Goal: Task Accomplishment & Management: Use online tool/utility

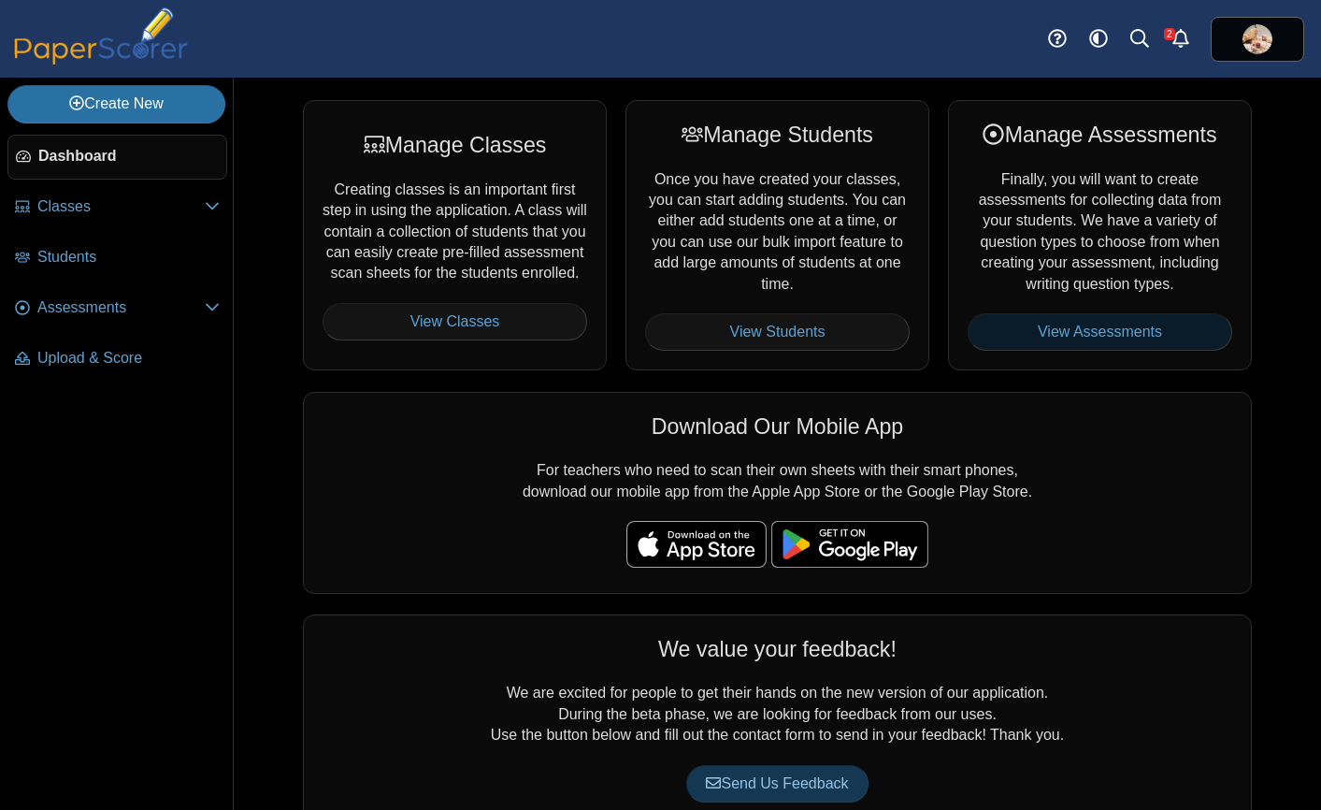
click at [1059, 322] on link "View Assessments" at bounding box center [1100, 331] width 265 height 37
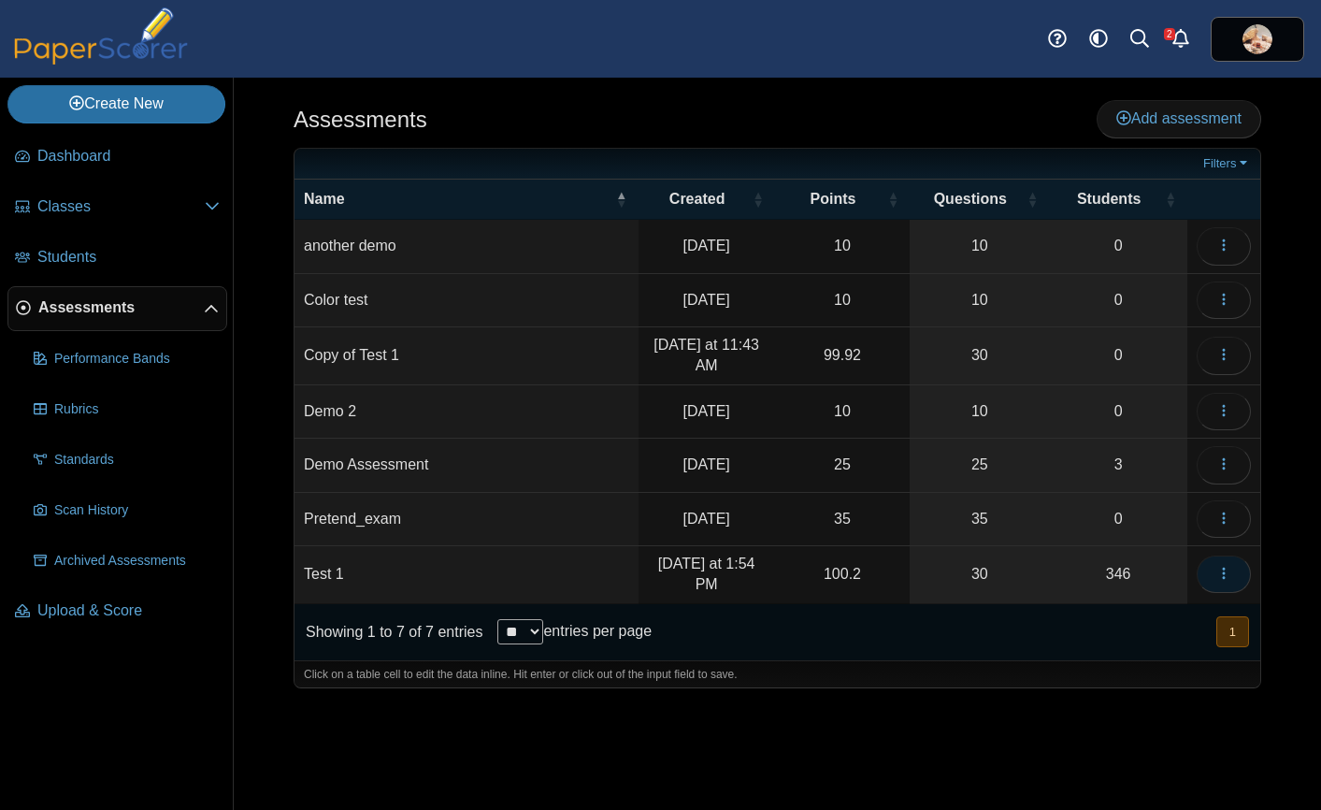
click at [1217, 571] on icon "button" at bounding box center [1224, 573] width 15 height 15
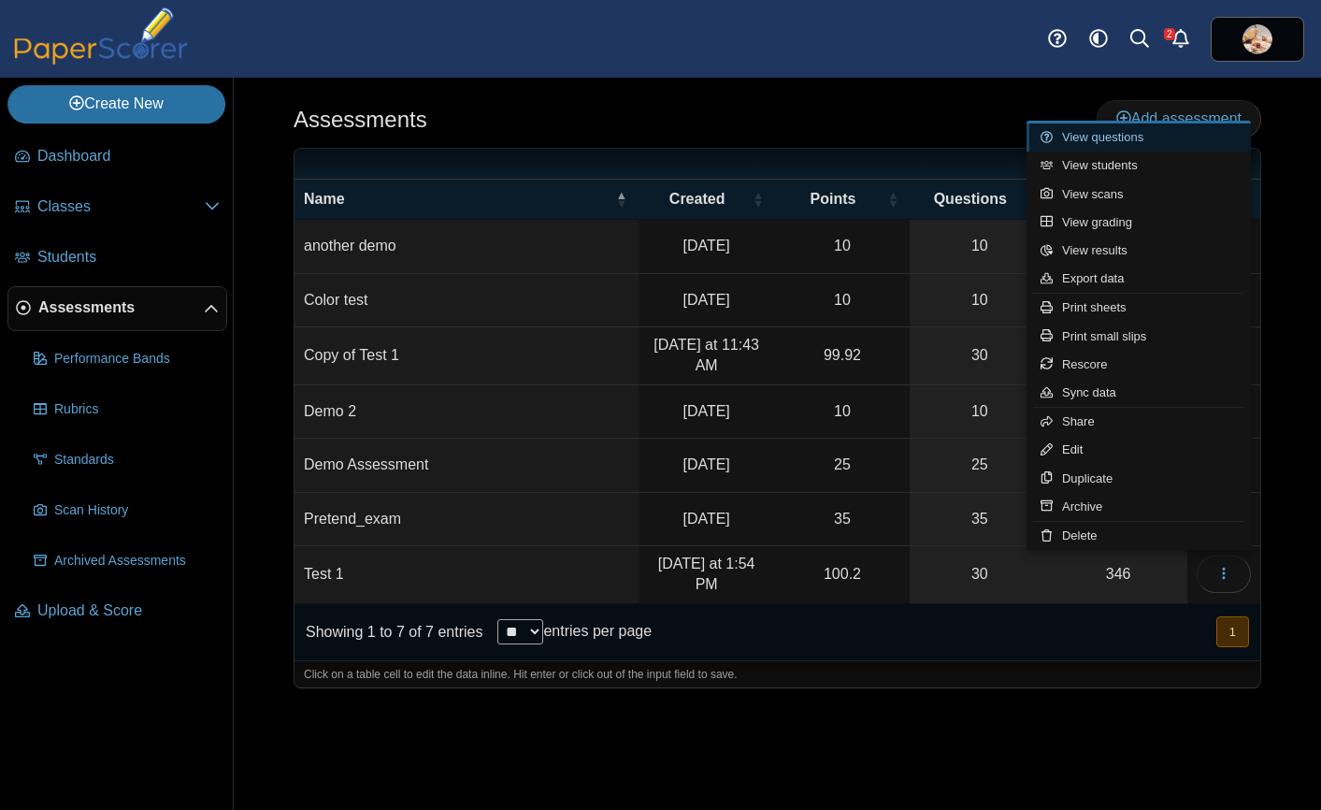
click at [1124, 138] on link "View questions" at bounding box center [1139, 137] width 224 height 28
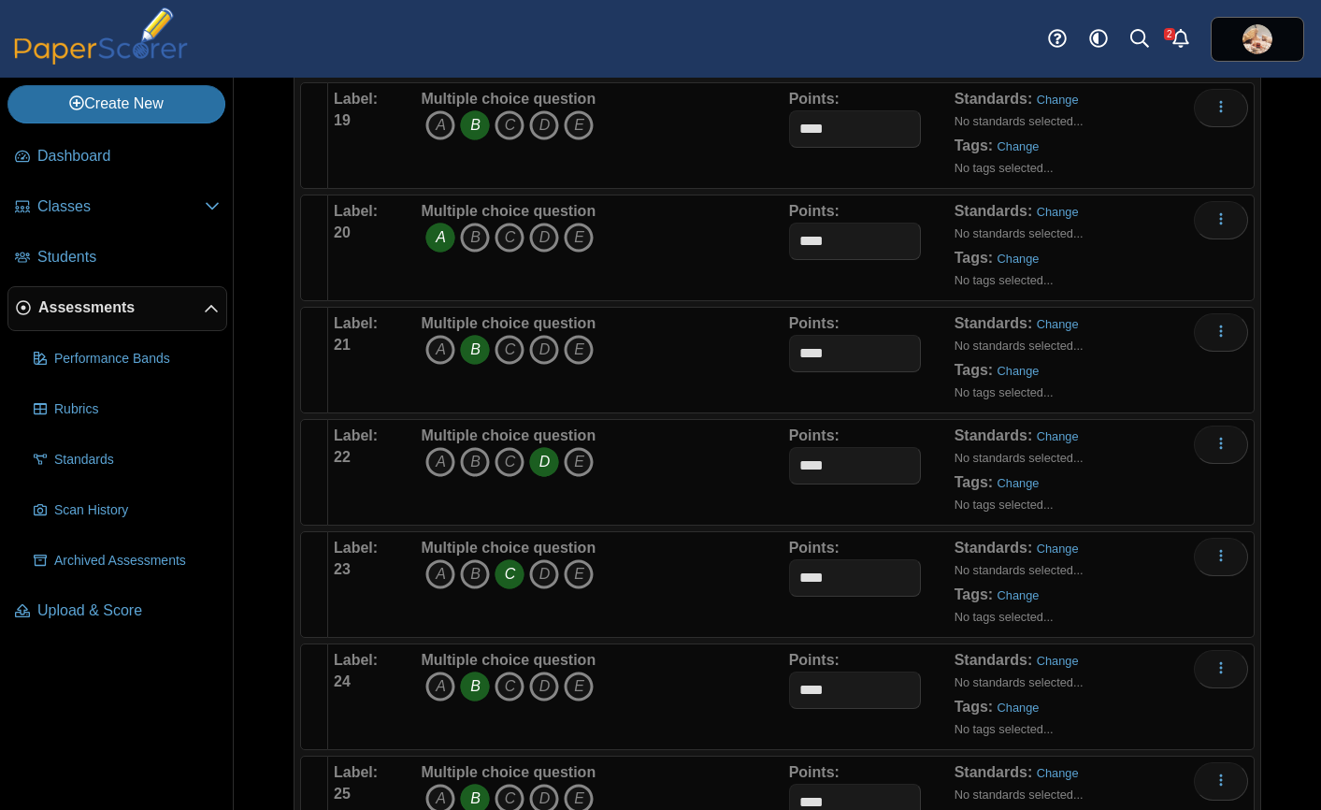
scroll to position [2398, 0]
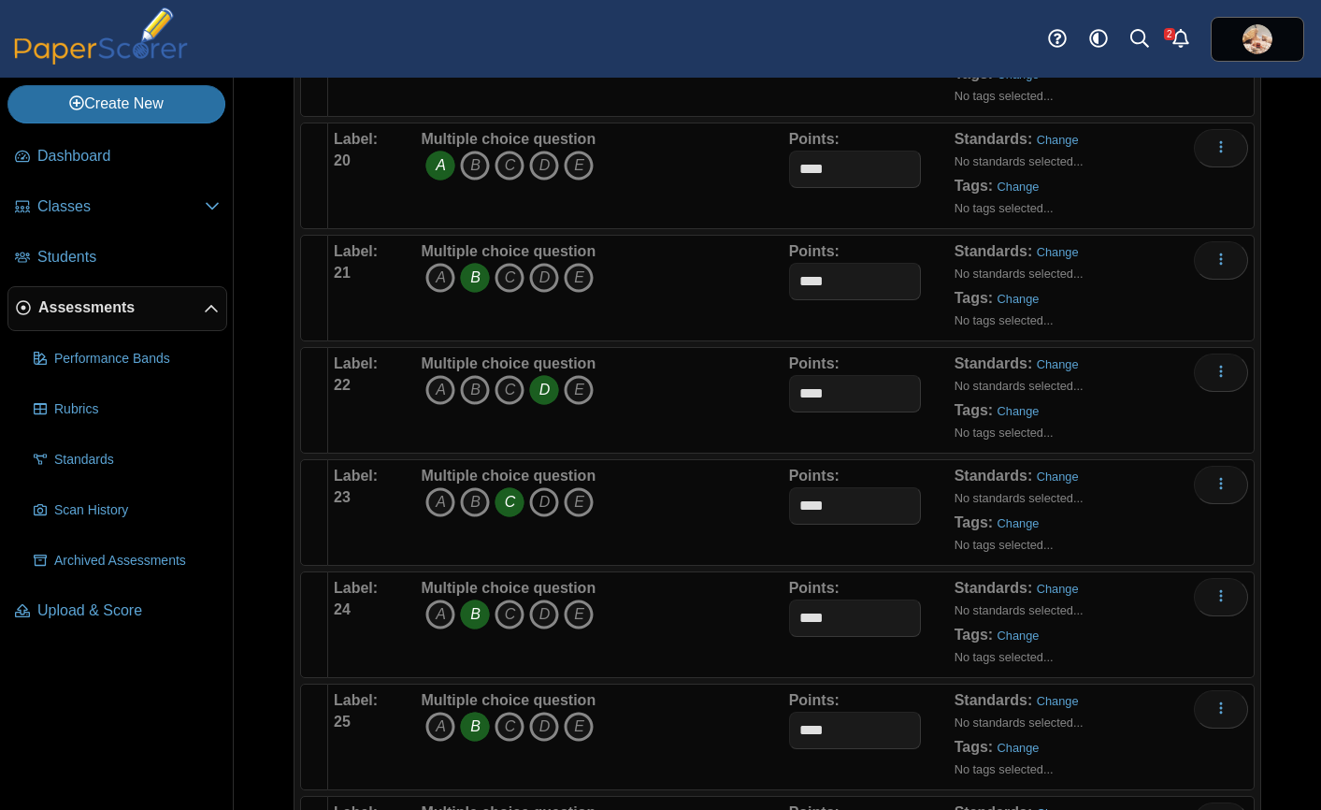
click at [540, 497] on icon "D" at bounding box center [544, 502] width 30 height 30
click at [516, 499] on icon "C" at bounding box center [510, 502] width 30 height 30
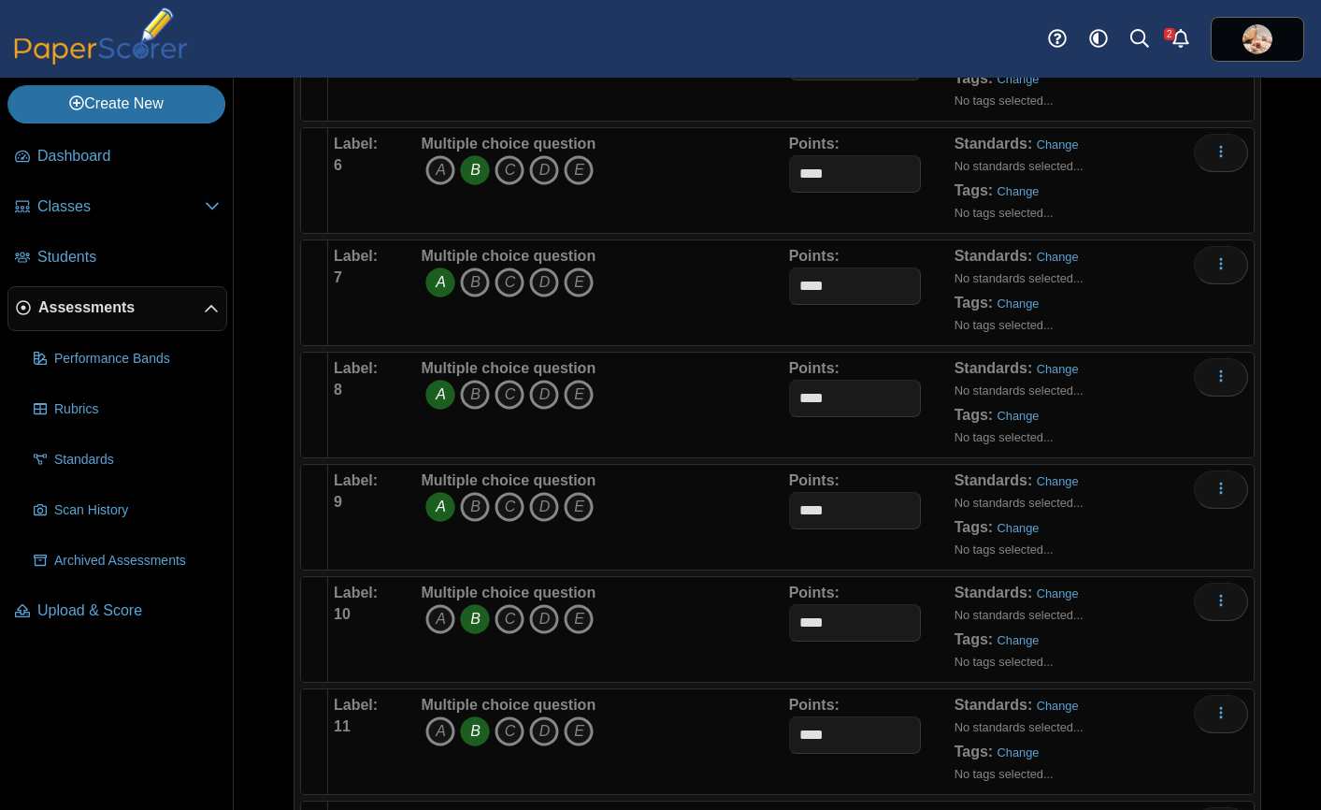
scroll to position [0, 0]
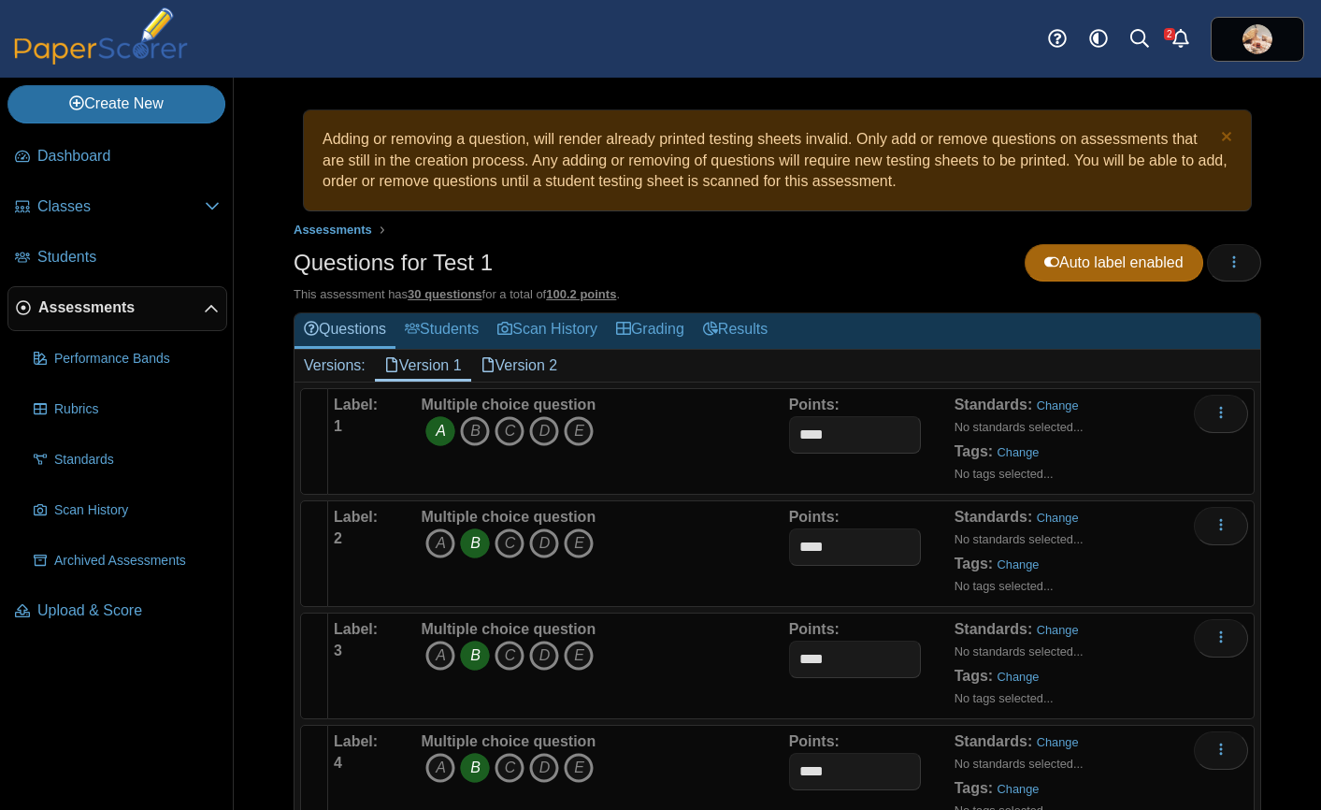
click at [526, 369] on link "Version 2" at bounding box center [519, 366] width 96 height 32
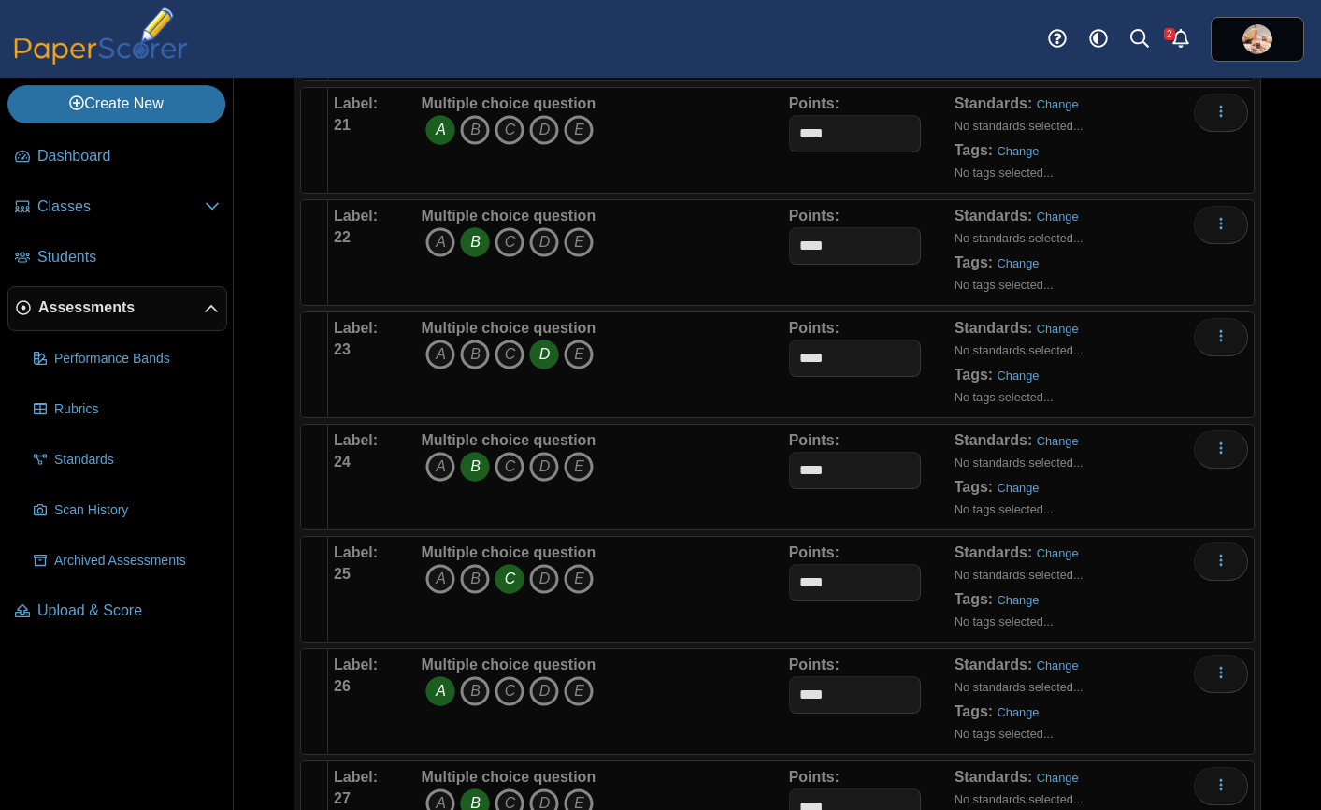
scroll to position [2587, 0]
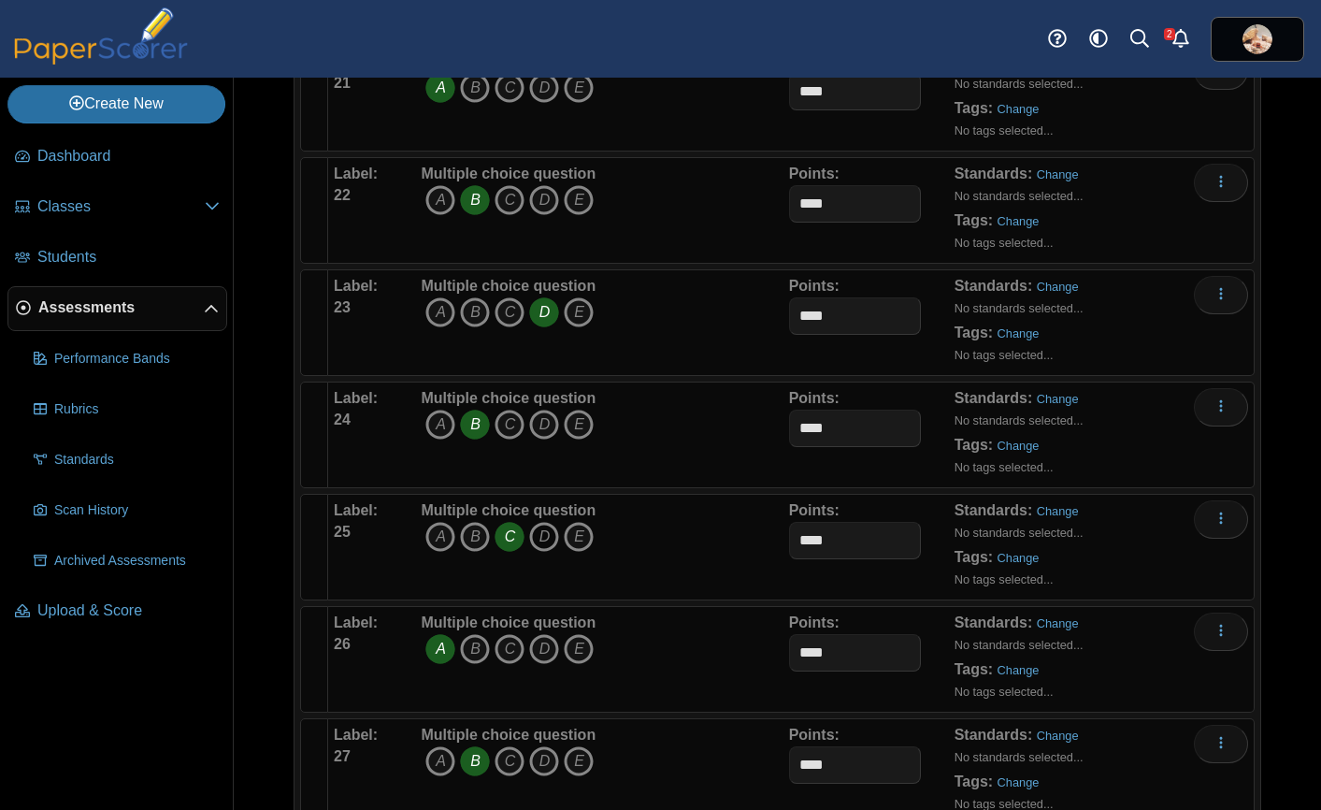
click at [541, 539] on icon "D" at bounding box center [544, 537] width 30 height 30
click at [503, 540] on icon "C" at bounding box center [510, 537] width 30 height 30
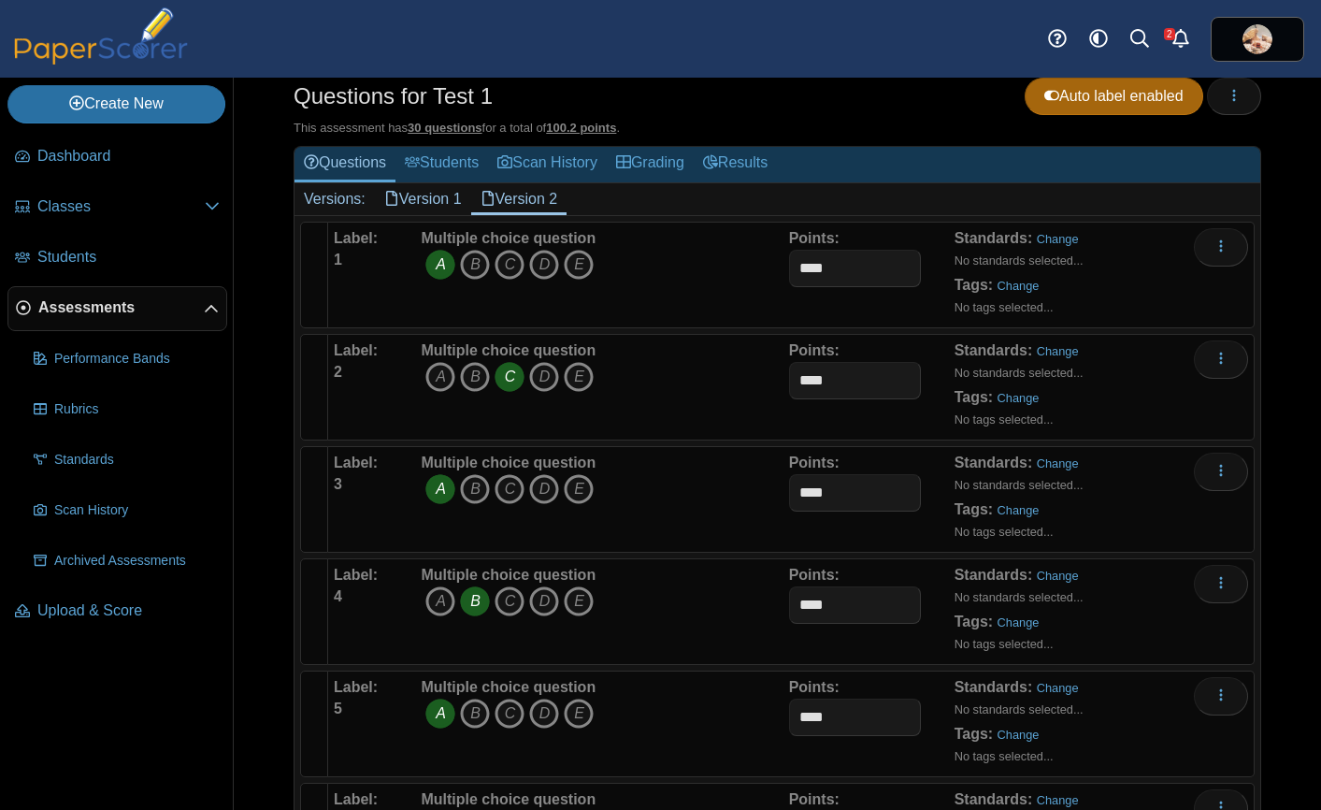
scroll to position [0, 0]
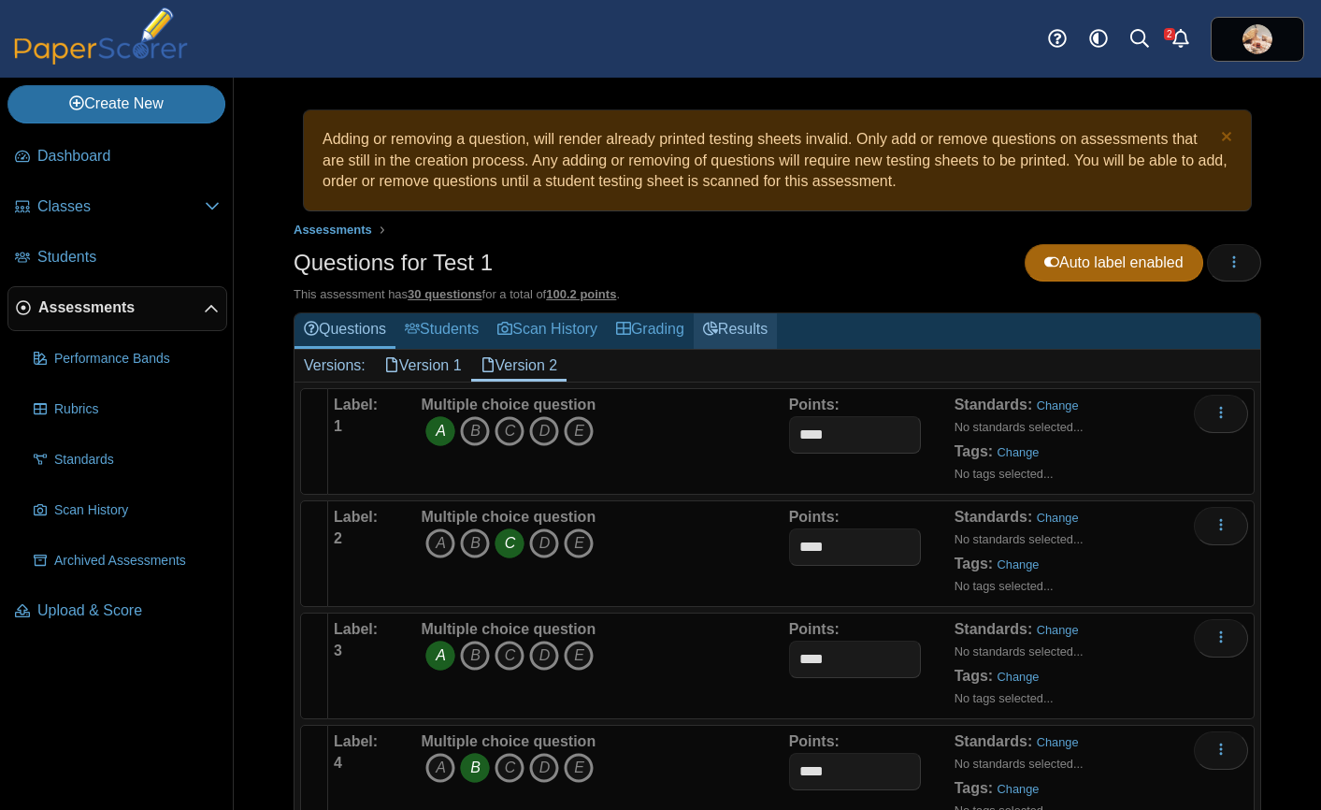
click at [744, 328] on link "Results" at bounding box center [735, 330] width 83 height 35
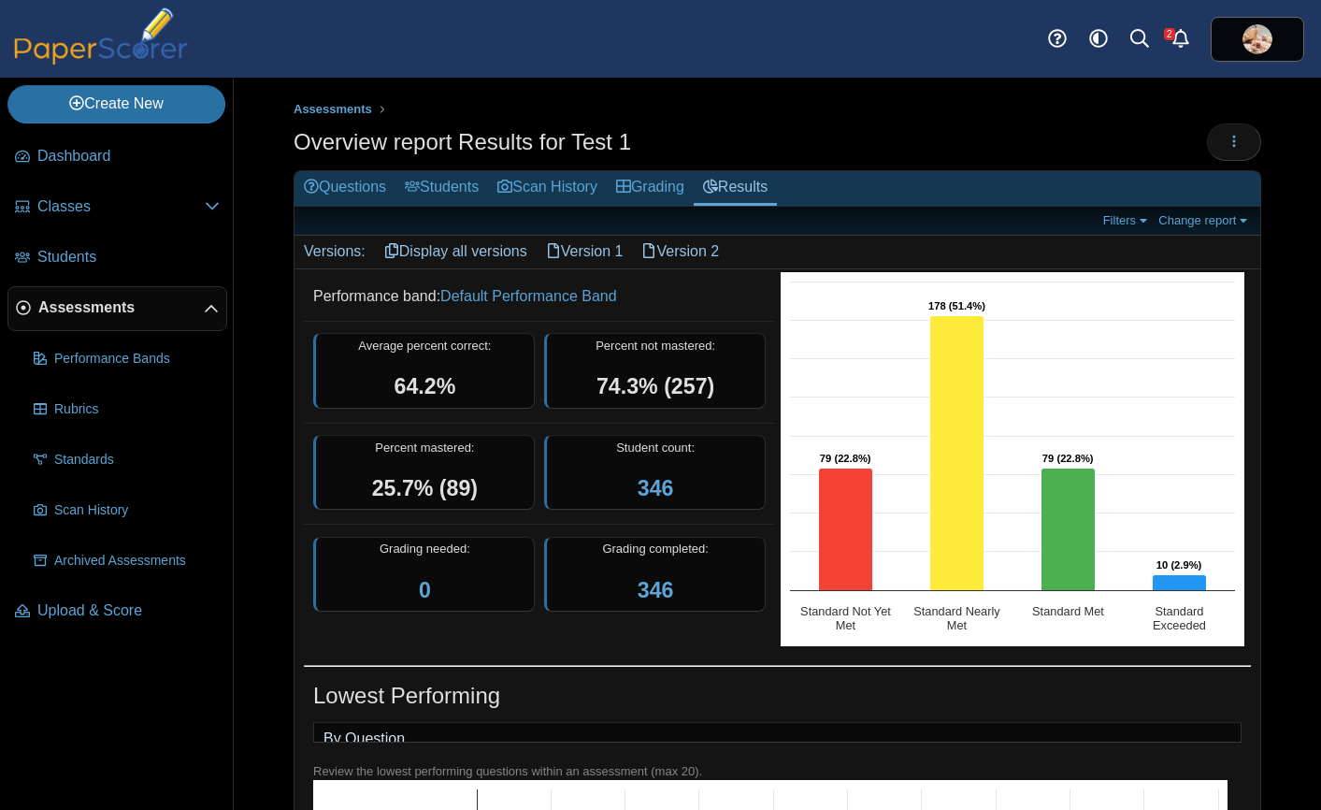
click at [611, 249] on link "Version 1" at bounding box center [585, 252] width 96 height 32
click at [671, 251] on link "Version 2" at bounding box center [680, 252] width 96 height 32
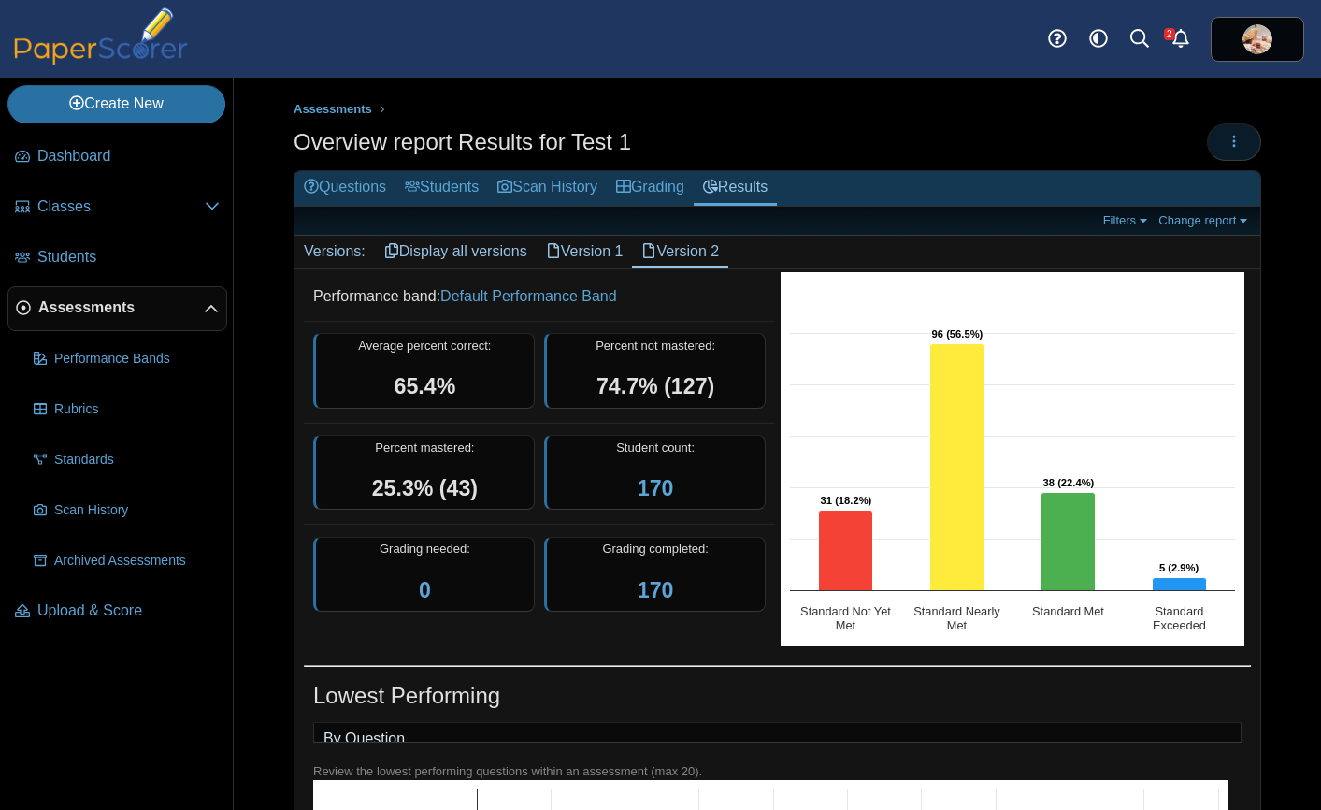
click at [1227, 143] on icon "button" at bounding box center [1234, 141] width 15 height 15
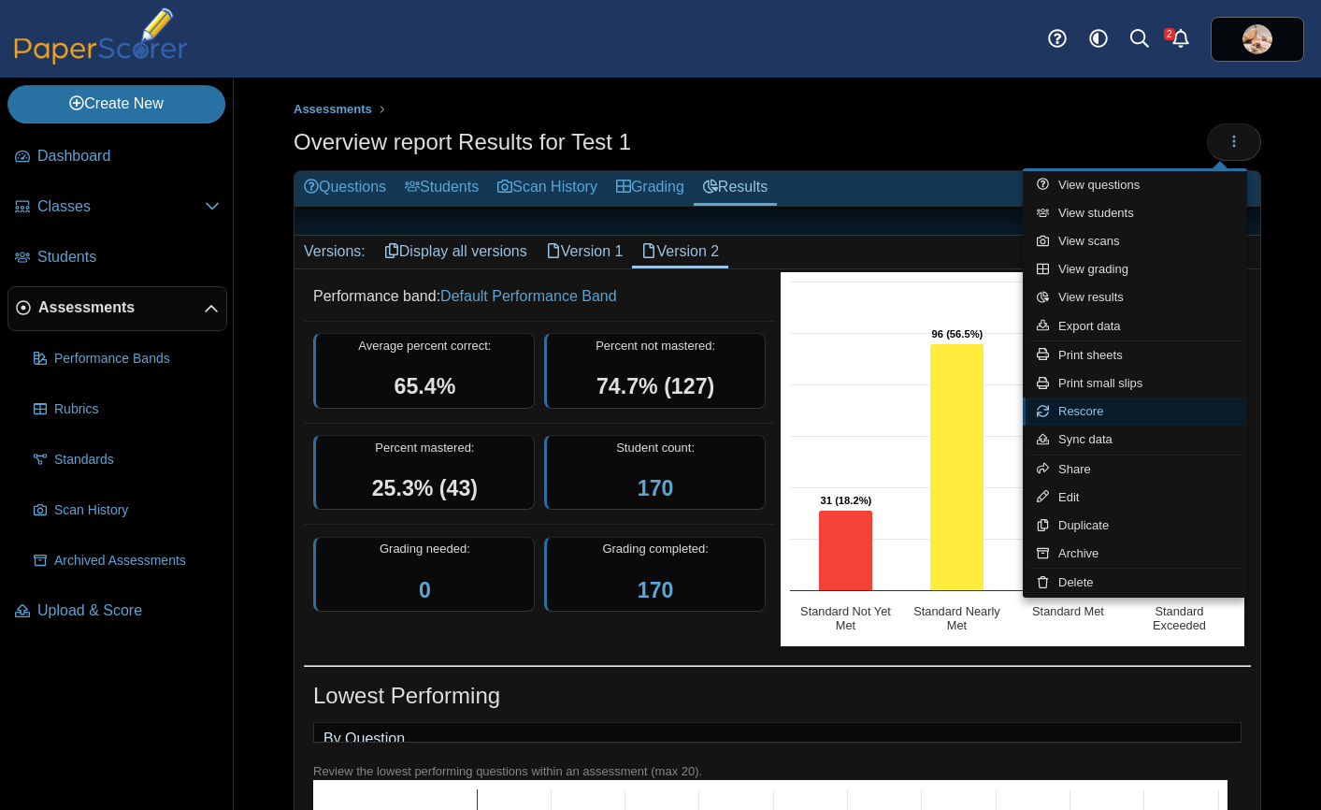
click at [1098, 407] on link "Rescore" at bounding box center [1135, 411] width 224 height 28
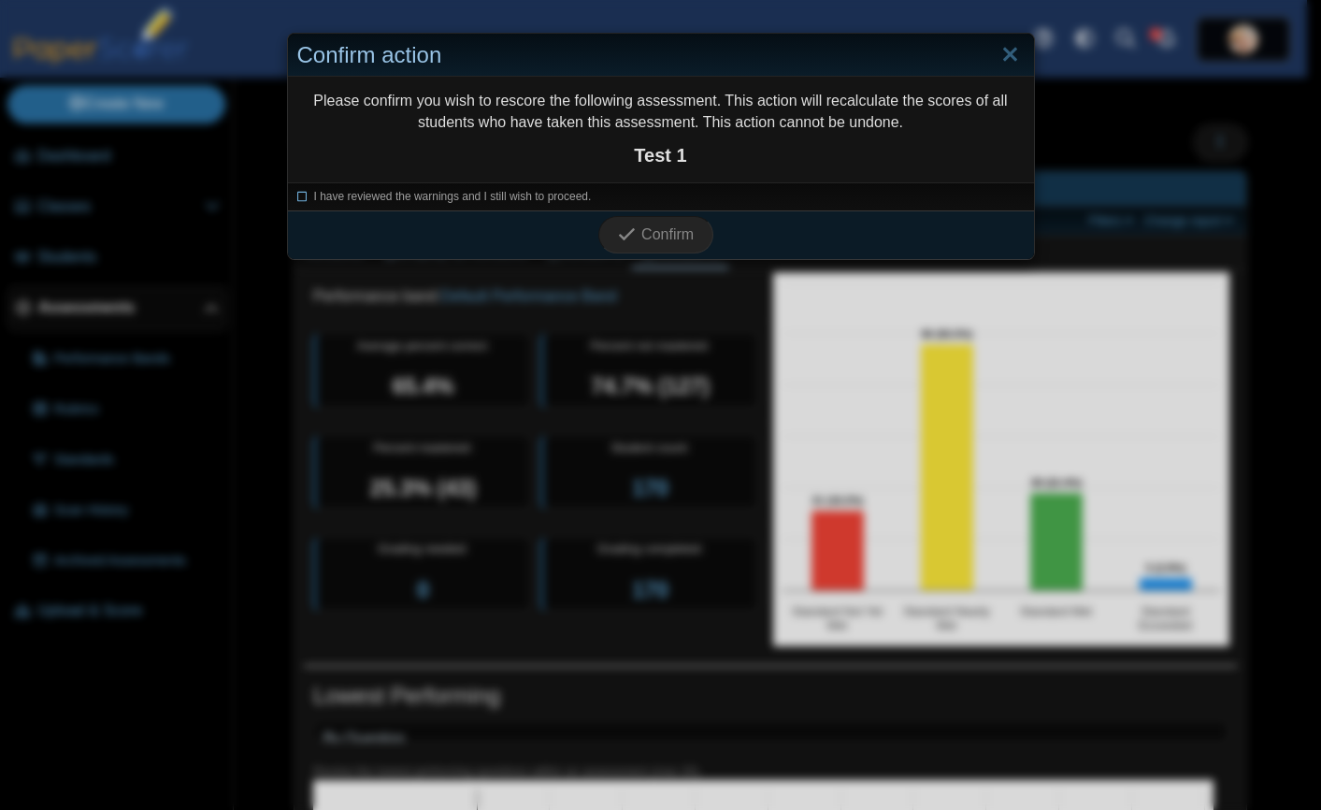
click at [297, 198] on icon at bounding box center [302, 194] width 11 height 10
click at [999, 56] on link "Close" at bounding box center [1010, 55] width 29 height 32
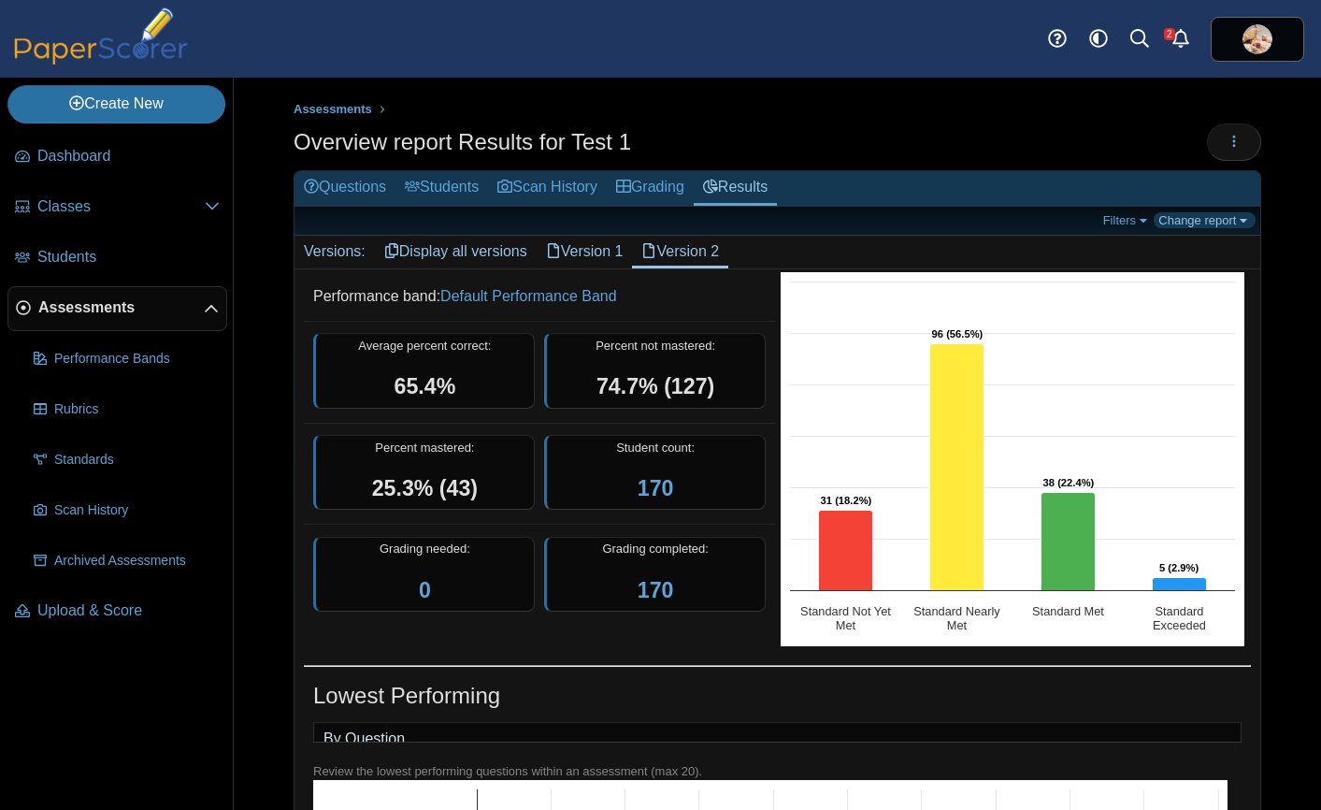
click at [1229, 219] on link "Change report" at bounding box center [1205, 220] width 102 height 16
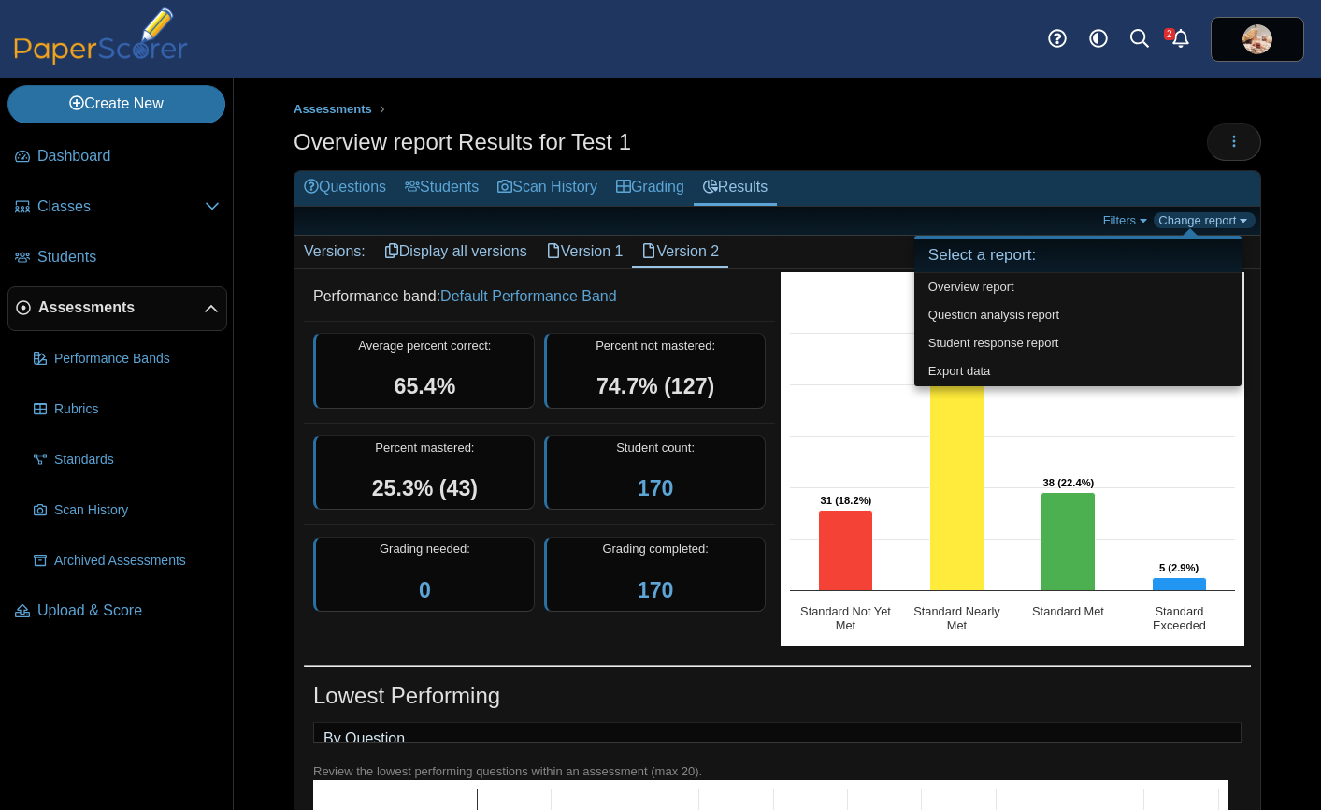
click at [1227, 218] on link "Change report" at bounding box center [1205, 220] width 102 height 16
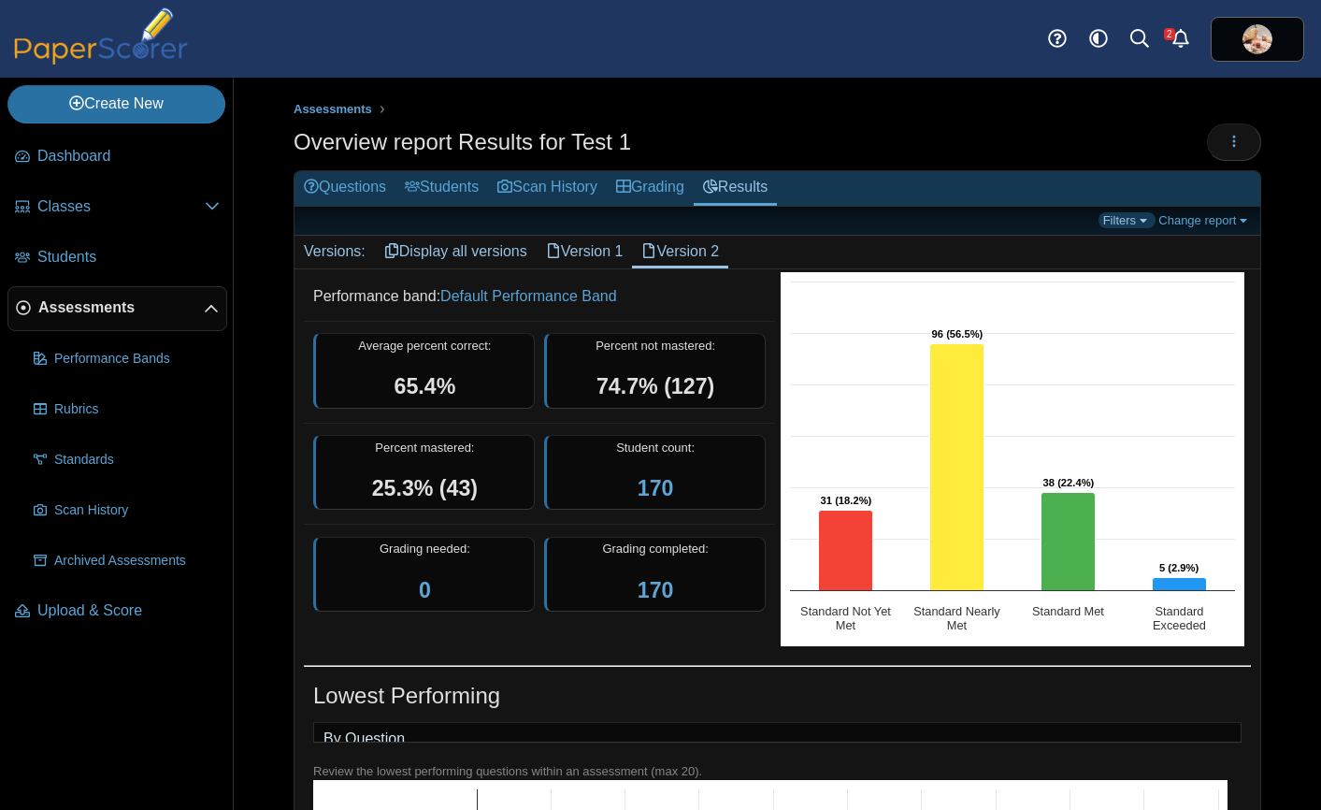
click at [1124, 222] on link "Filters" at bounding box center [1127, 220] width 57 height 16
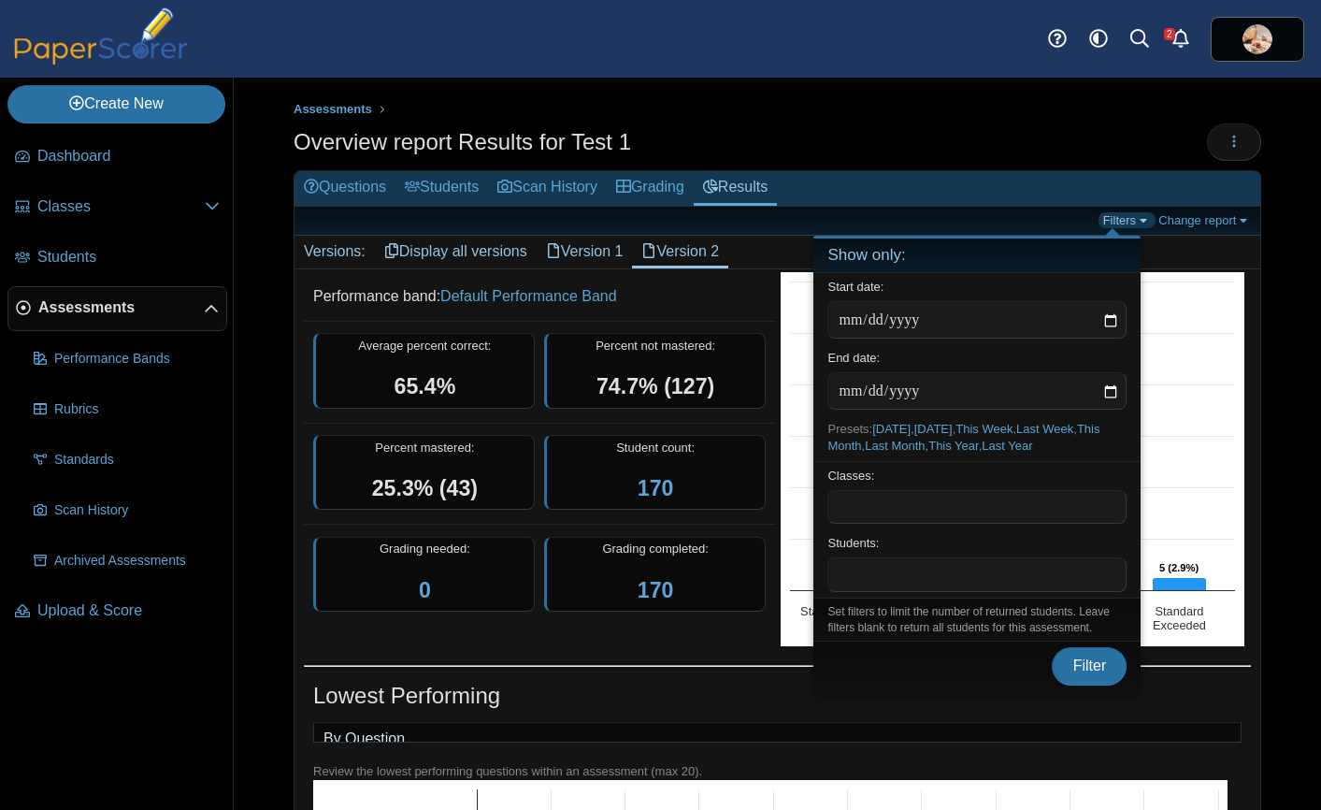
click at [1124, 222] on link "Filters" at bounding box center [1127, 220] width 57 height 16
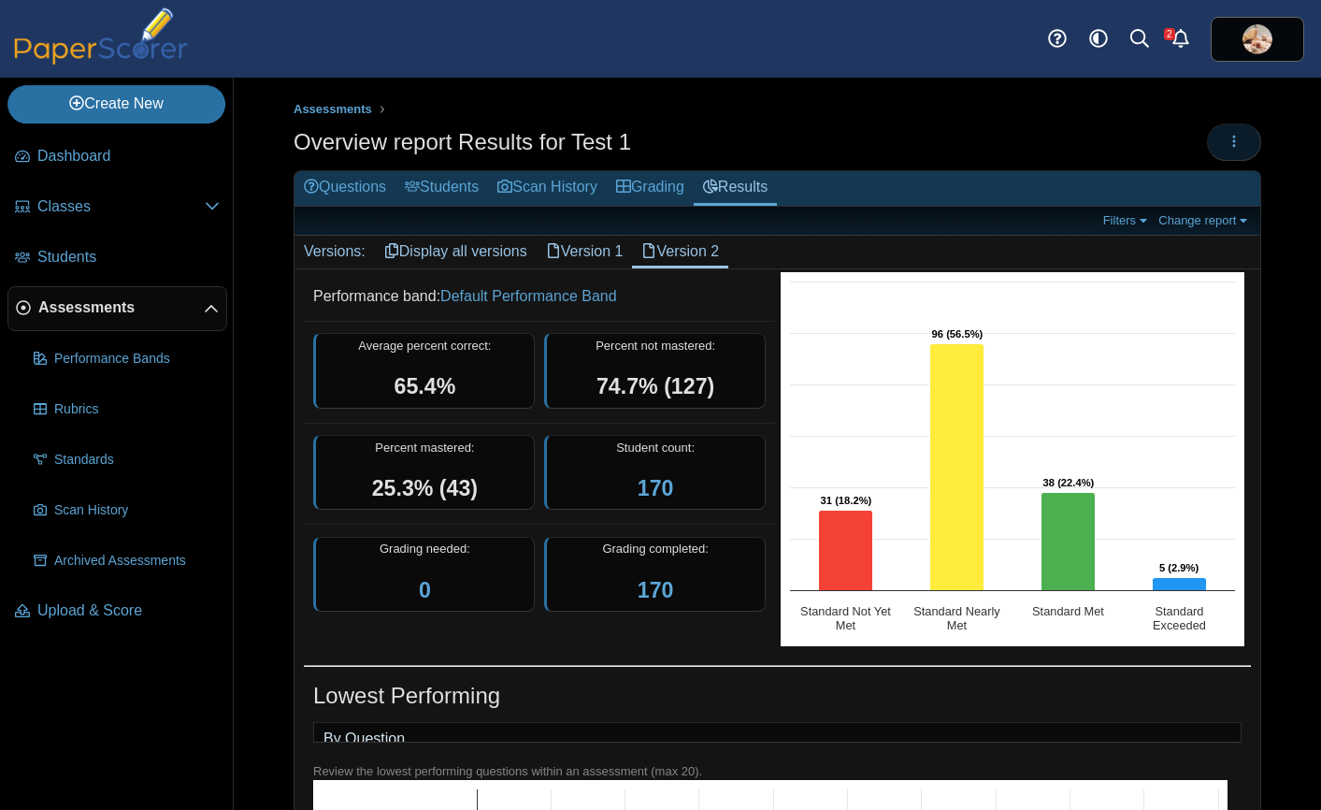
click at [1209, 140] on button "button" at bounding box center [1234, 141] width 54 height 37
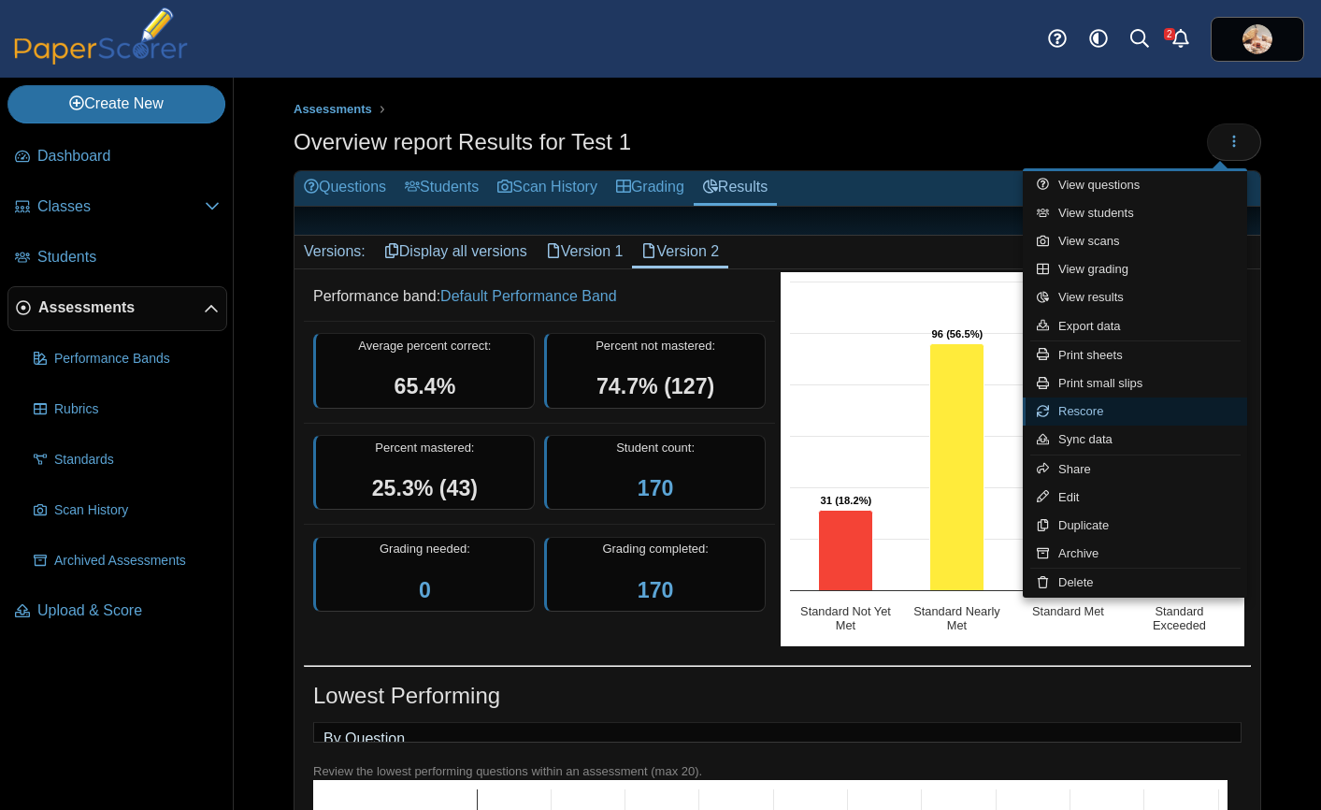
click at [1088, 410] on link "Rescore" at bounding box center [1135, 411] width 224 height 28
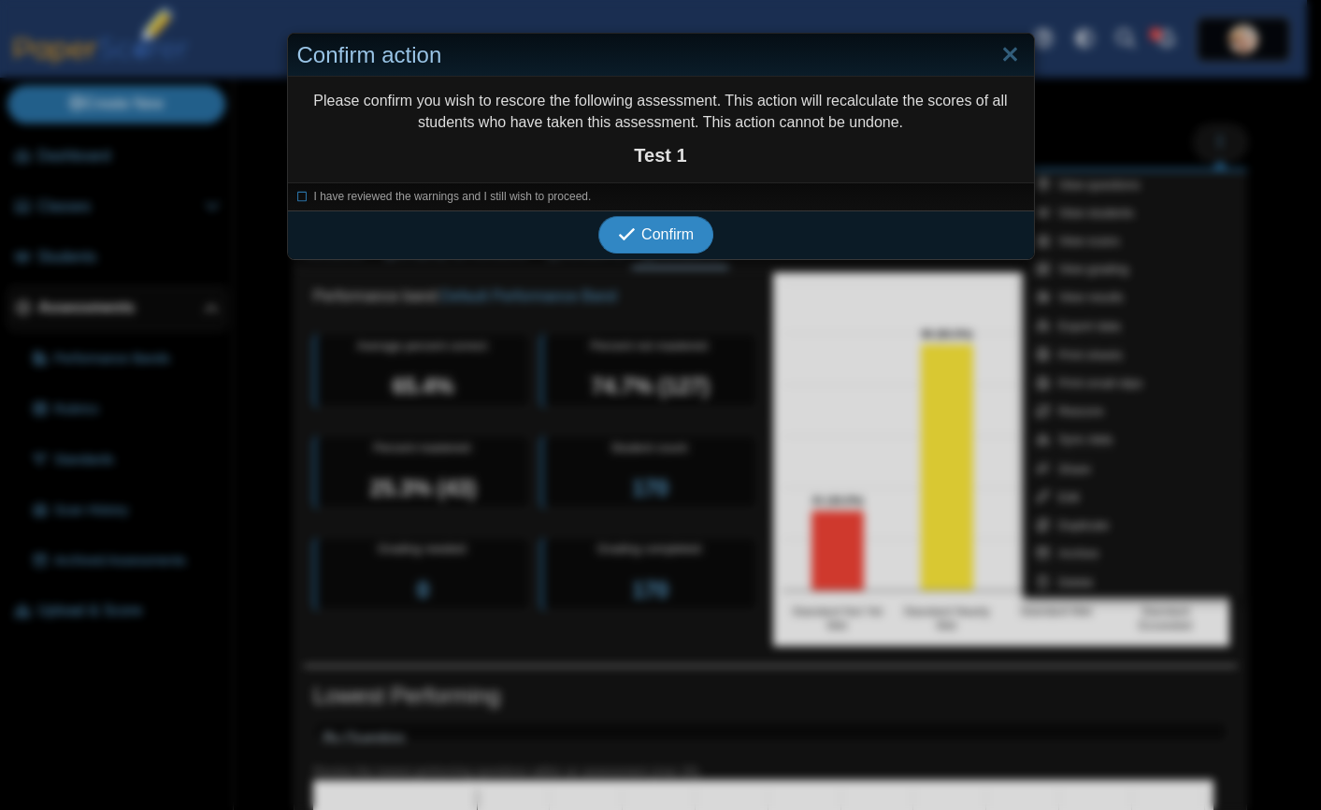
click at [619, 235] on use "submit" at bounding box center [627, 234] width 16 height 12
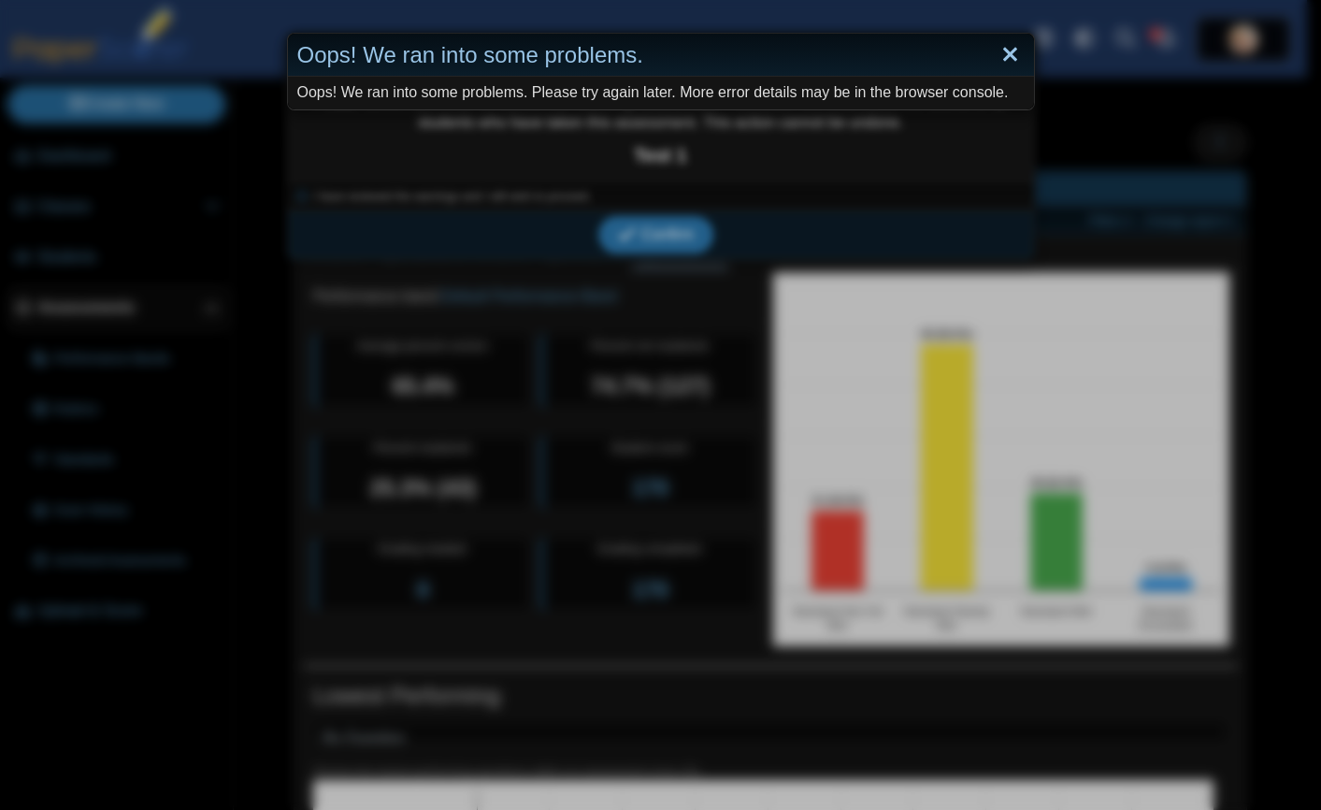
click at [997, 52] on link "Close" at bounding box center [1010, 55] width 29 height 32
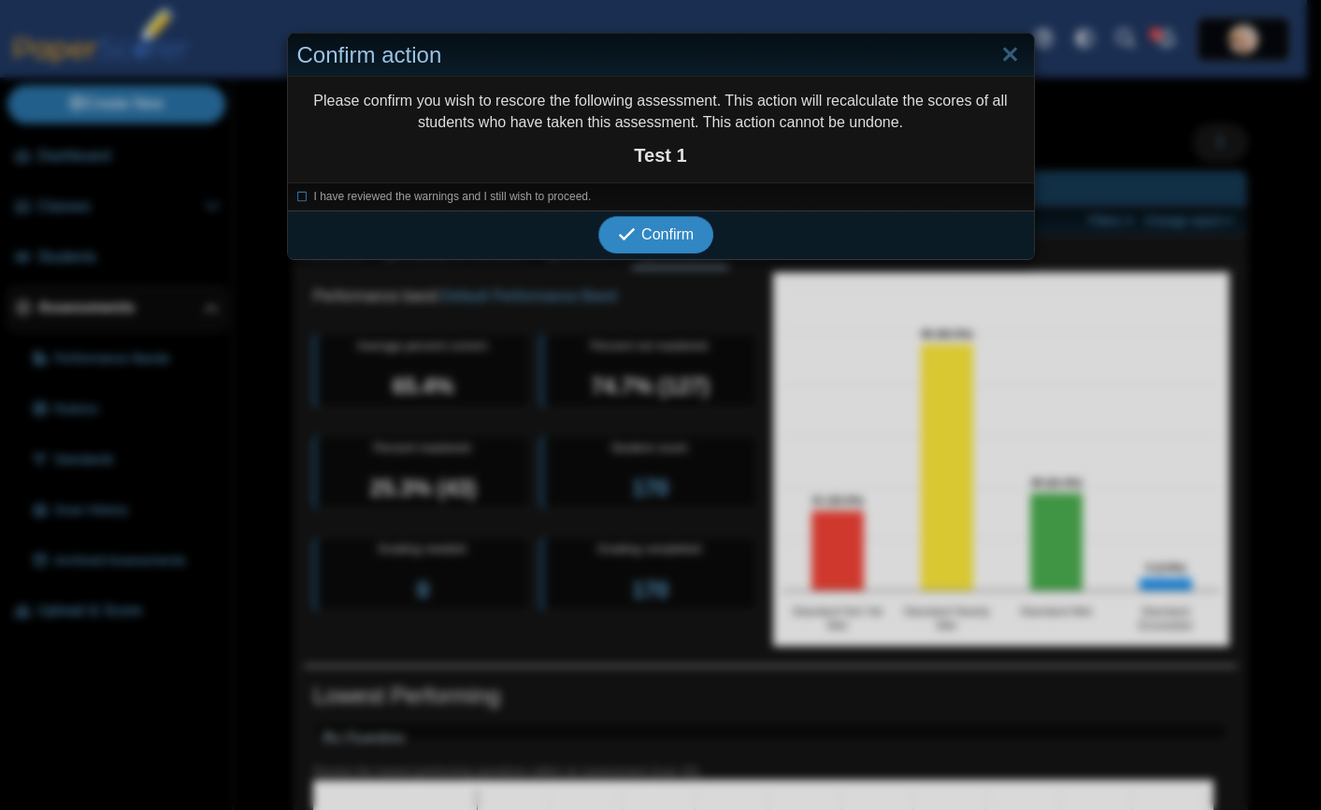
click at [618, 232] on icon "submit" at bounding box center [627, 234] width 18 height 18
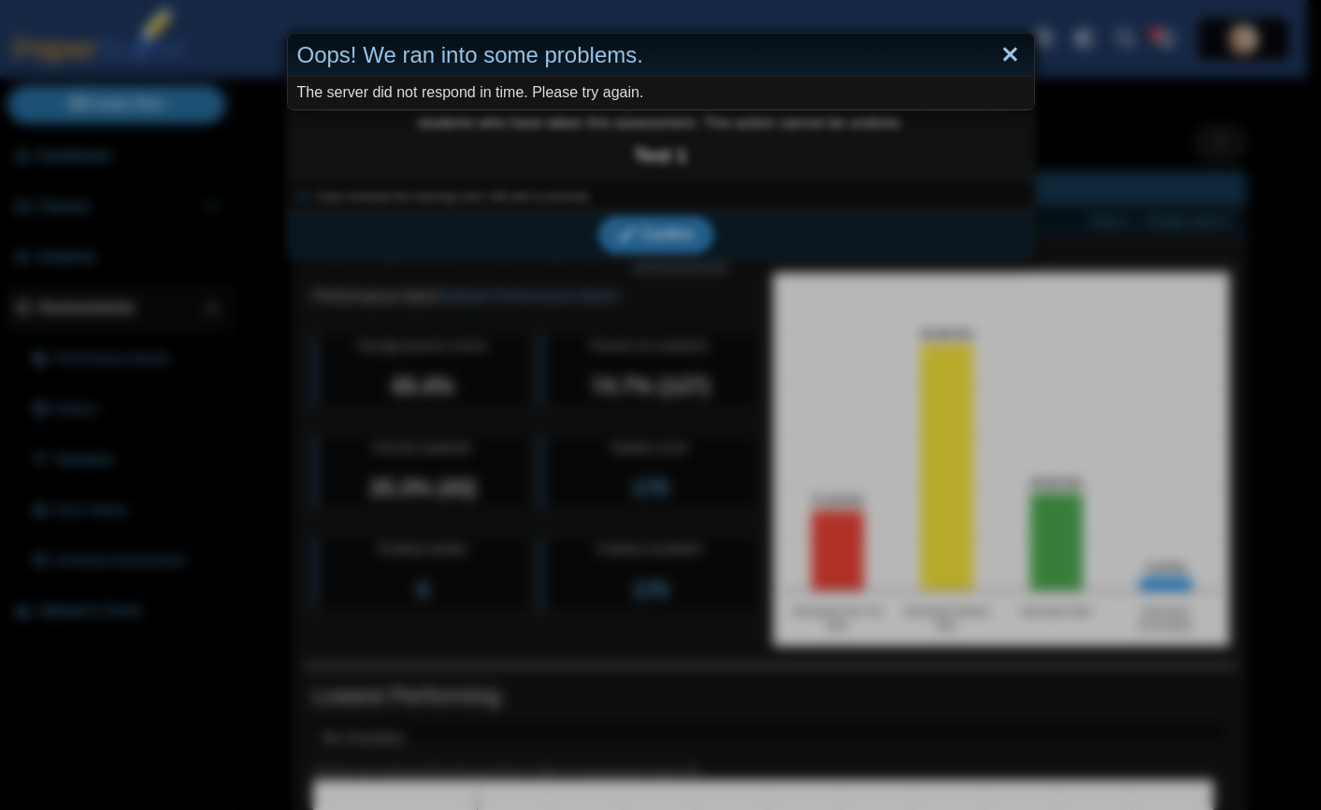
click at [1002, 55] on link "Close" at bounding box center [1010, 55] width 29 height 32
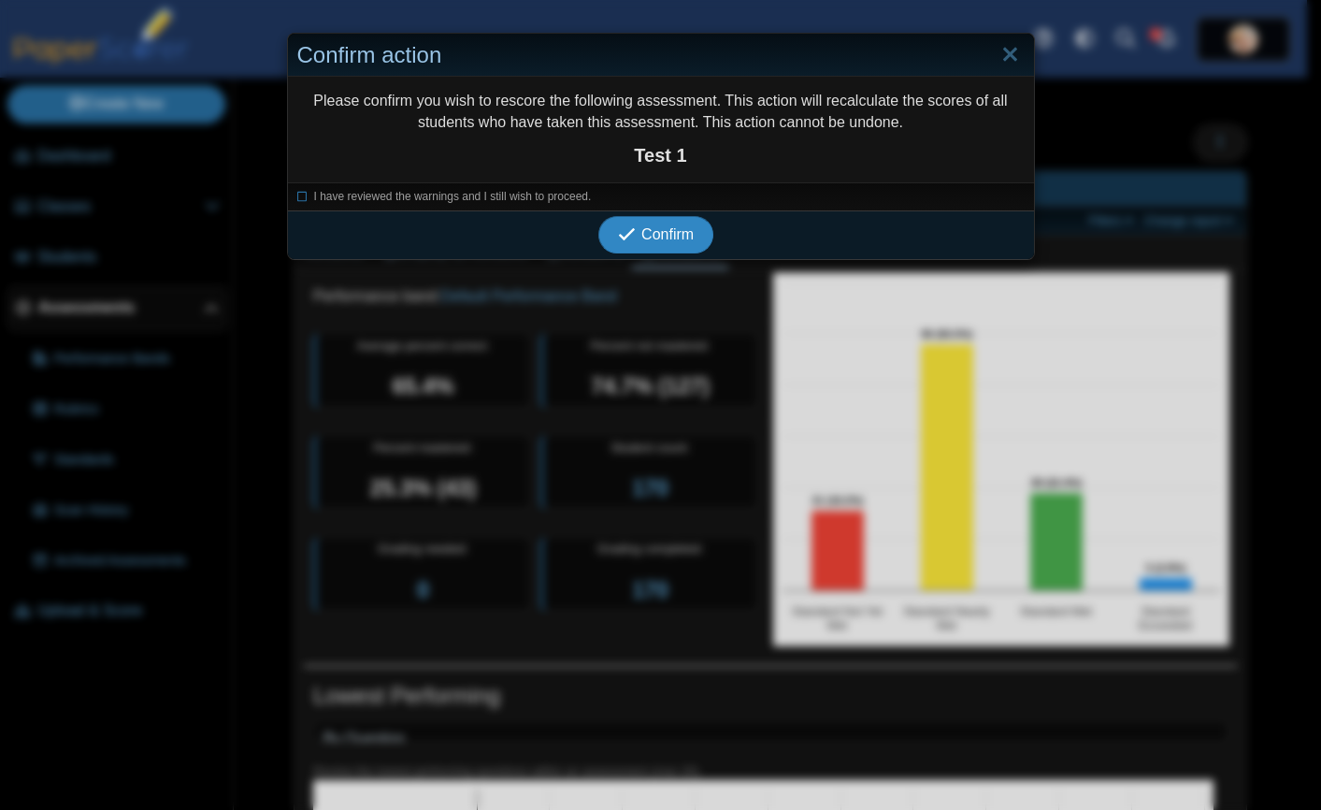
click at [672, 226] on span "Confirm" at bounding box center [667, 234] width 52 height 16
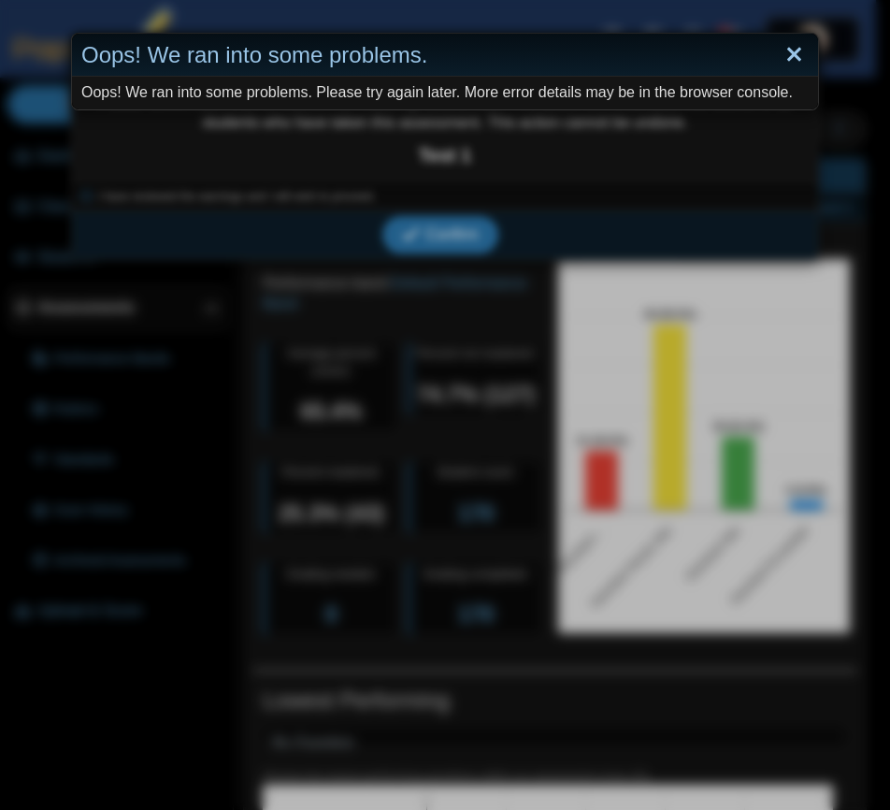
click at [785, 55] on link "Close" at bounding box center [794, 55] width 29 height 32
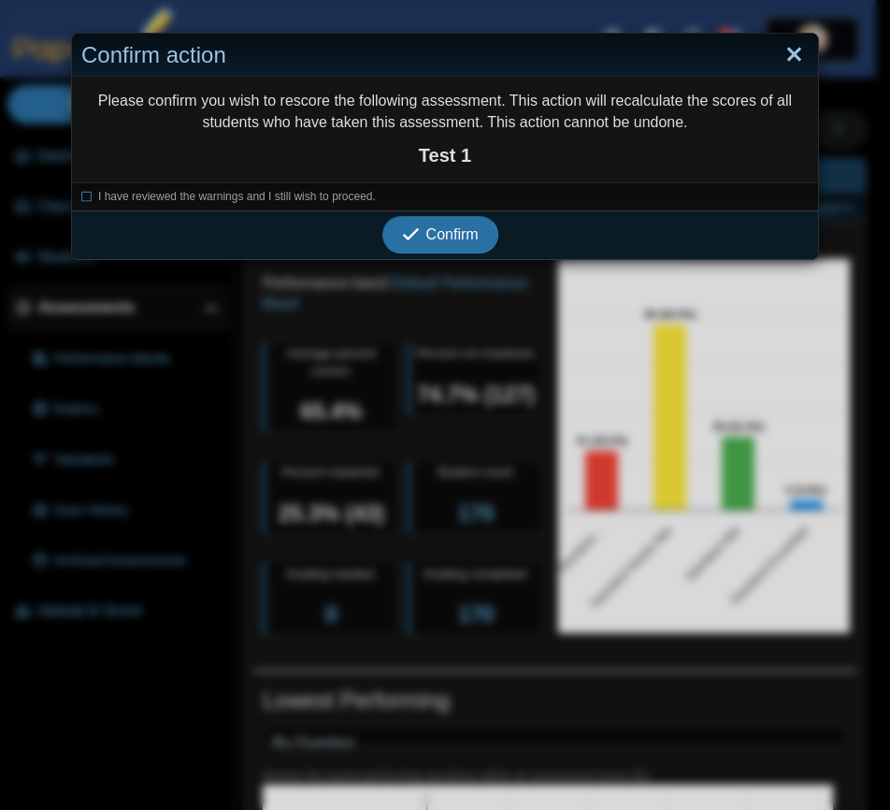
click at [784, 52] on link "Close" at bounding box center [794, 55] width 29 height 32
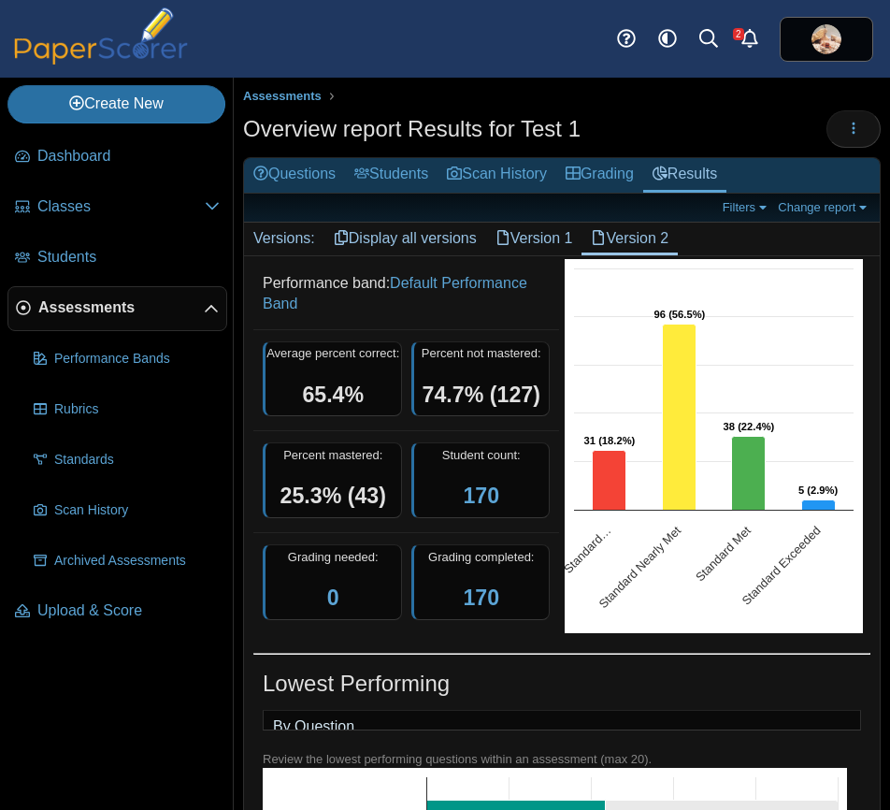
click at [80, 307] on span "Assessments" at bounding box center [121, 307] width 166 height 21
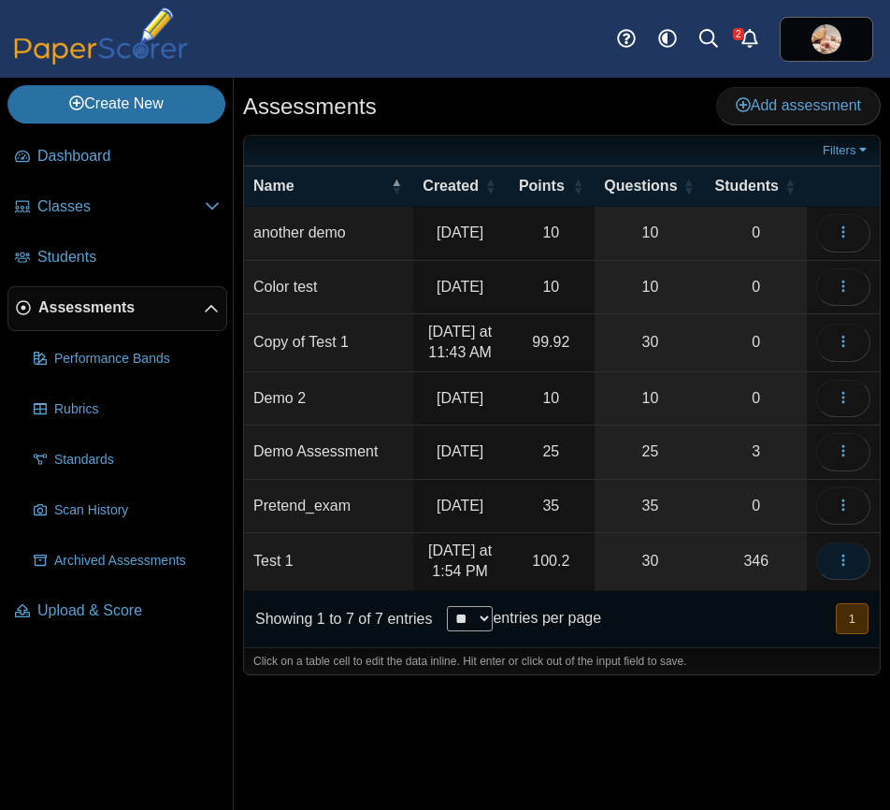
click at [844, 568] on icon "button" at bounding box center [843, 560] width 15 height 15
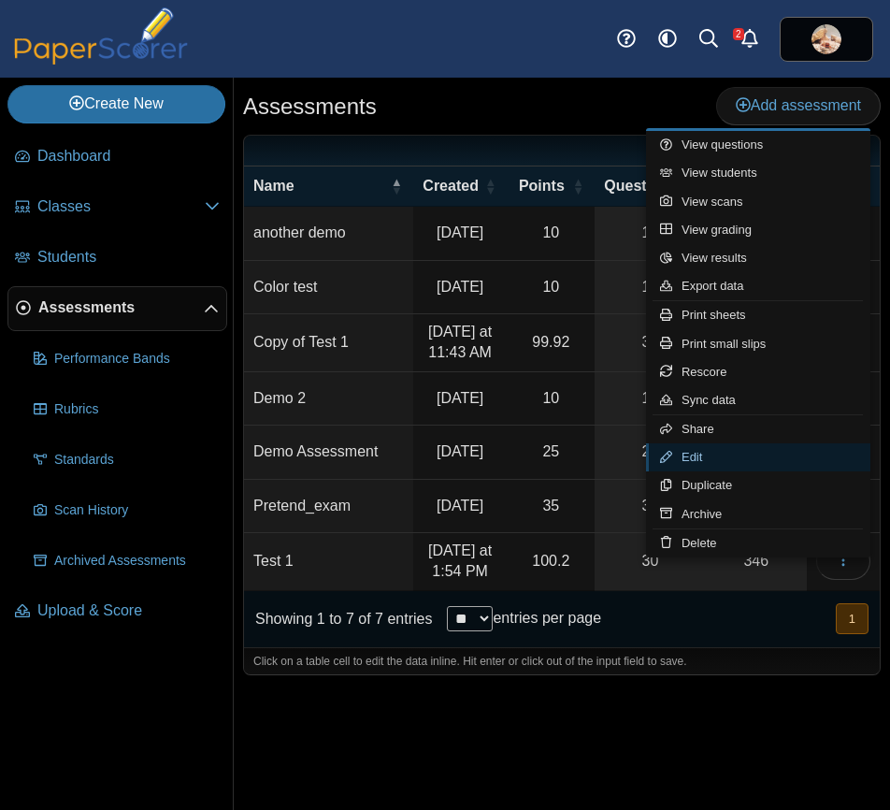
click at [713, 451] on link "Edit" at bounding box center [758, 457] width 224 height 28
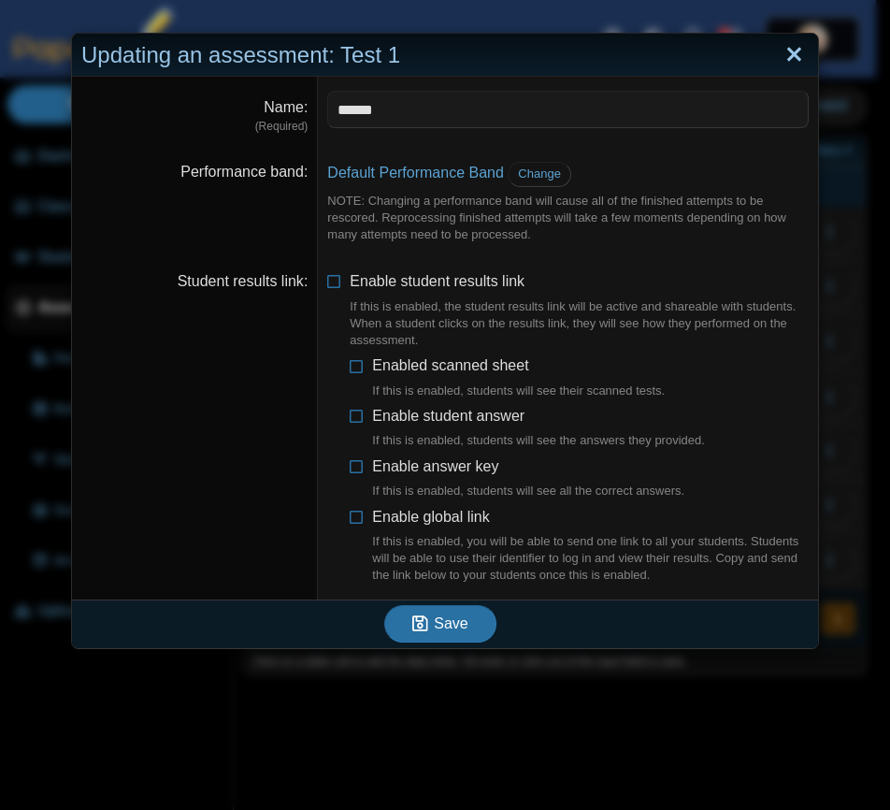
click at [787, 58] on link "Close" at bounding box center [794, 55] width 29 height 32
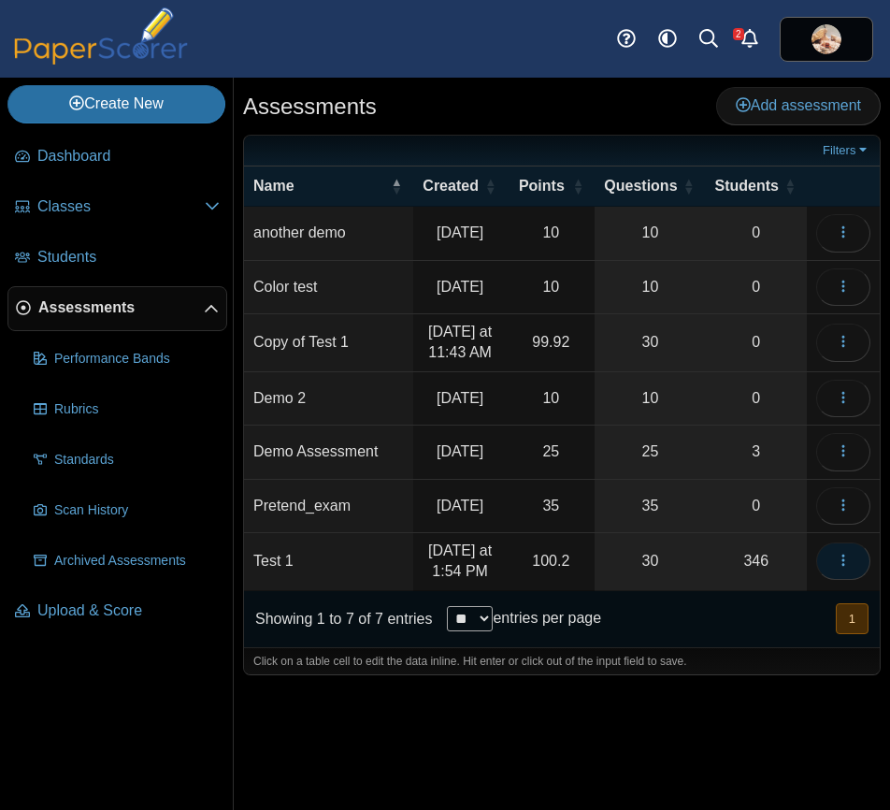
click at [837, 568] on icon "button" at bounding box center [843, 560] width 15 height 15
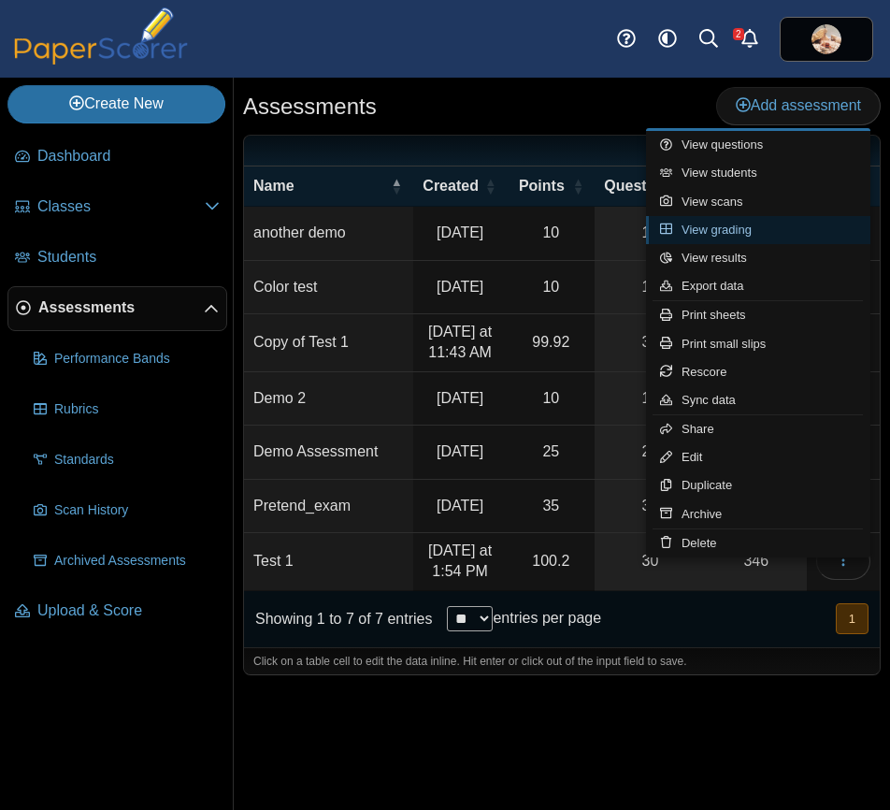
click at [725, 232] on link "View grading" at bounding box center [758, 230] width 224 height 28
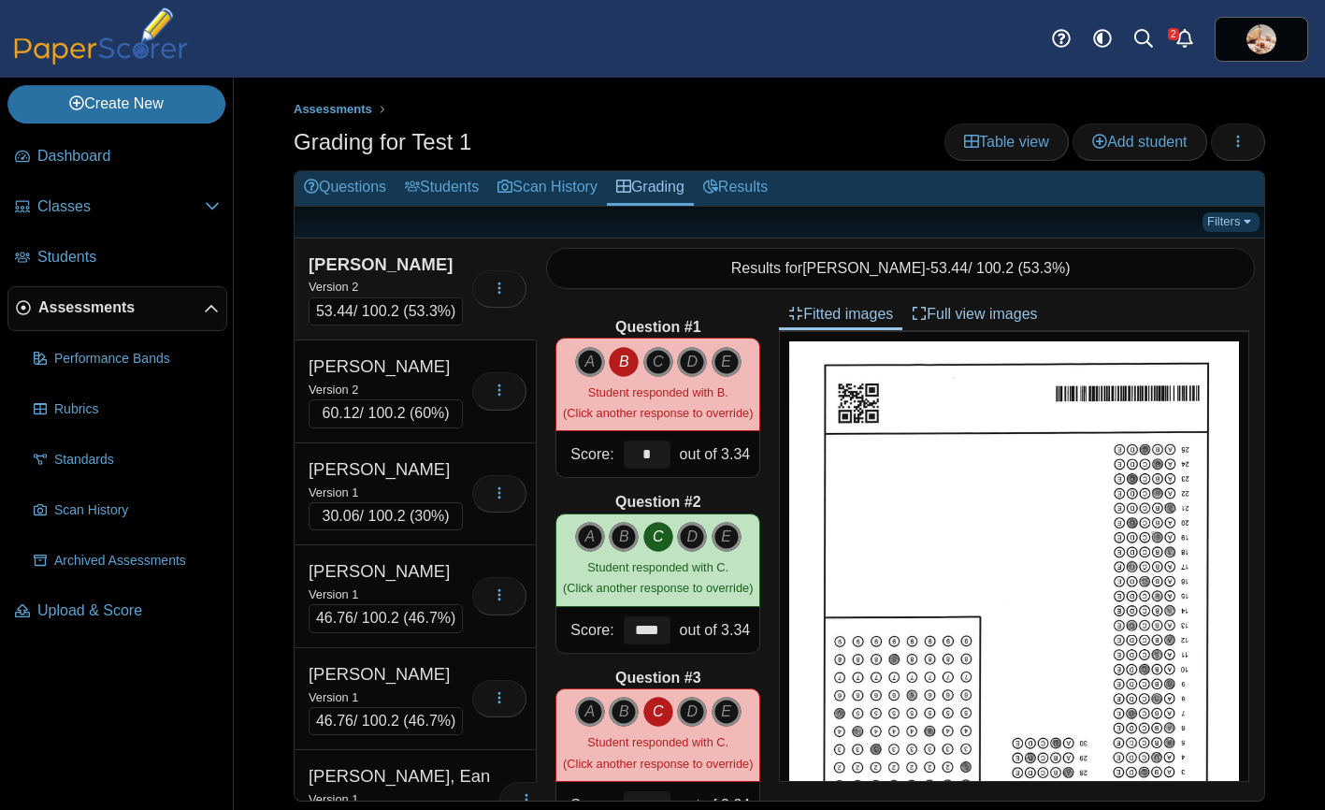
click at [889, 224] on link "Filters" at bounding box center [1231, 221] width 57 height 19
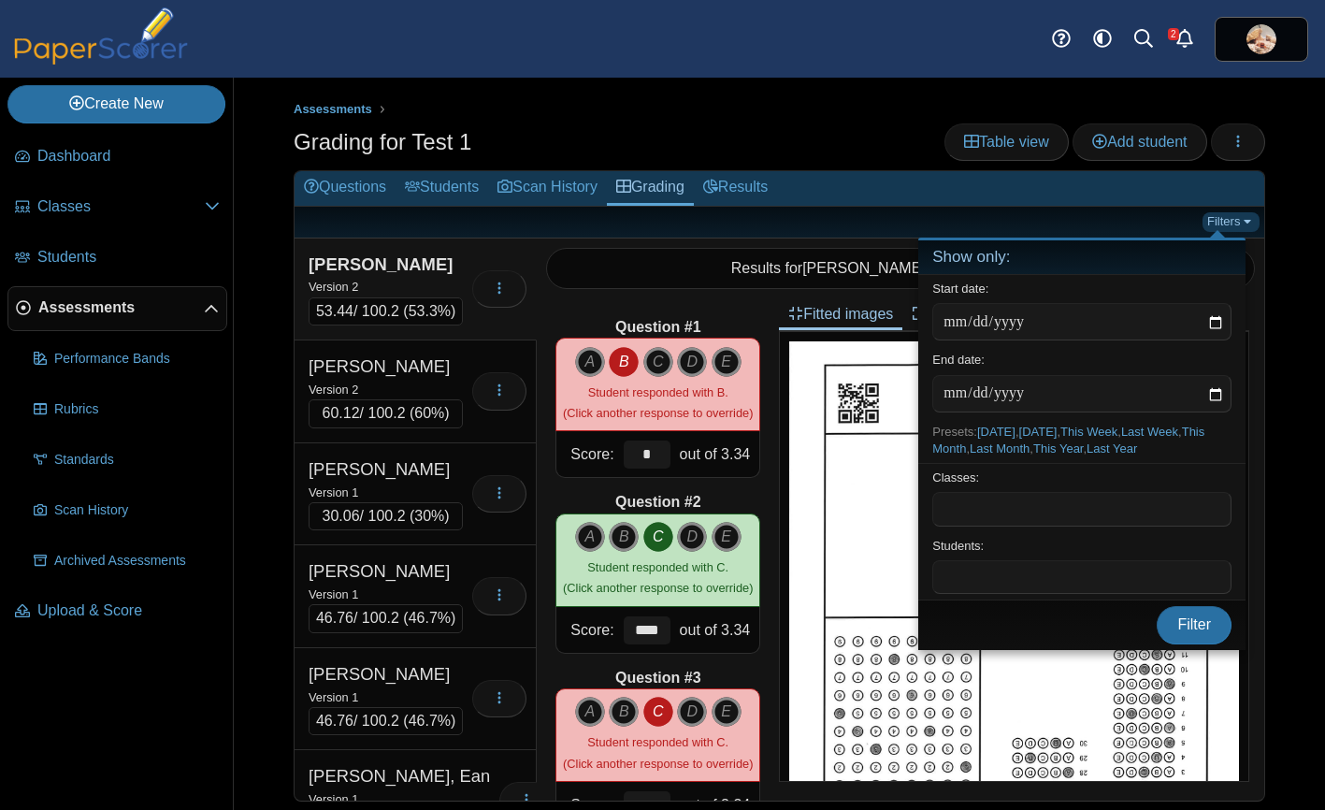
click at [889, 224] on link "Filters" at bounding box center [1231, 221] width 57 height 19
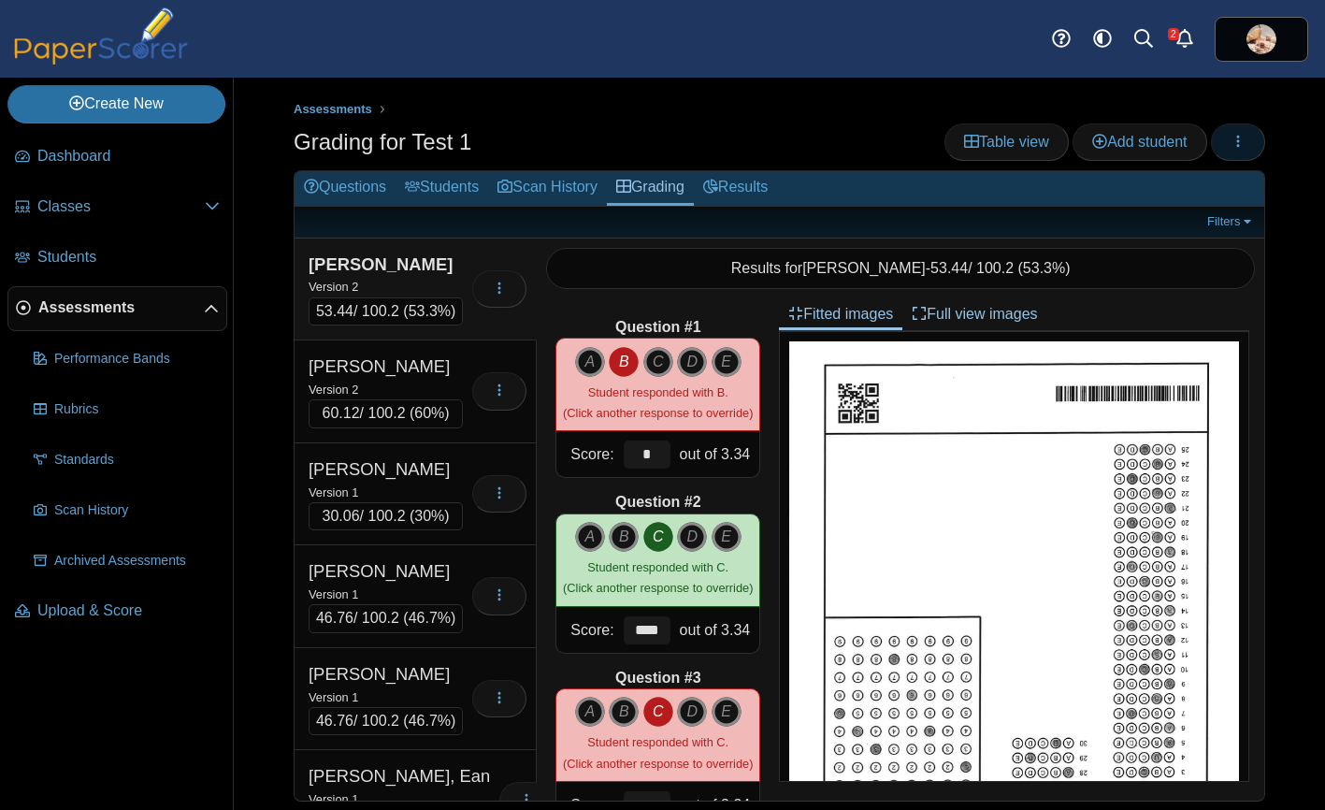
click at [889, 149] on span "button" at bounding box center [1238, 142] width 15 height 16
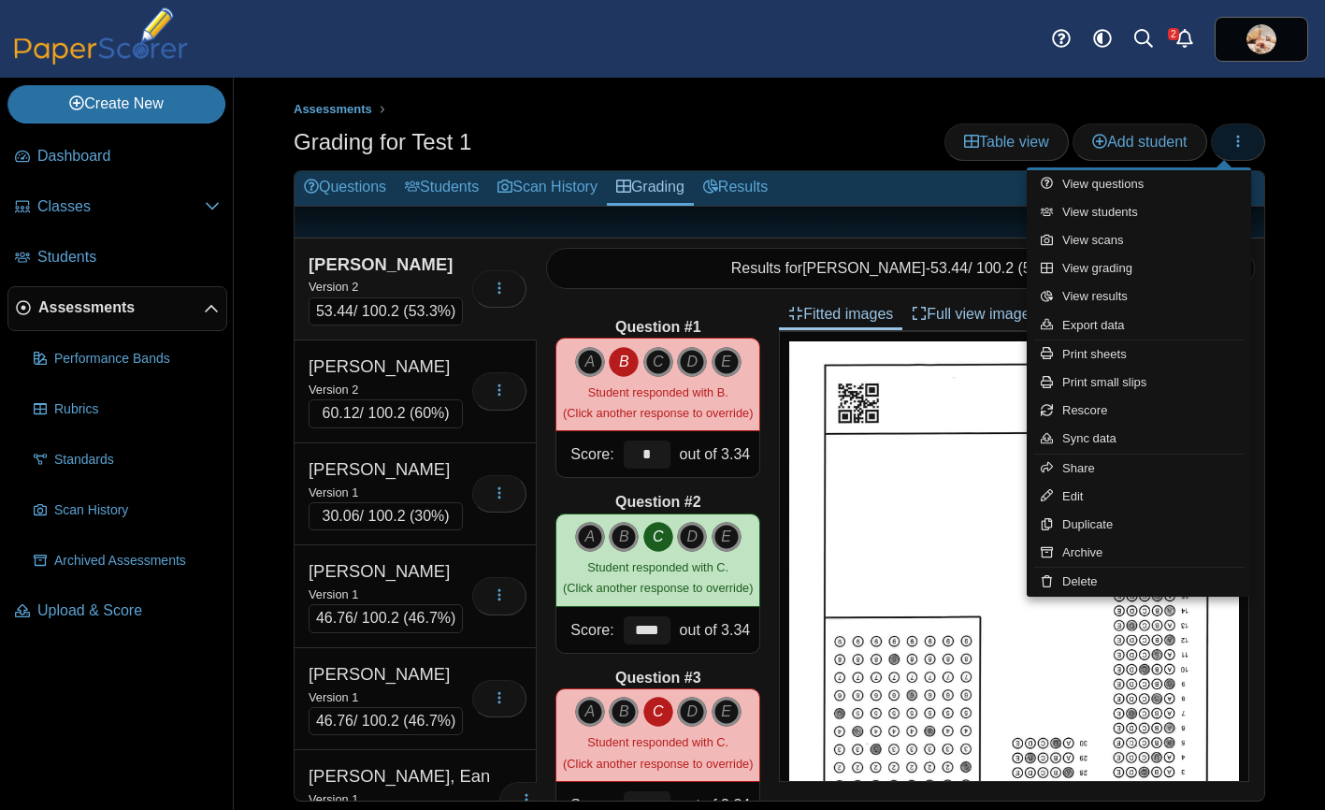
click at [889, 149] on span "button" at bounding box center [1238, 142] width 15 height 16
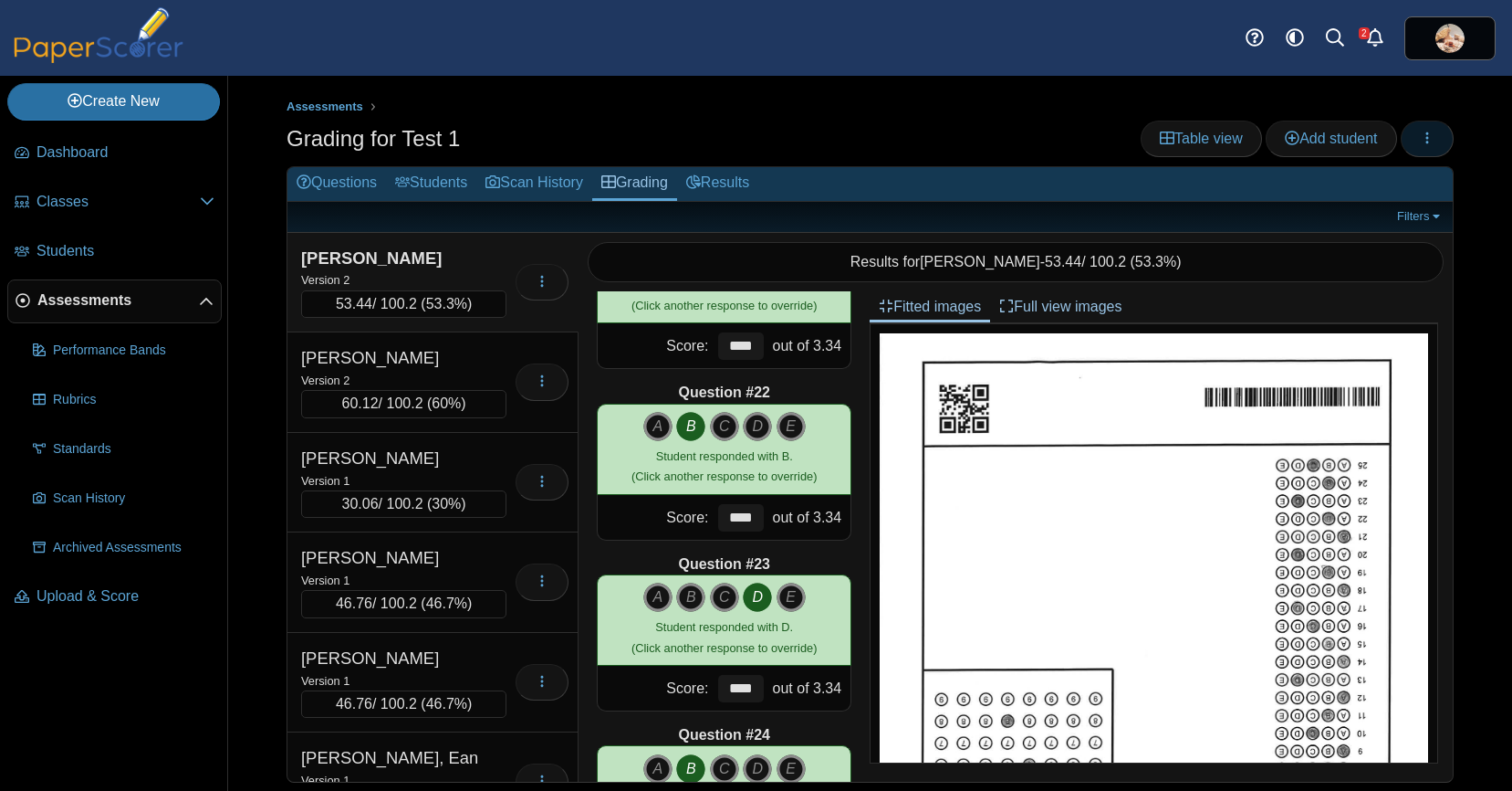
scroll to position [3521, 0]
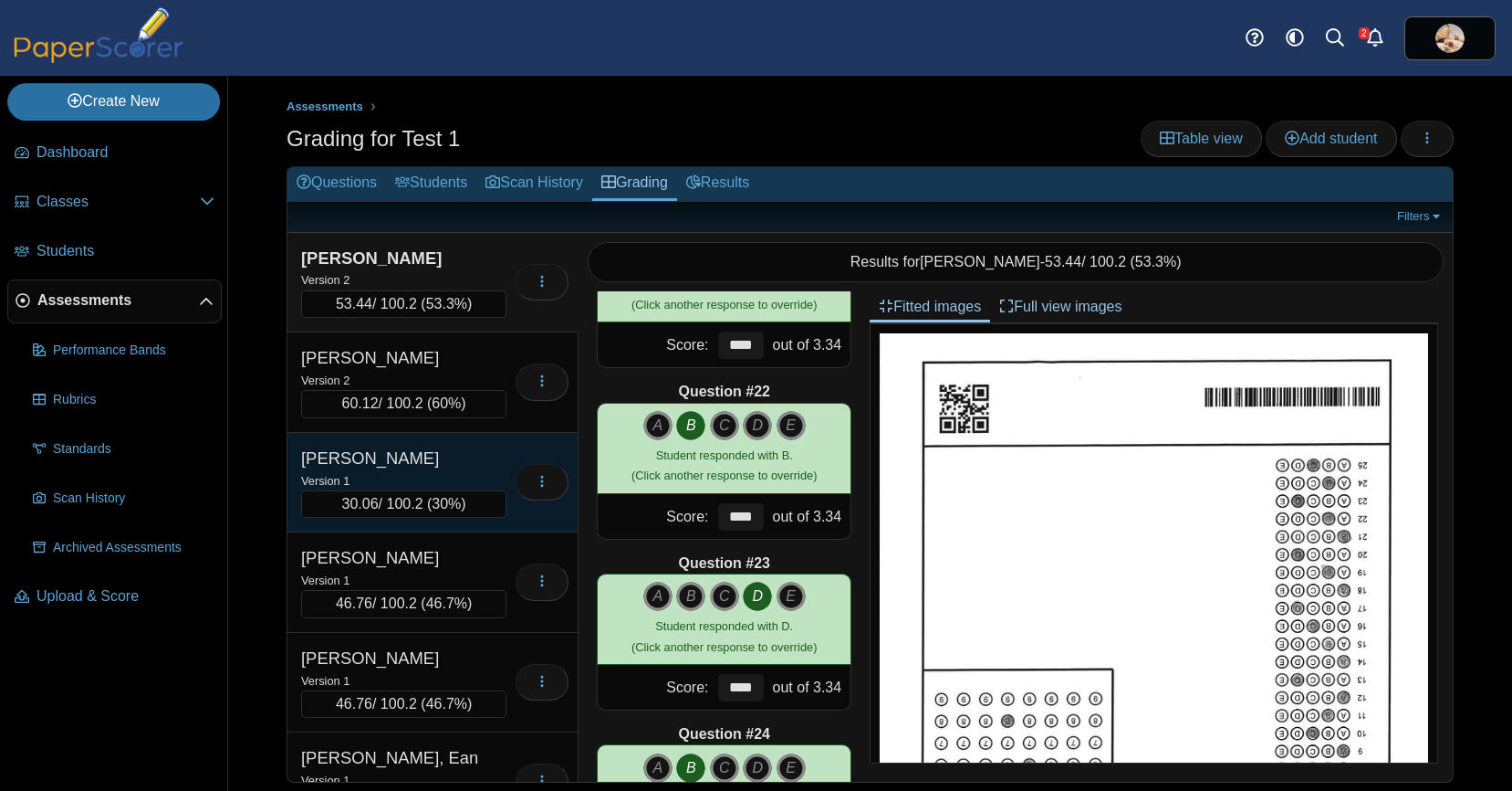
click at [415, 472] on div "Version 1" at bounding box center [404, 480] width 205 height 21
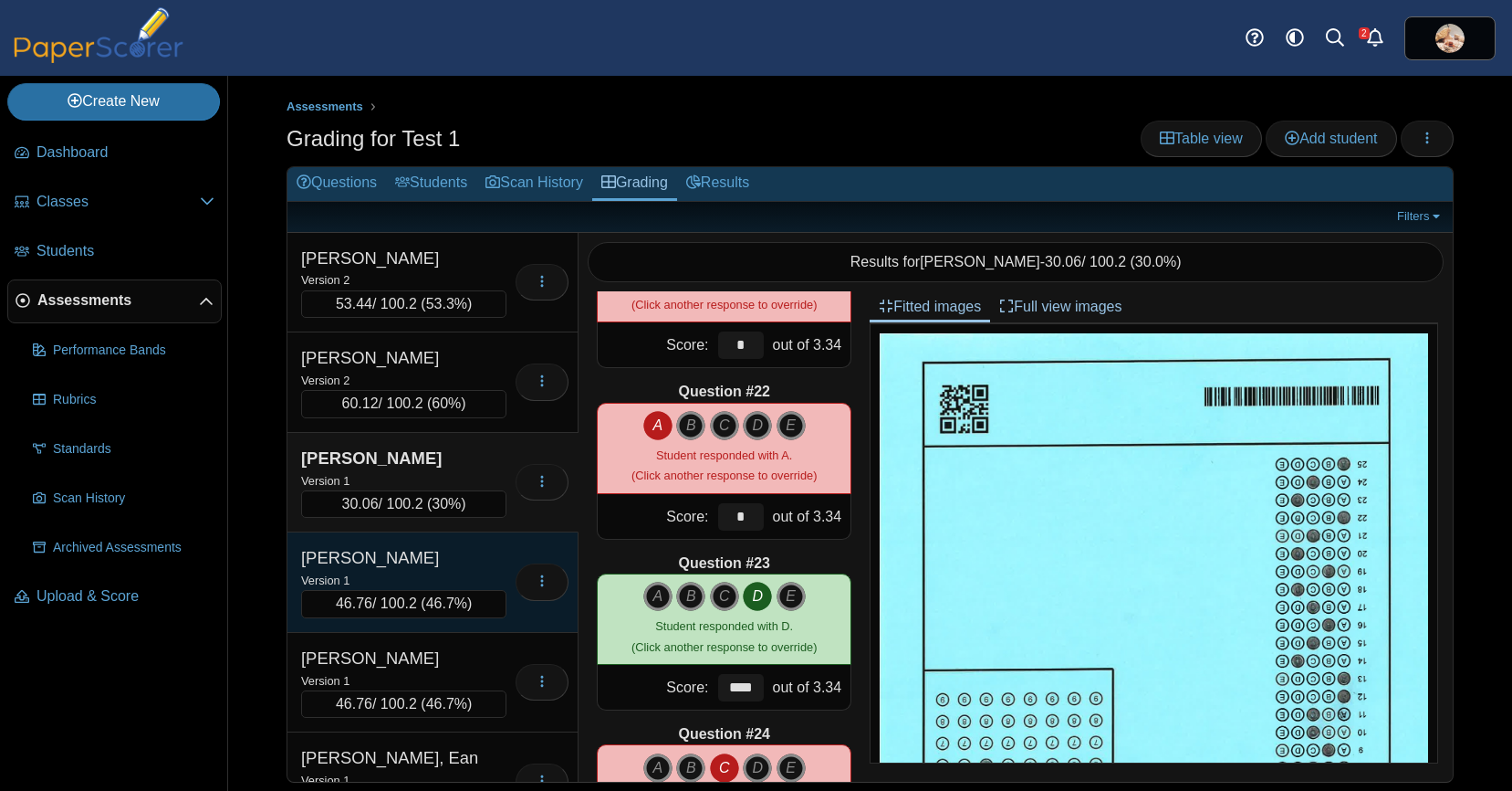
click at [439, 565] on div "Allen, Jaylea" at bounding box center [392, 558] width 183 height 23
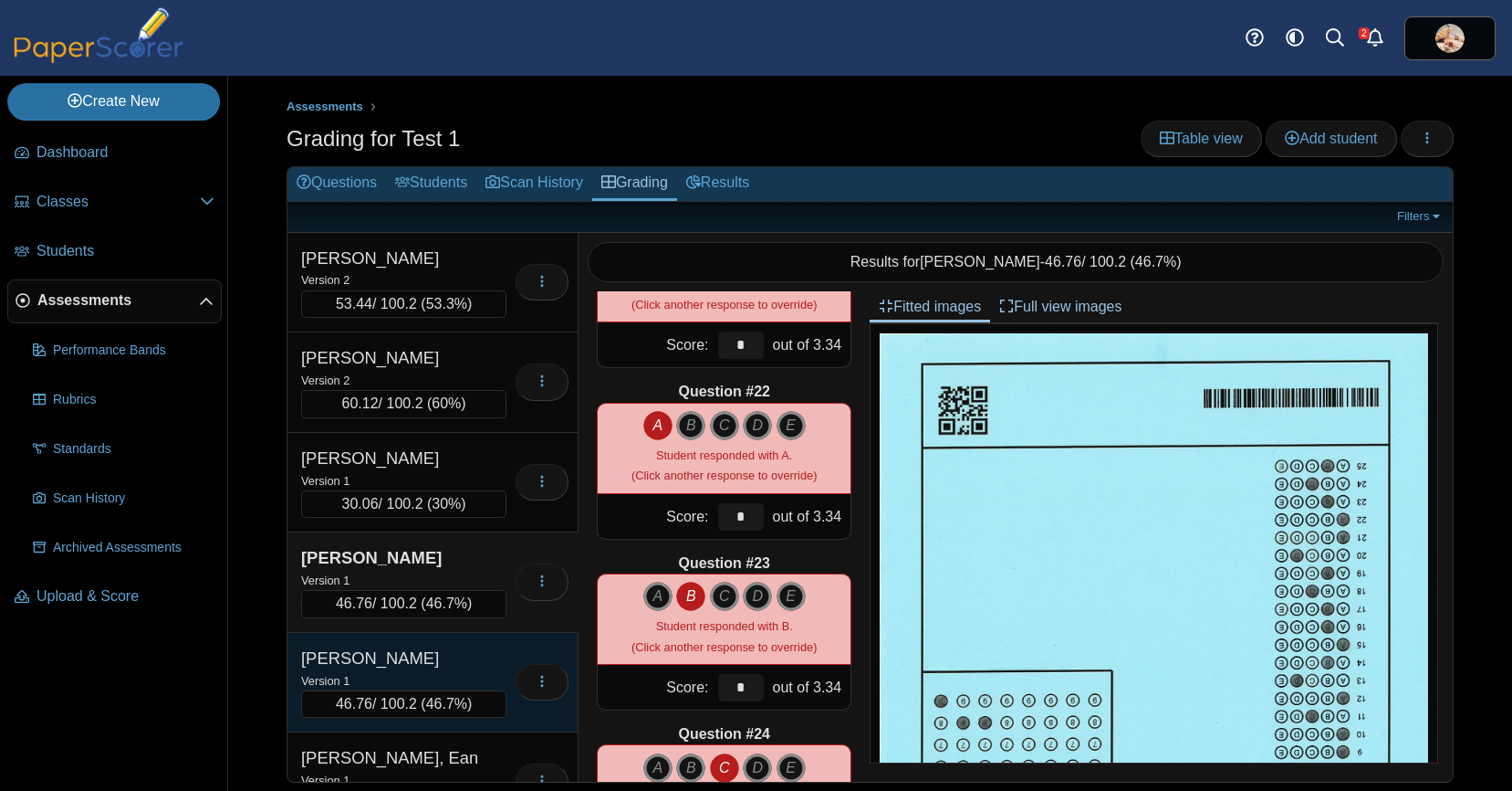
click at [454, 670] on div "Version 1" at bounding box center [404, 680] width 205 height 21
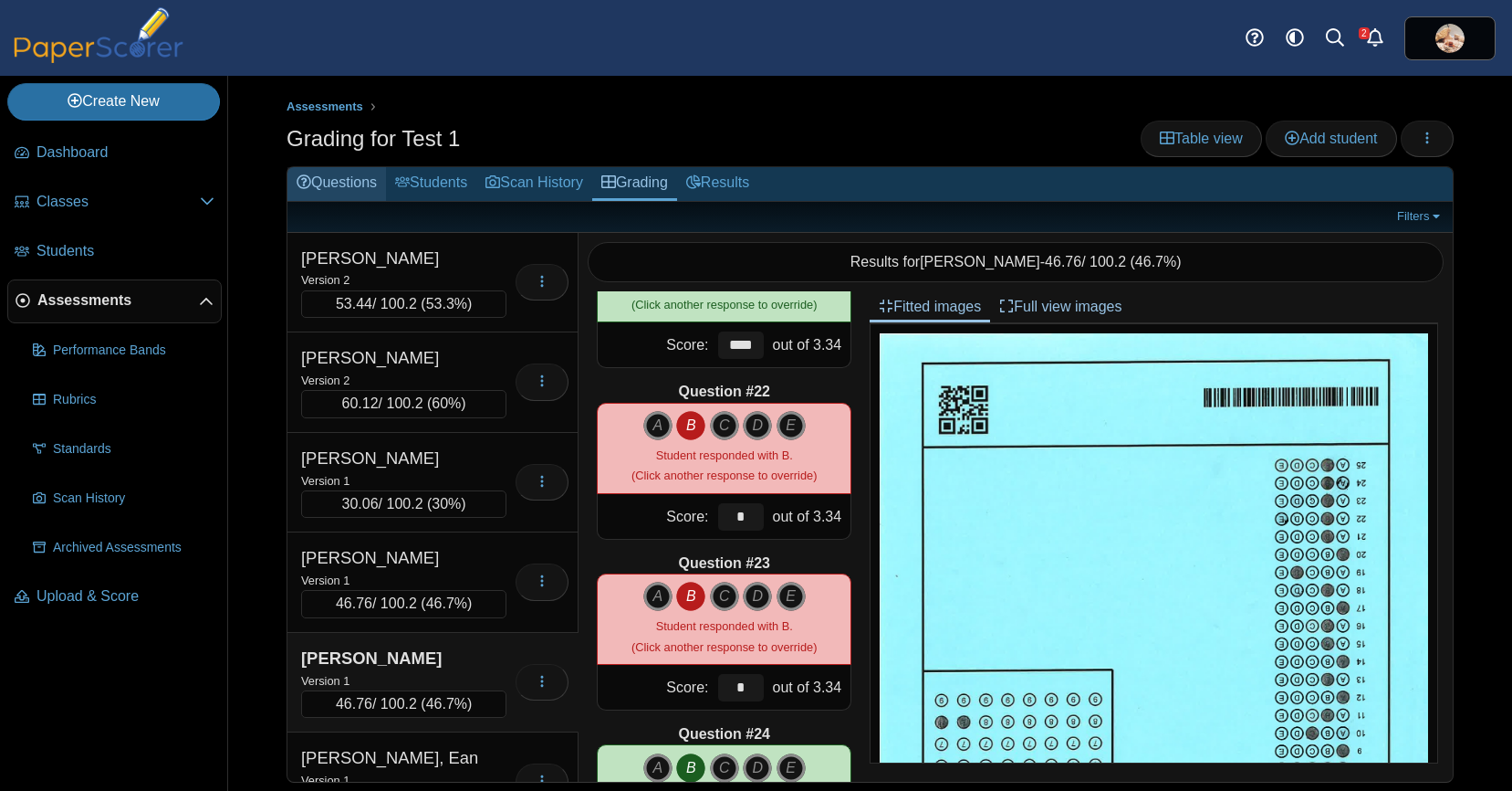
click at [358, 180] on link "Questions" at bounding box center [337, 184] width 99 height 34
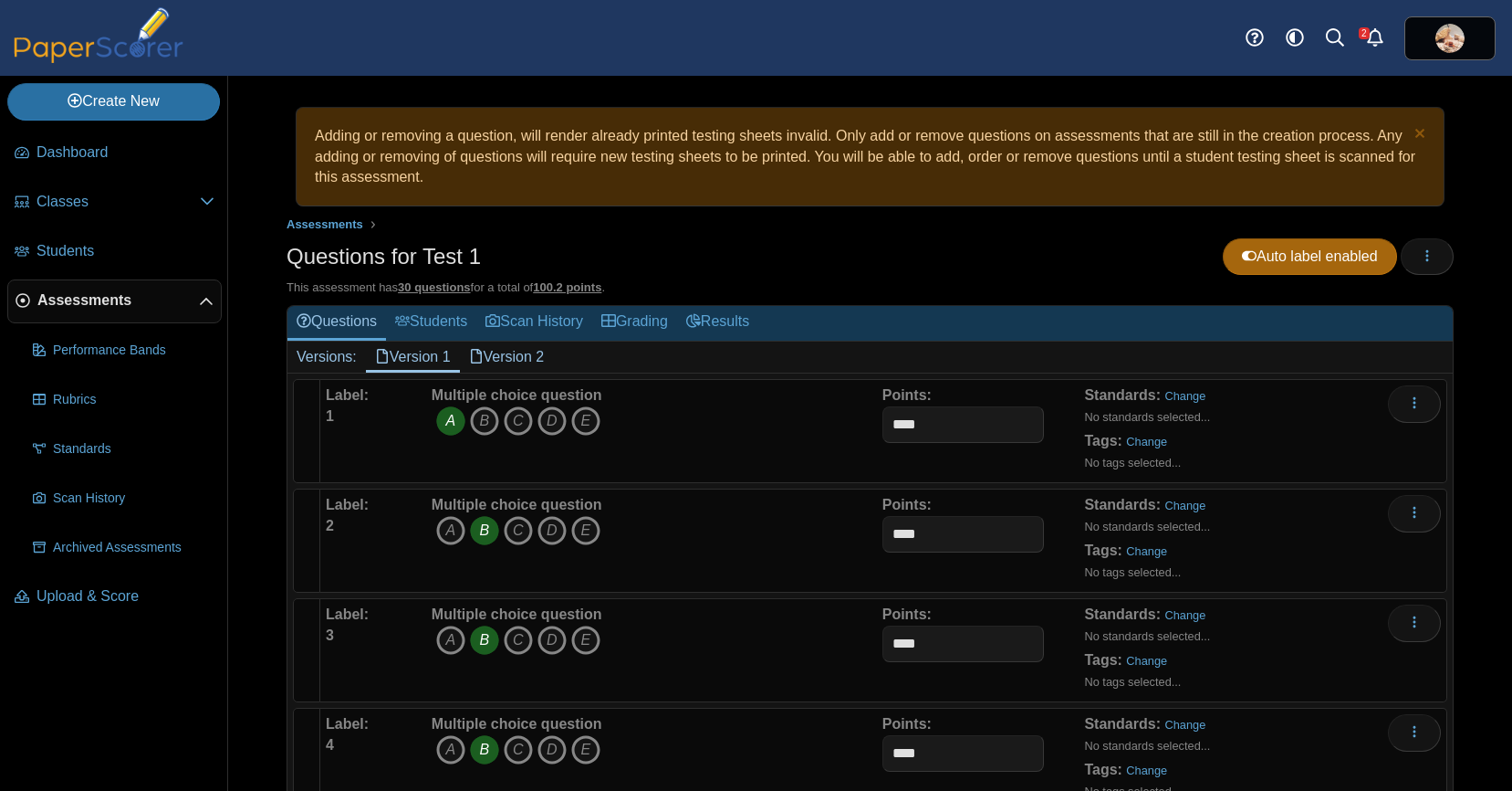
click at [522, 355] on link "Version 2" at bounding box center [507, 357] width 94 height 31
click at [634, 318] on link "Grading" at bounding box center [634, 322] width 85 height 34
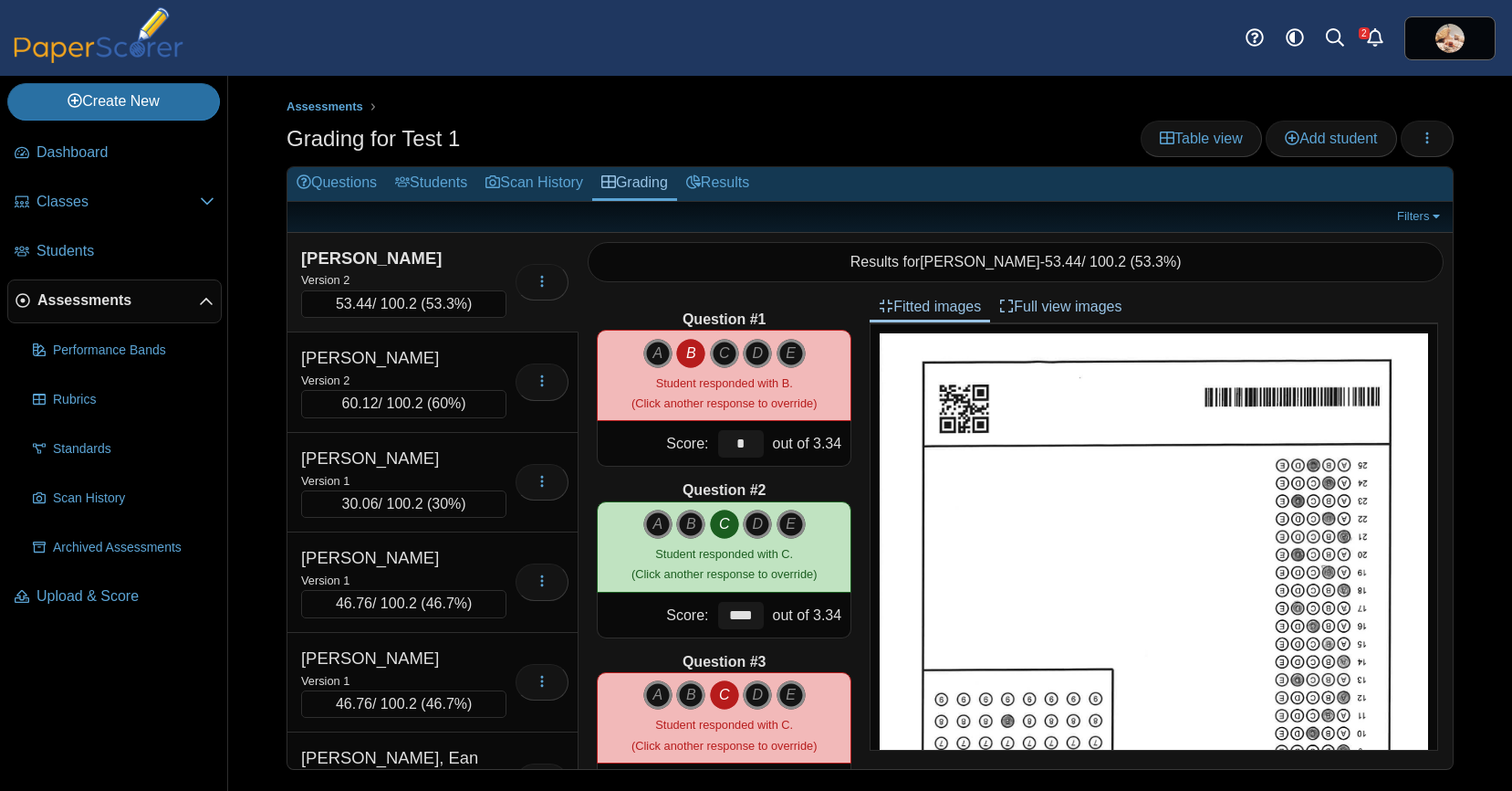
click at [436, 271] on div "Version 2" at bounding box center [404, 279] width 205 height 21
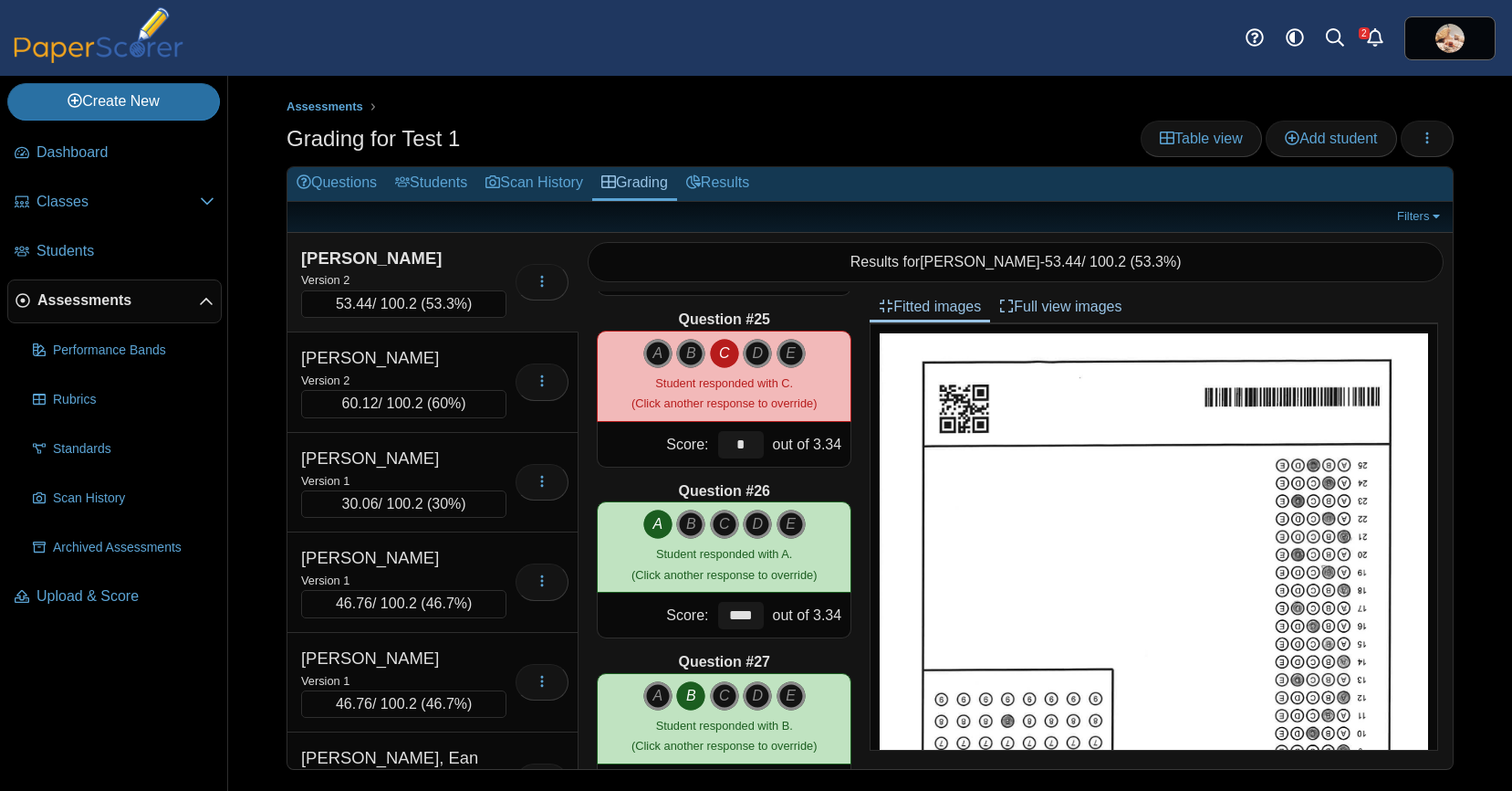
scroll to position [4107, 0]
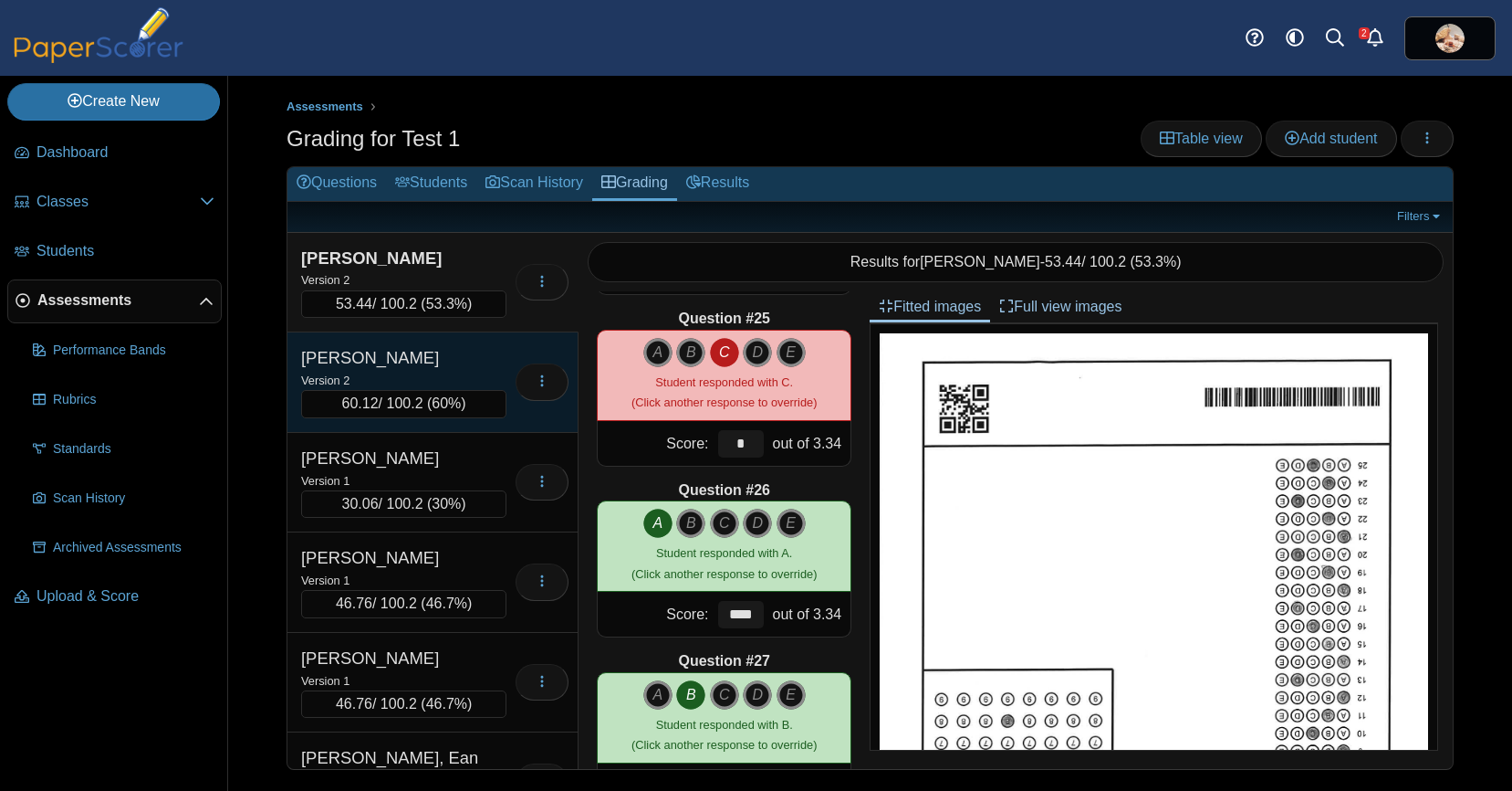
click at [436, 372] on div "Version 2" at bounding box center [404, 380] width 205 height 21
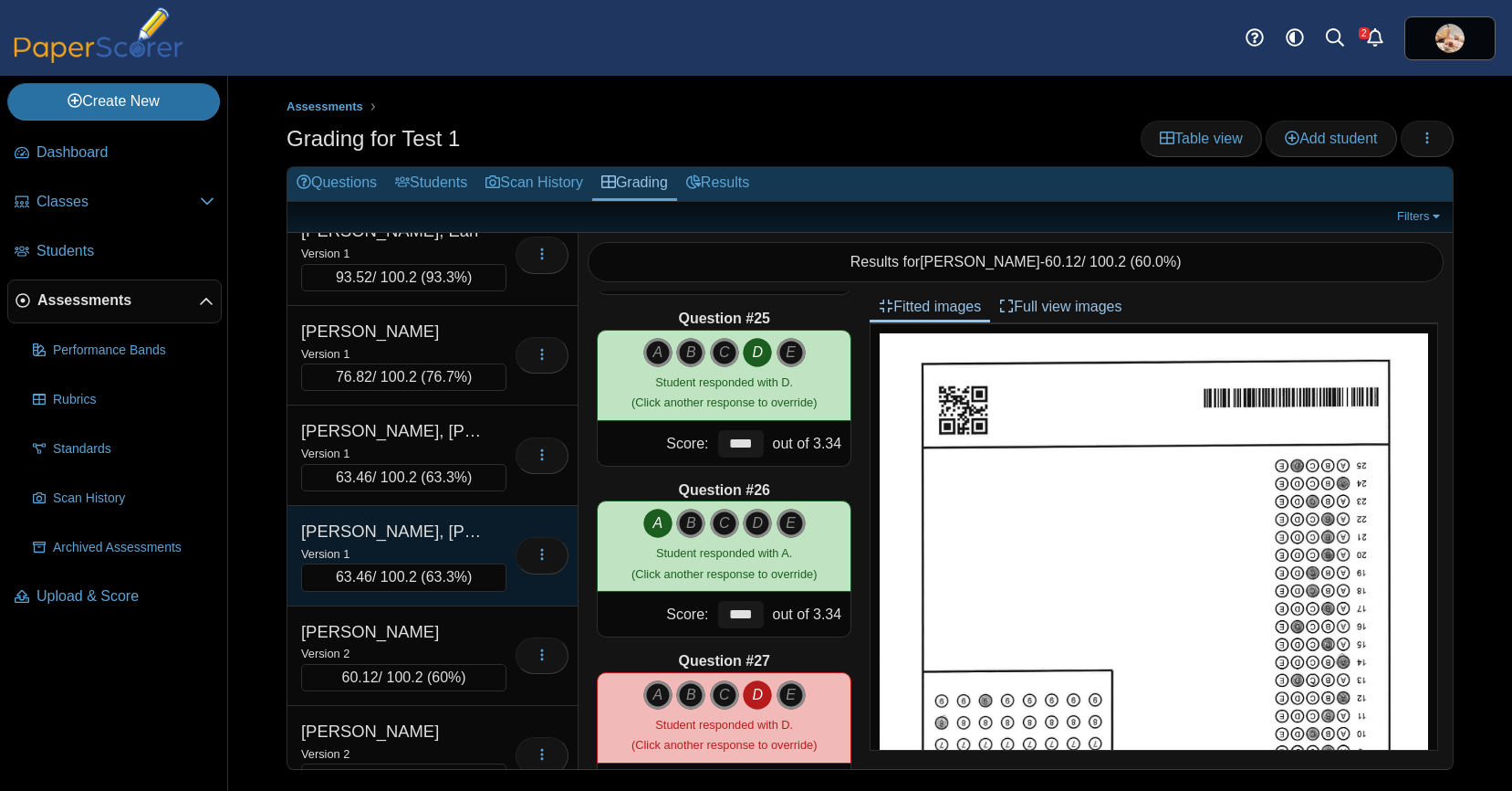
scroll to position [598, 0]
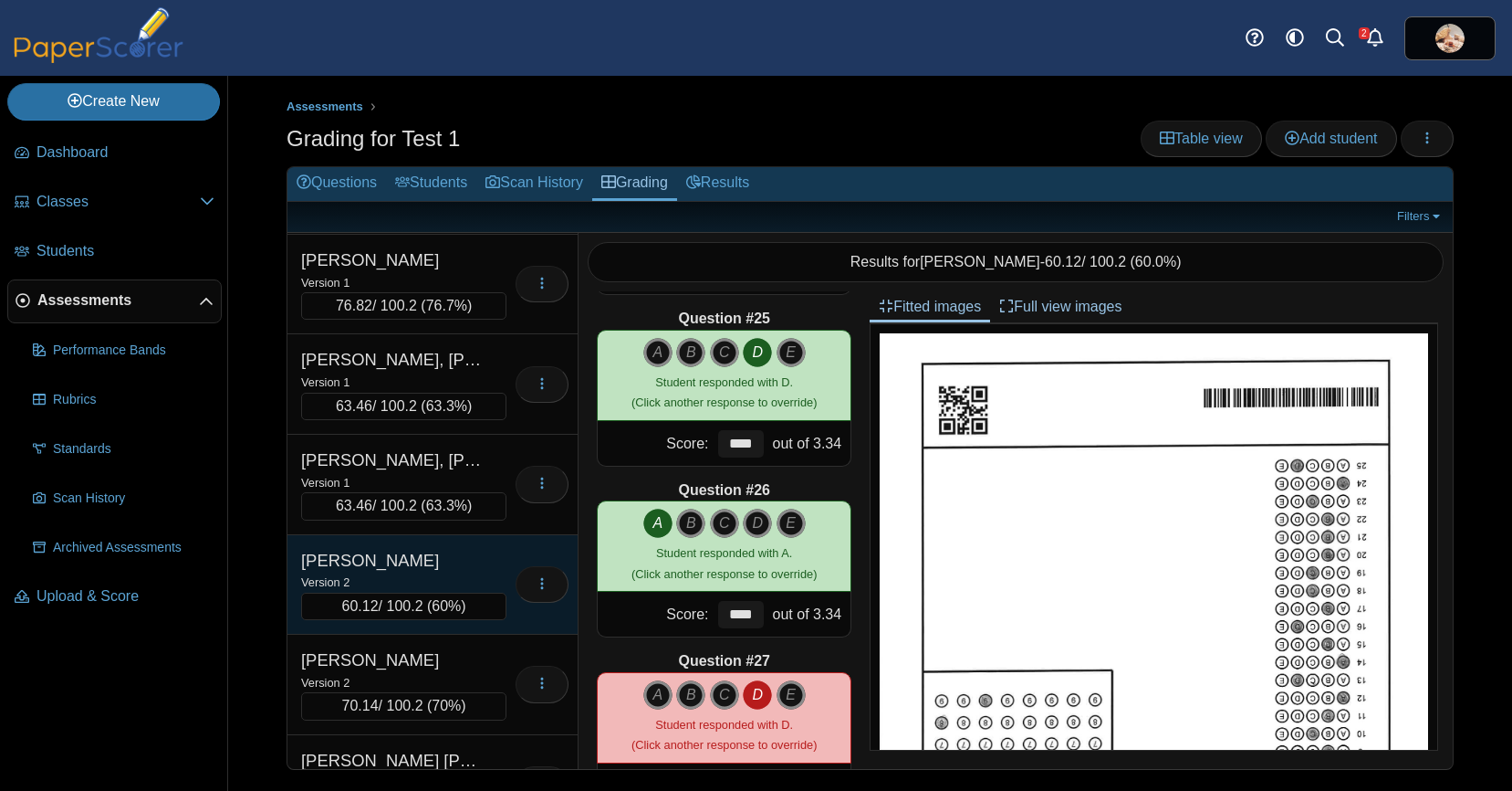
click at [445, 563] on div "Aranda, Abby" at bounding box center [392, 561] width 183 height 23
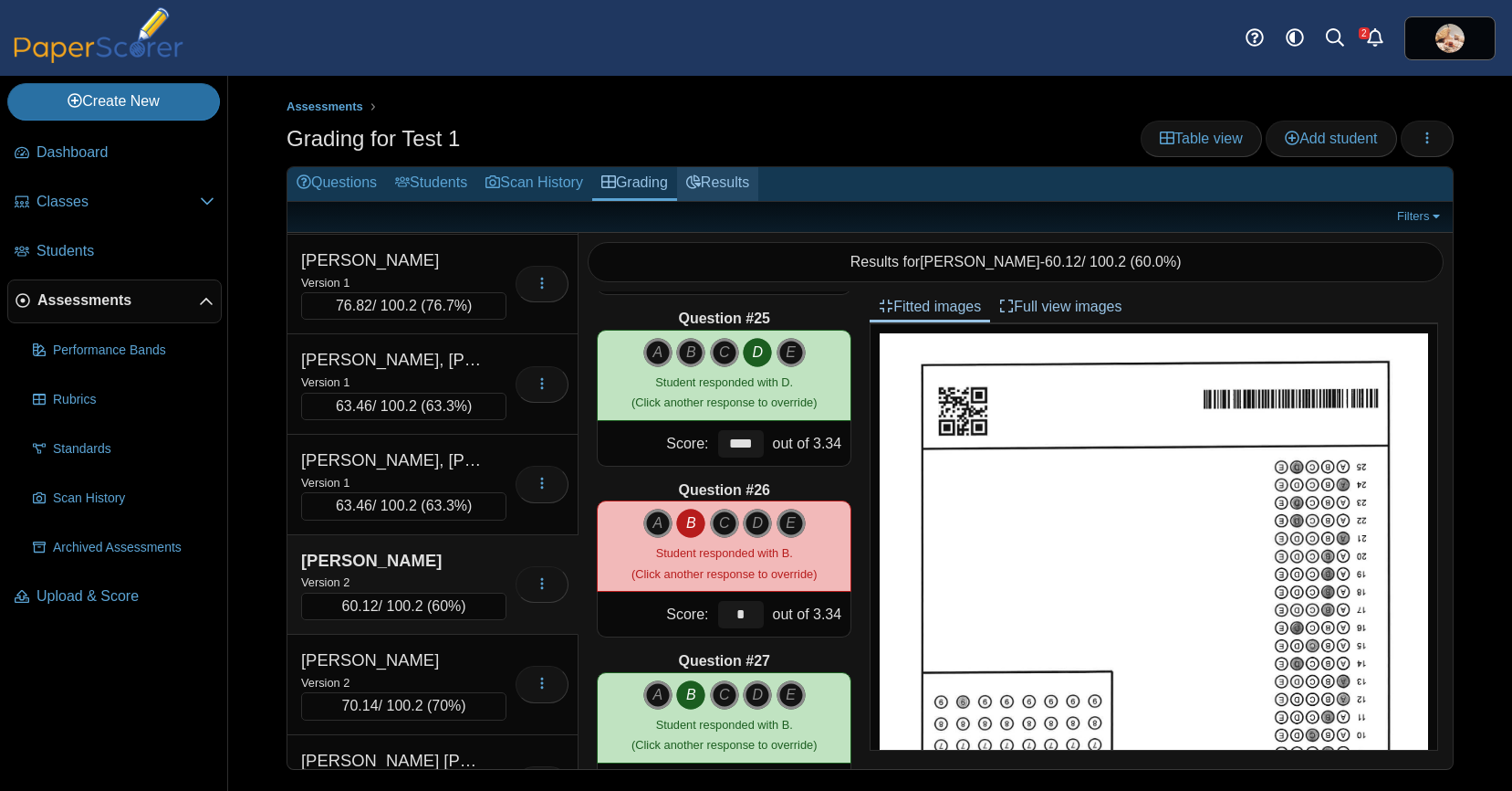
click at [749, 177] on link "Results" at bounding box center [717, 184] width 81 height 34
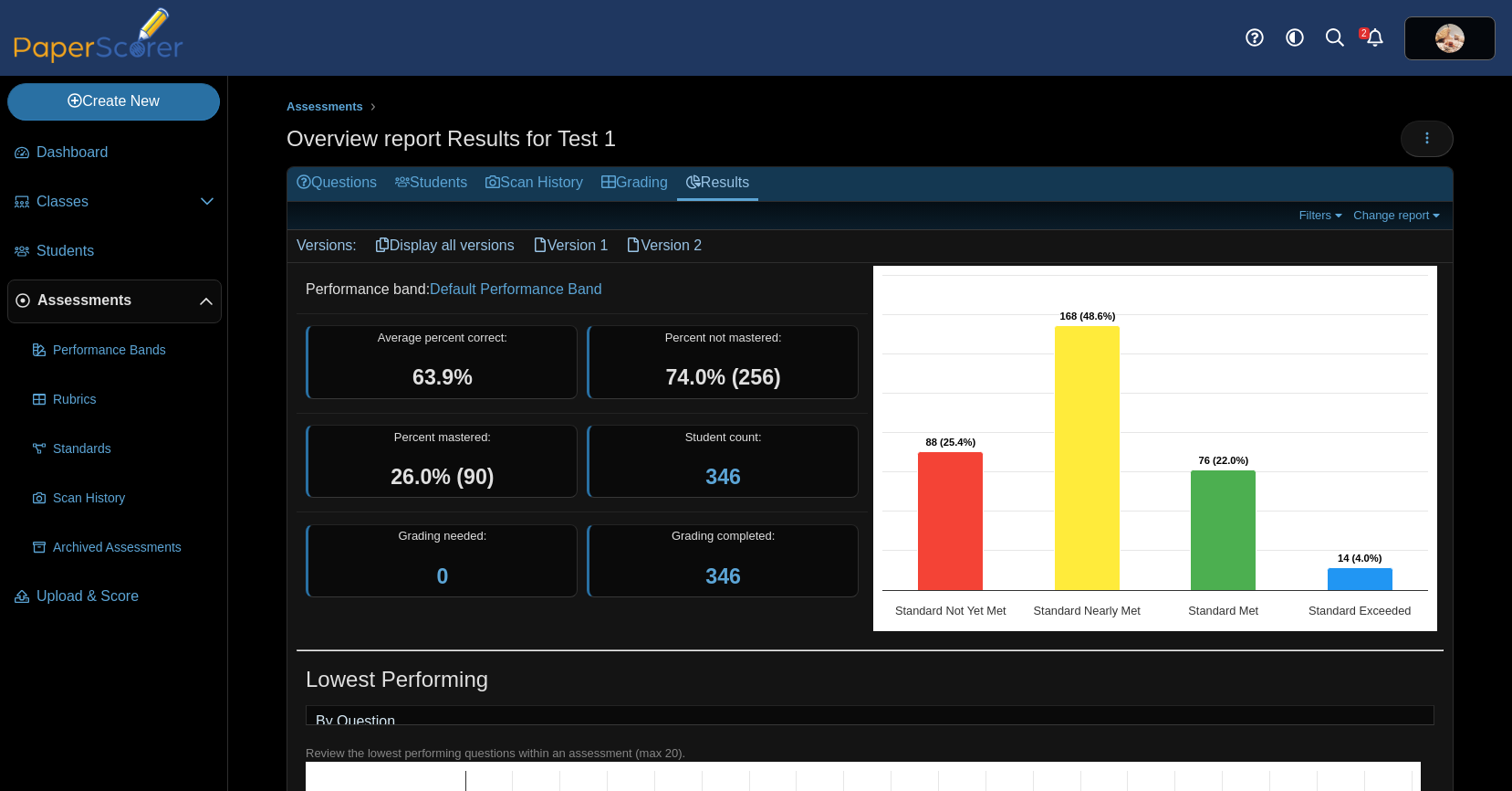
click at [591, 243] on link "Version 1" at bounding box center [571, 246] width 94 height 31
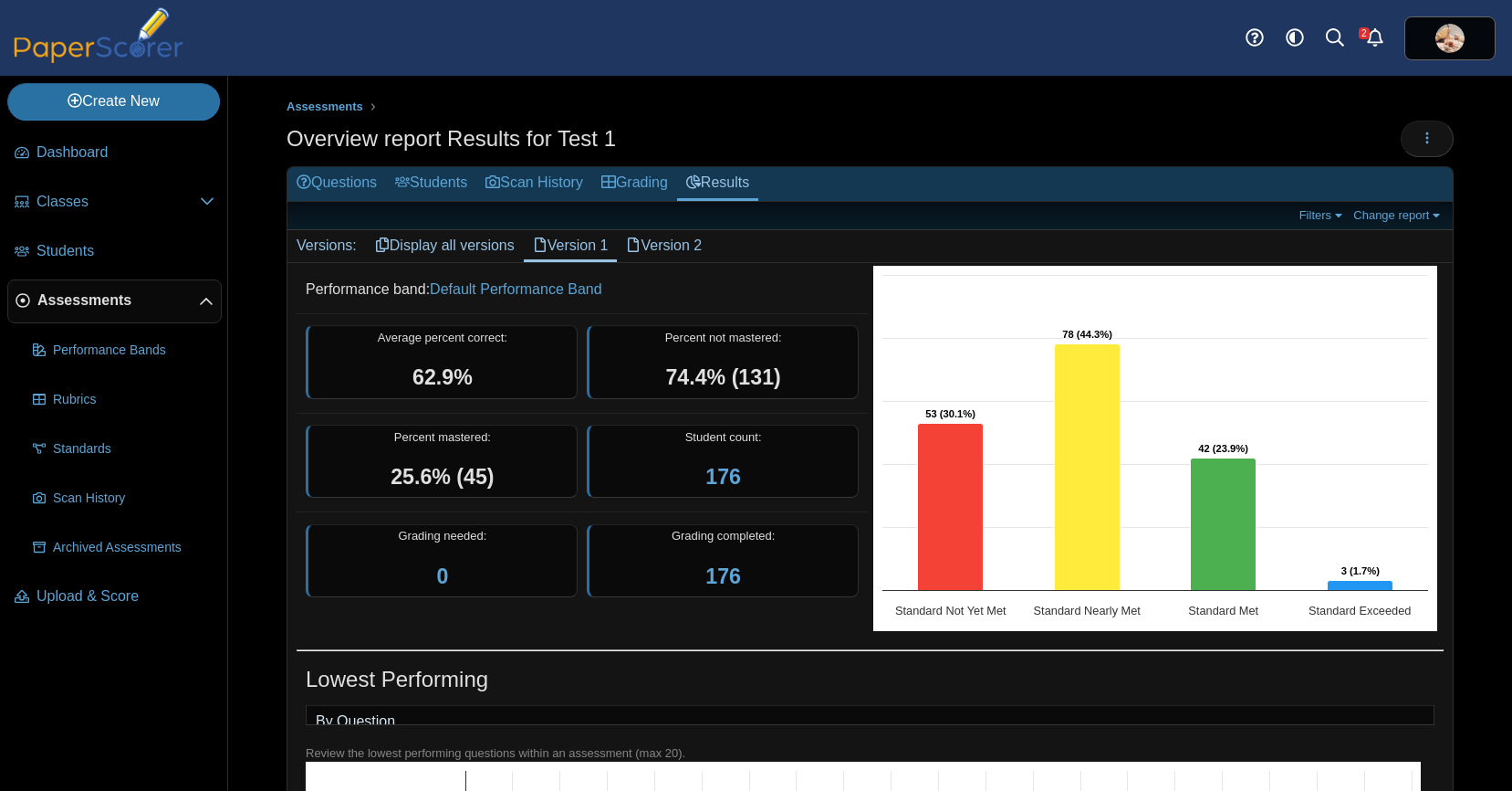
click at [679, 240] on link "Version 2" at bounding box center [664, 246] width 94 height 31
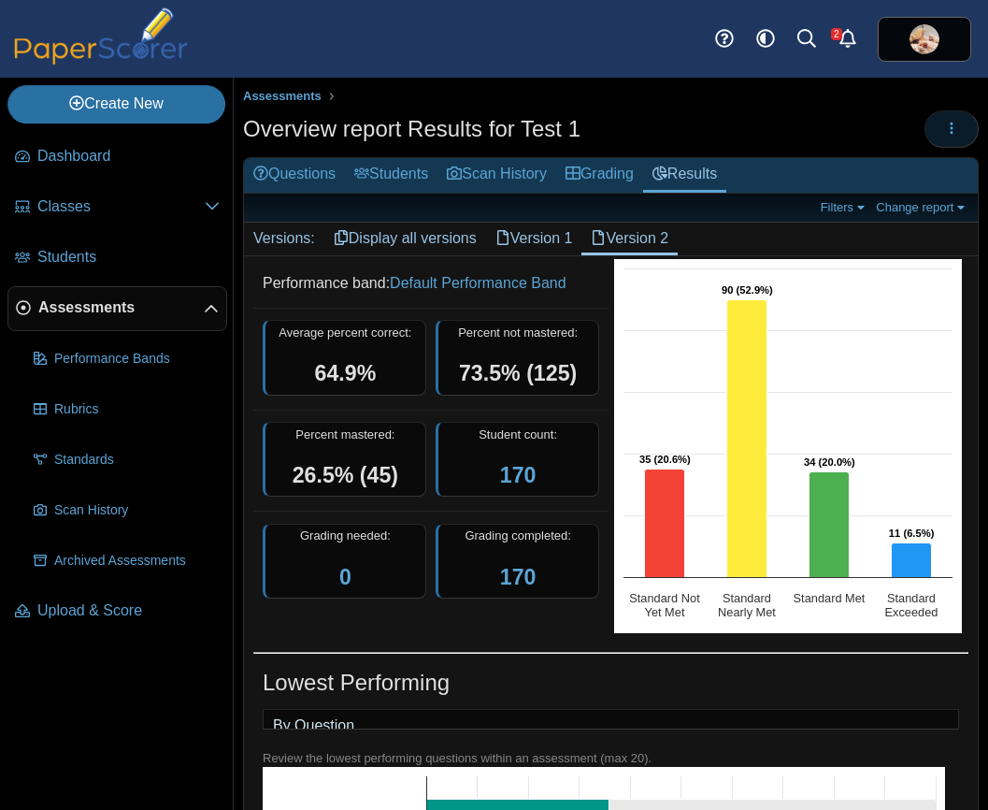
click at [944, 132] on icon "button" at bounding box center [951, 128] width 15 height 15
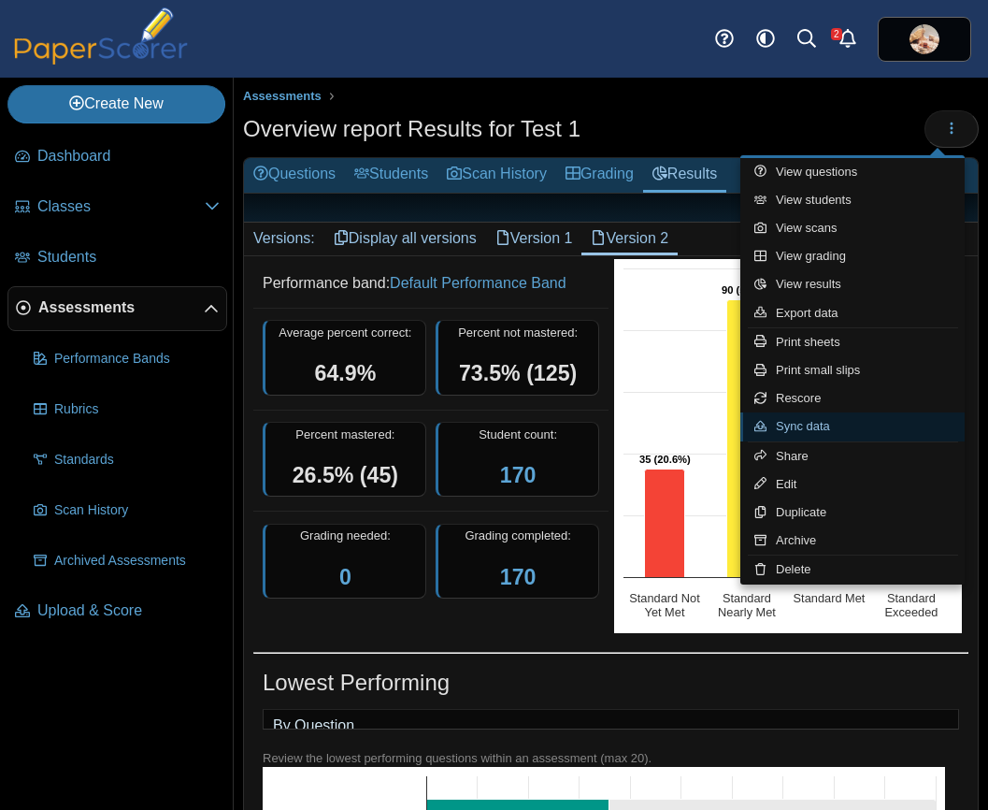
click at [826, 422] on link "Sync data" at bounding box center [853, 426] width 224 height 28
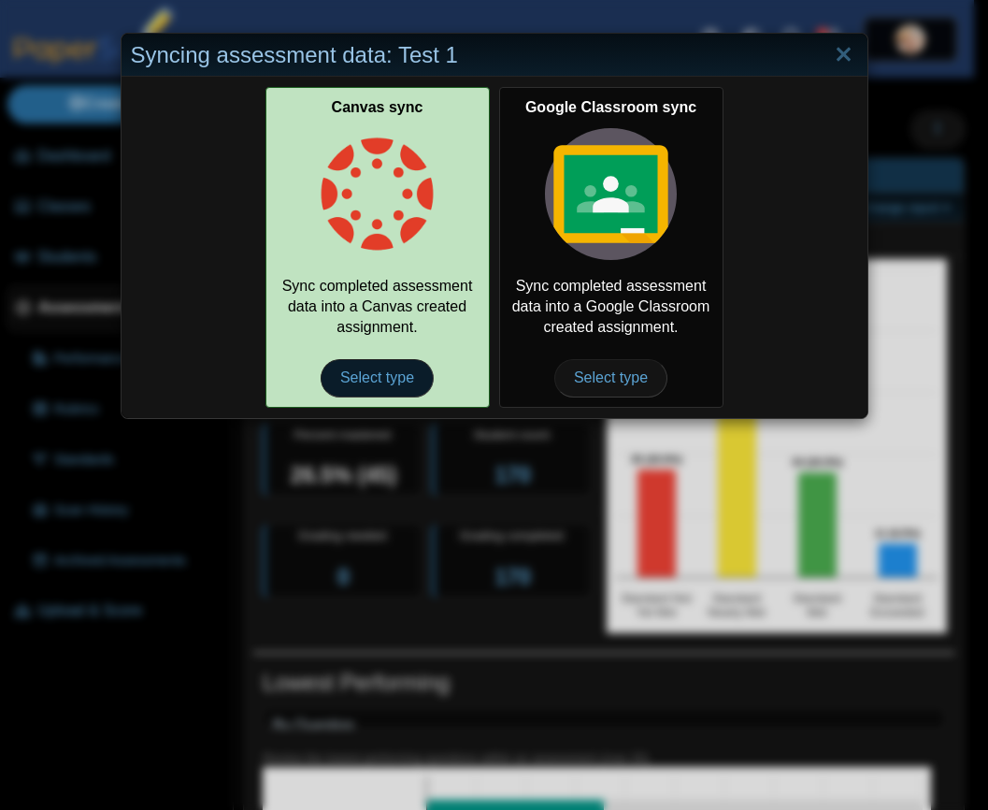
click at [371, 379] on span "Select type" at bounding box center [377, 377] width 113 height 37
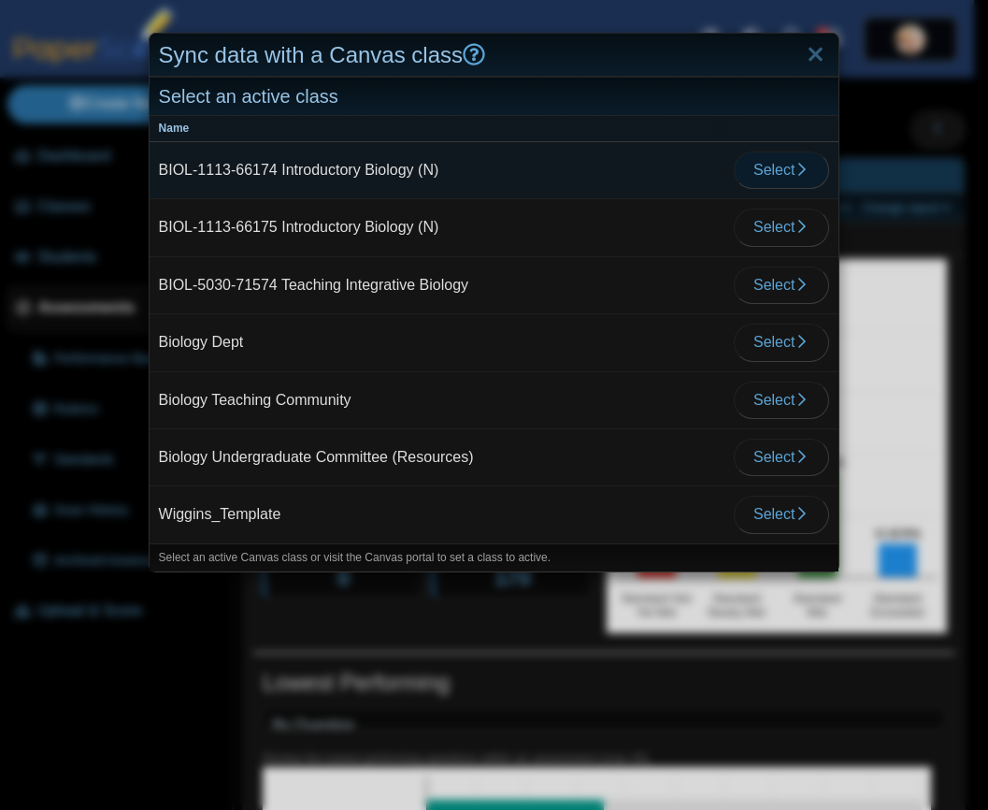
click at [795, 174] on icon "button" at bounding box center [802, 169] width 15 height 15
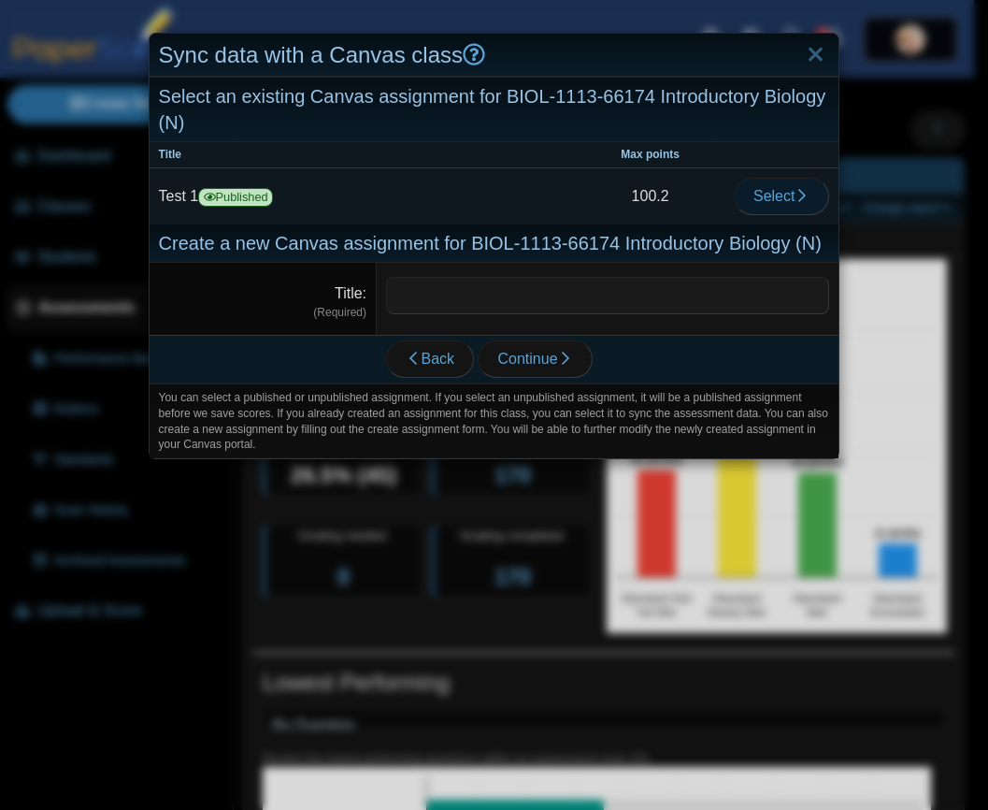
click at [761, 198] on span "Select" at bounding box center [782, 196] width 56 height 16
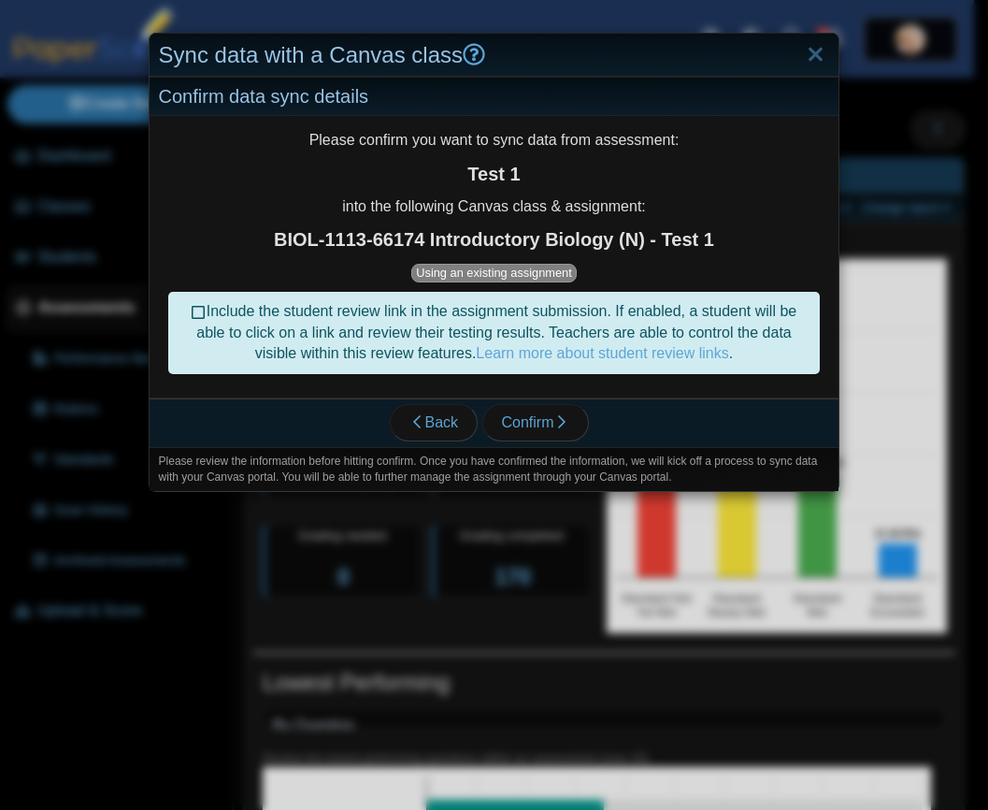
click at [192, 314] on icon at bounding box center [199, 309] width 15 height 13
click at [527, 425] on span "Confirm" at bounding box center [535, 422] width 67 height 16
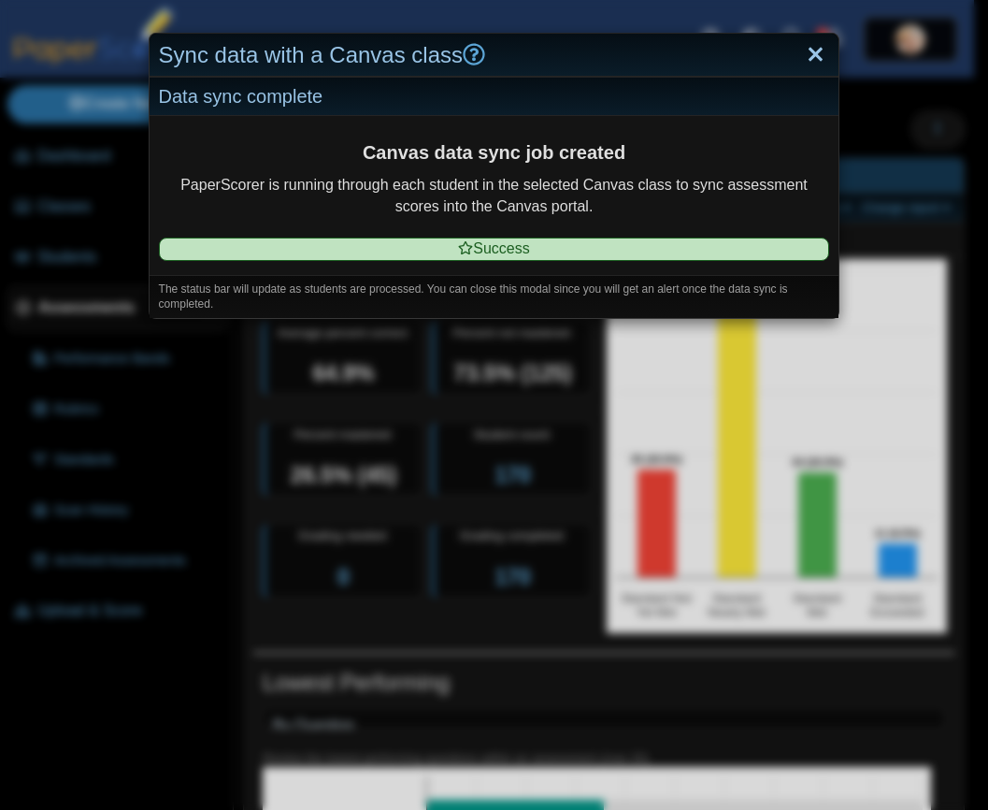
click at [804, 54] on link "Close" at bounding box center [815, 55] width 29 height 32
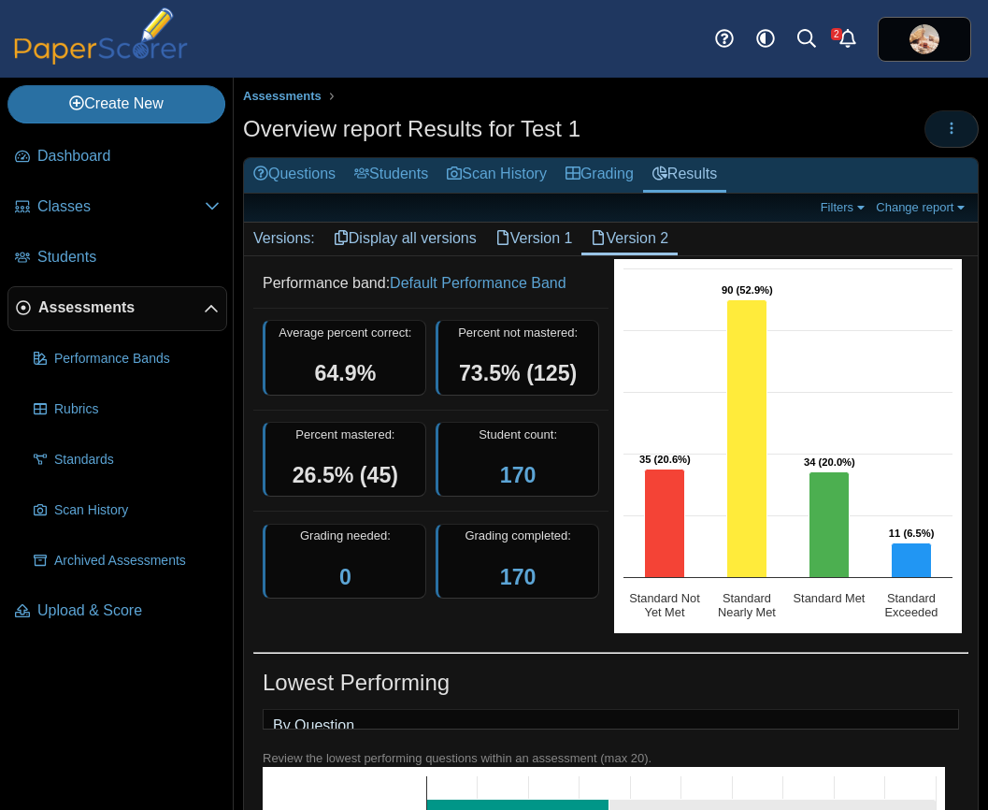
click at [951, 133] on use "button" at bounding box center [952, 128] width 3 height 12
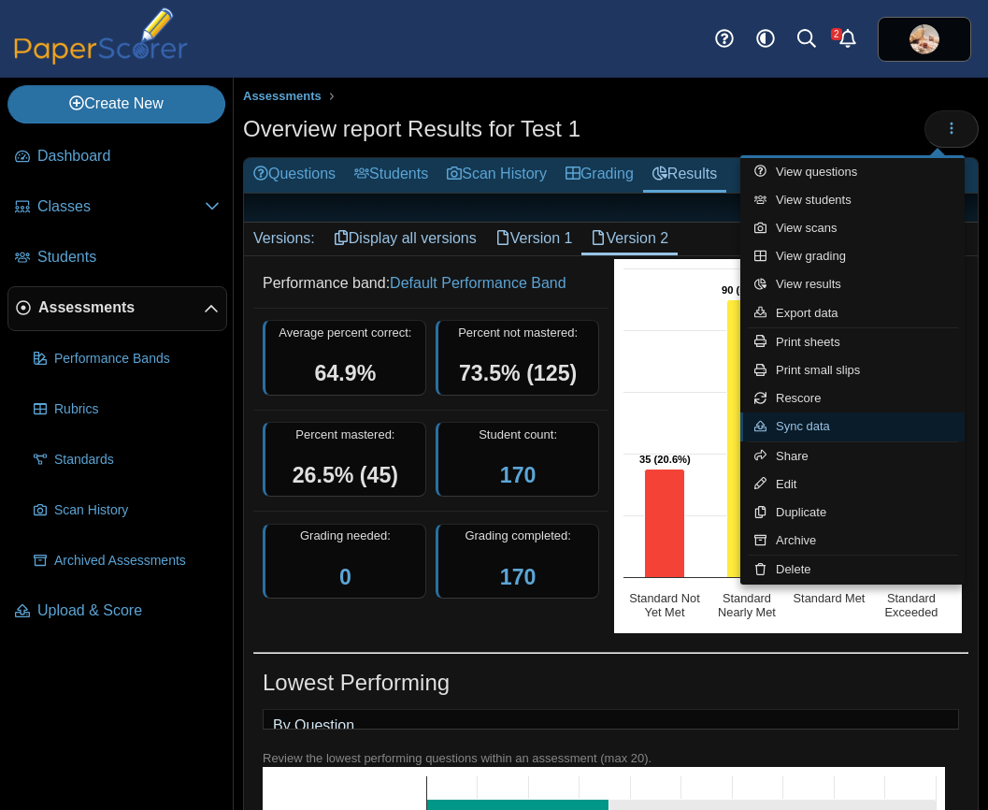
click at [829, 426] on link "Sync data" at bounding box center [853, 426] width 224 height 28
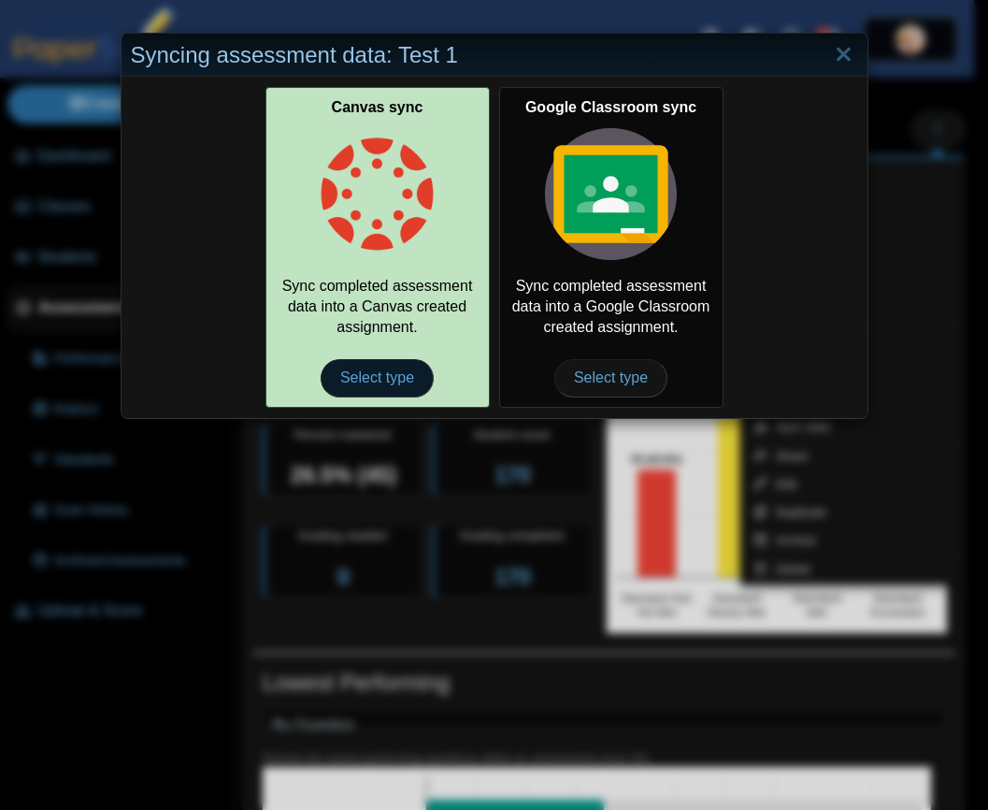
click at [359, 383] on span "Select type" at bounding box center [377, 377] width 113 height 37
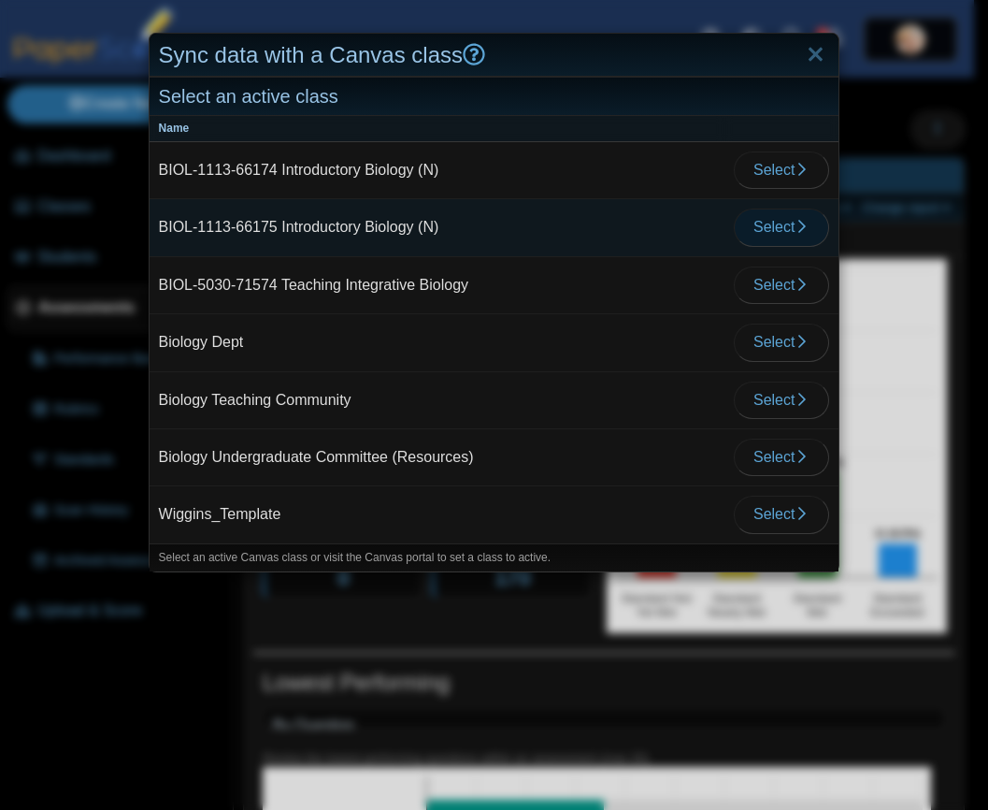
click at [795, 224] on icon "button" at bounding box center [802, 226] width 15 height 15
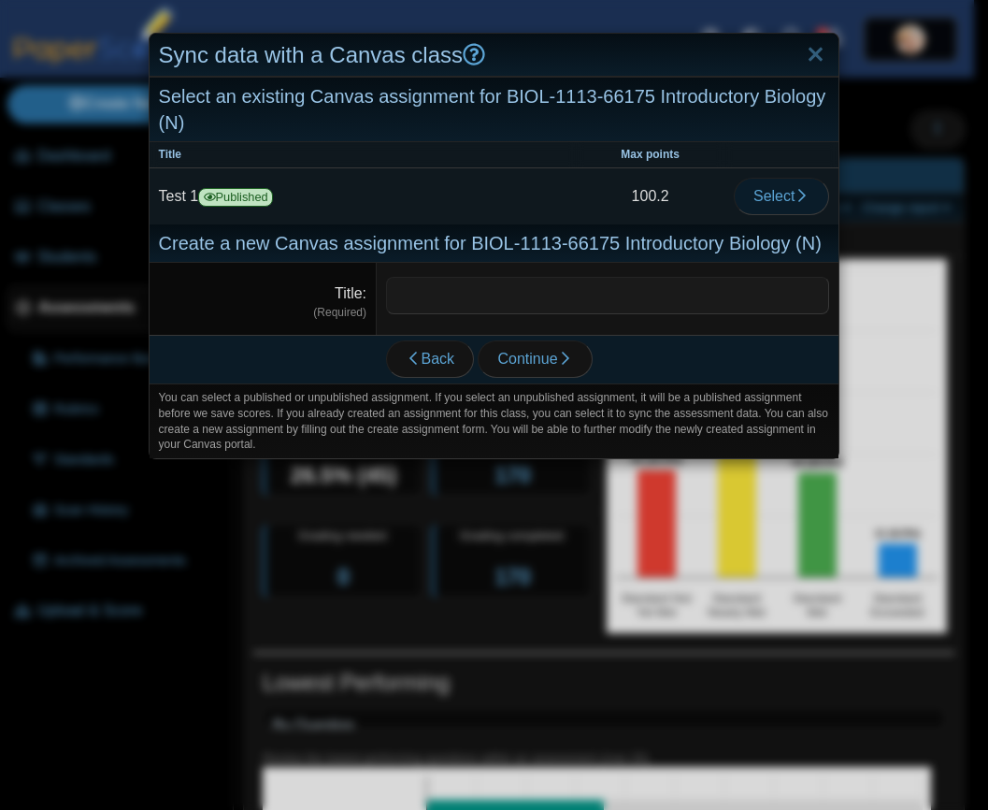
click at [767, 196] on span "Select" at bounding box center [782, 196] width 56 height 16
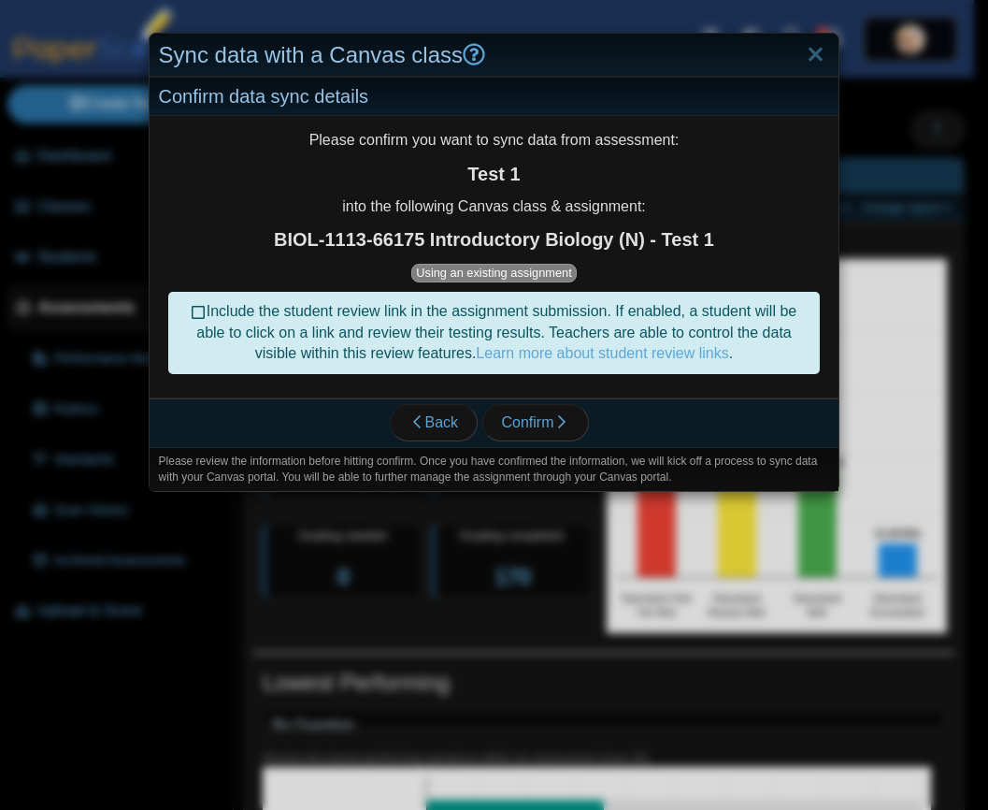
click at [192, 312] on icon at bounding box center [199, 309] width 15 height 13
click at [529, 422] on span "Confirm" at bounding box center [535, 422] width 67 height 16
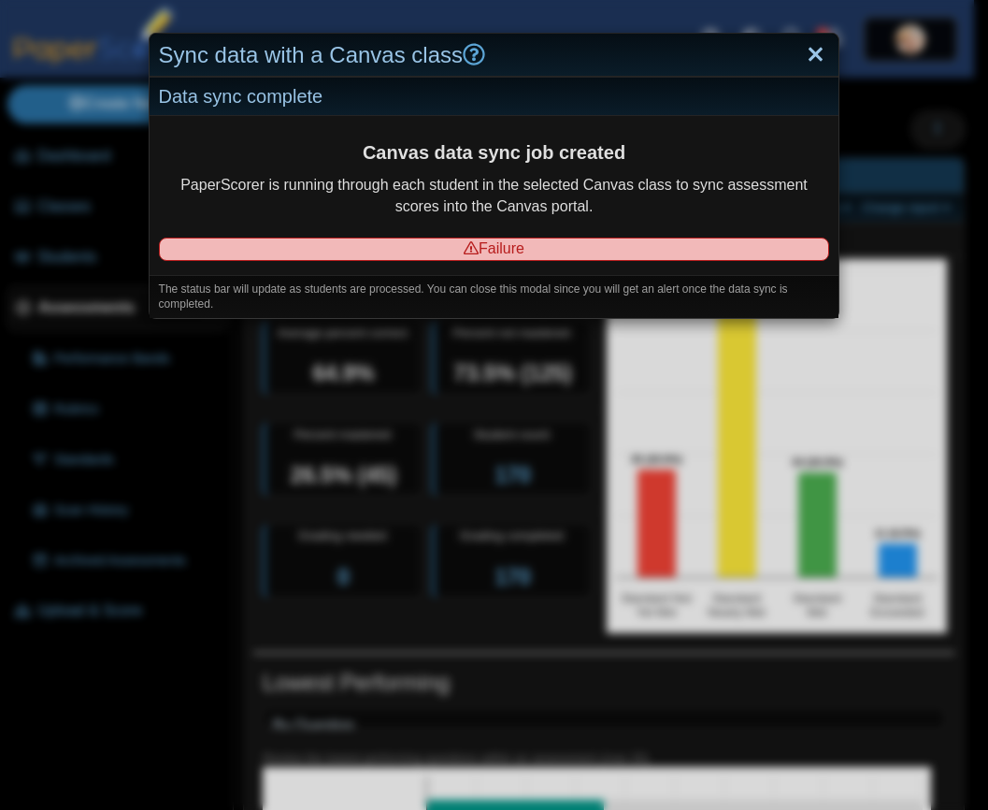
click at [806, 52] on link "Close" at bounding box center [815, 55] width 29 height 32
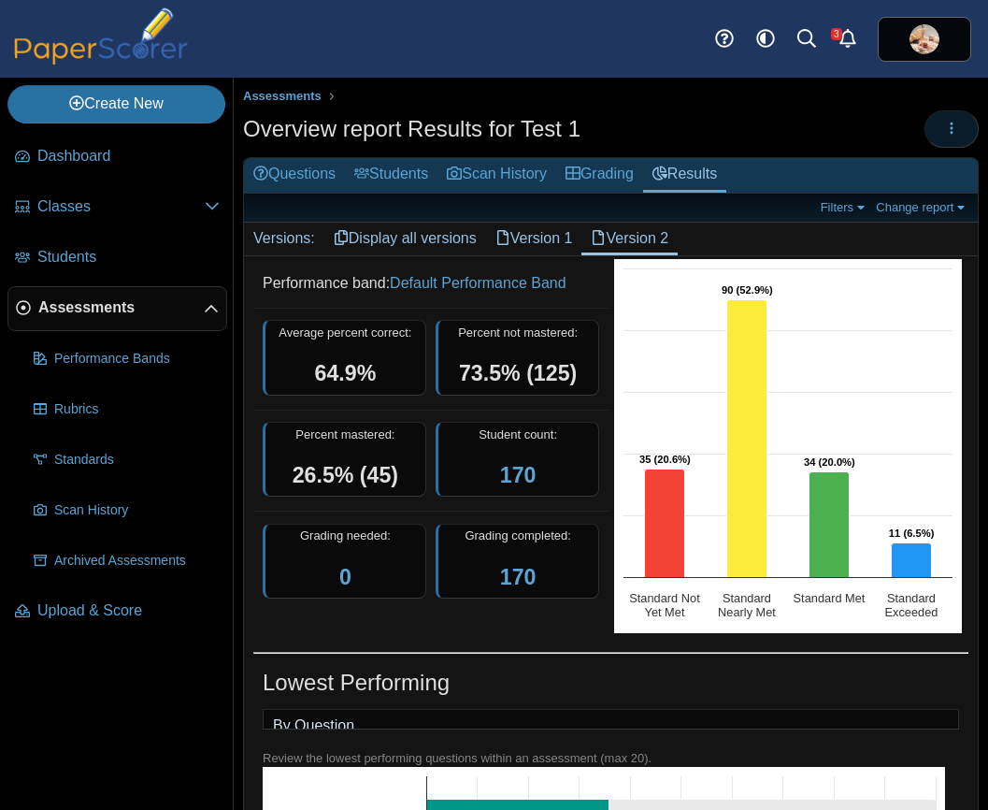
click at [944, 134] on icon "button" at bounding box center [951, 128] width 15 height 15
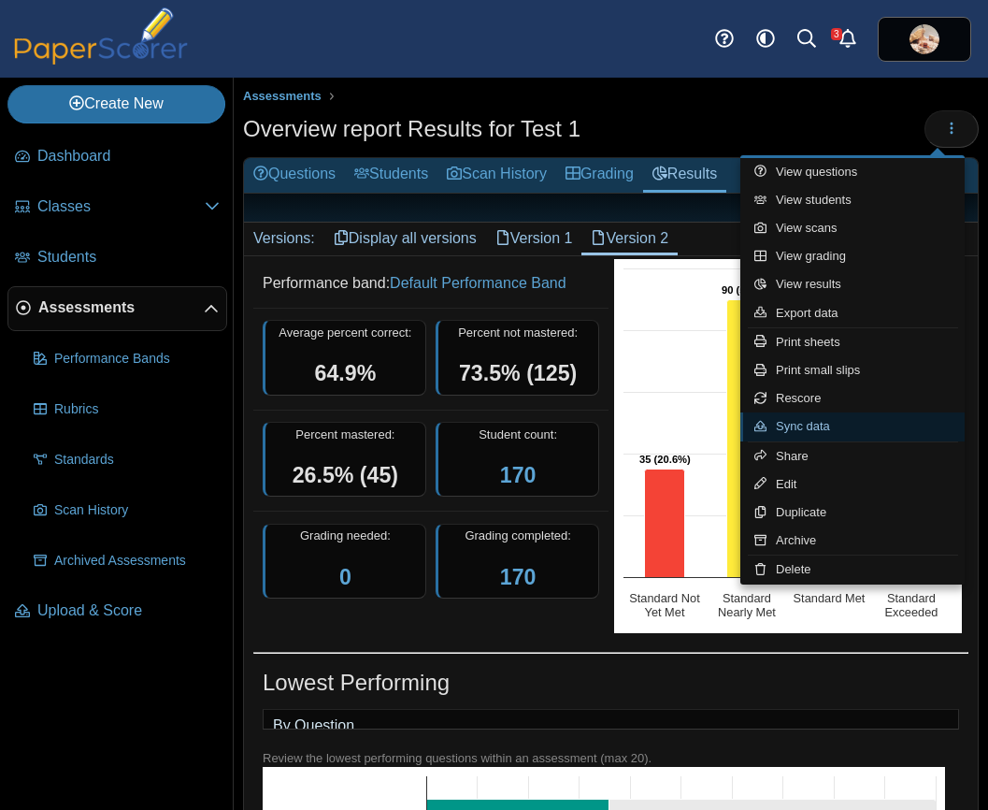
click at [829, 424] on link "Sync data" at bounding box center [853, 426] width 224 height 28
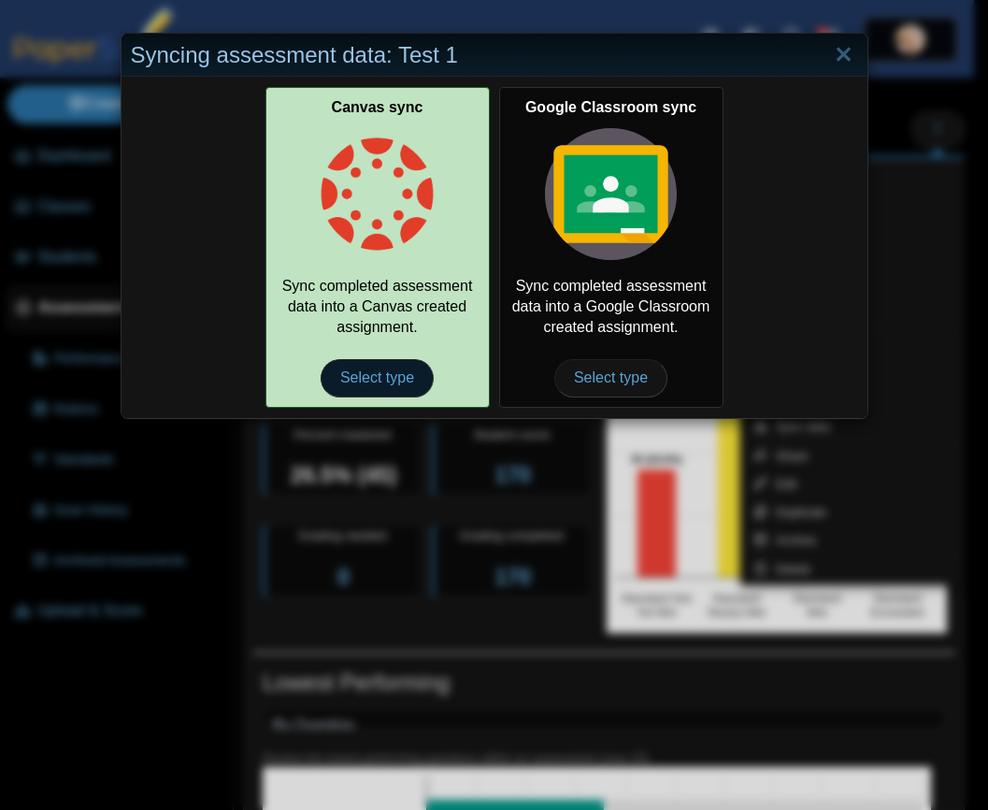
click at [382, 382] on span "Select type" at bounding box center [377, 377] width 113 height 37
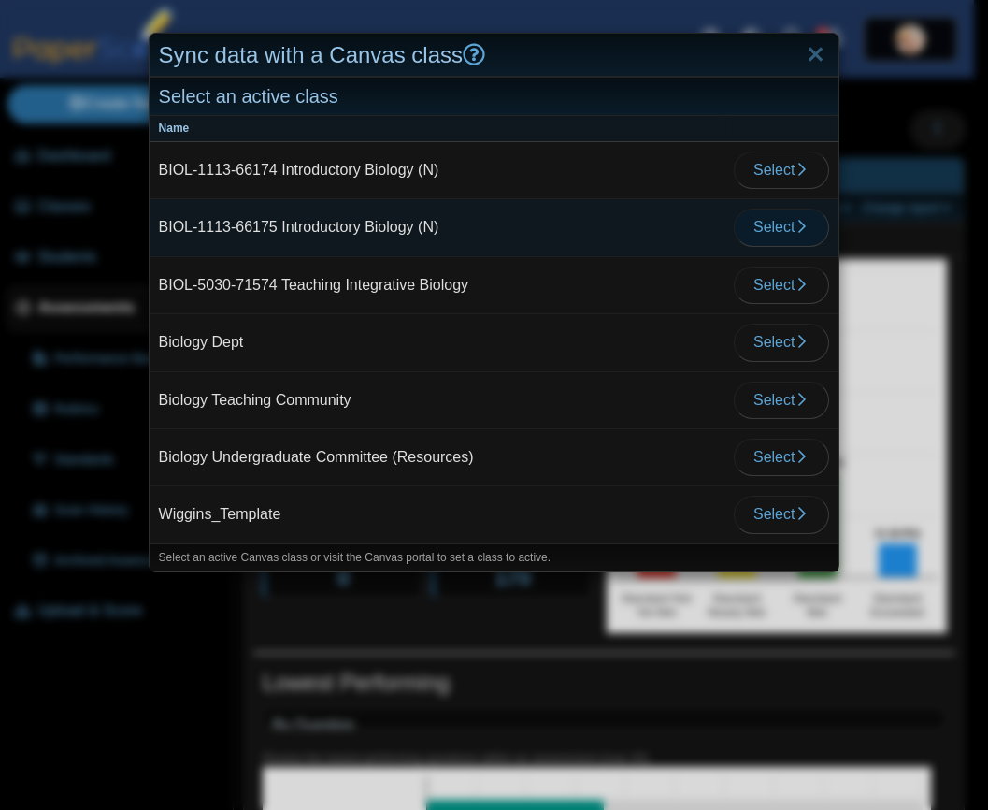
click at [795, 226] on icon "button" at bounding box center [802, 226] width 15 height 15
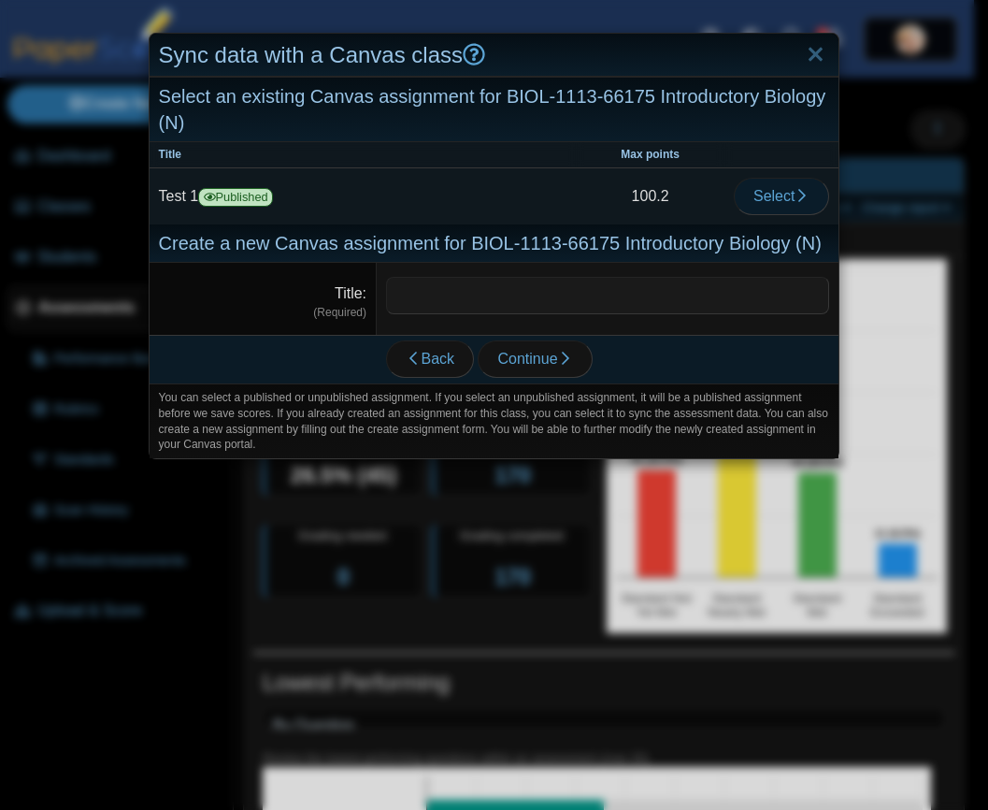
click at [767, 191] on span "Select" at bounding box center [782, 196] width 56 height 16
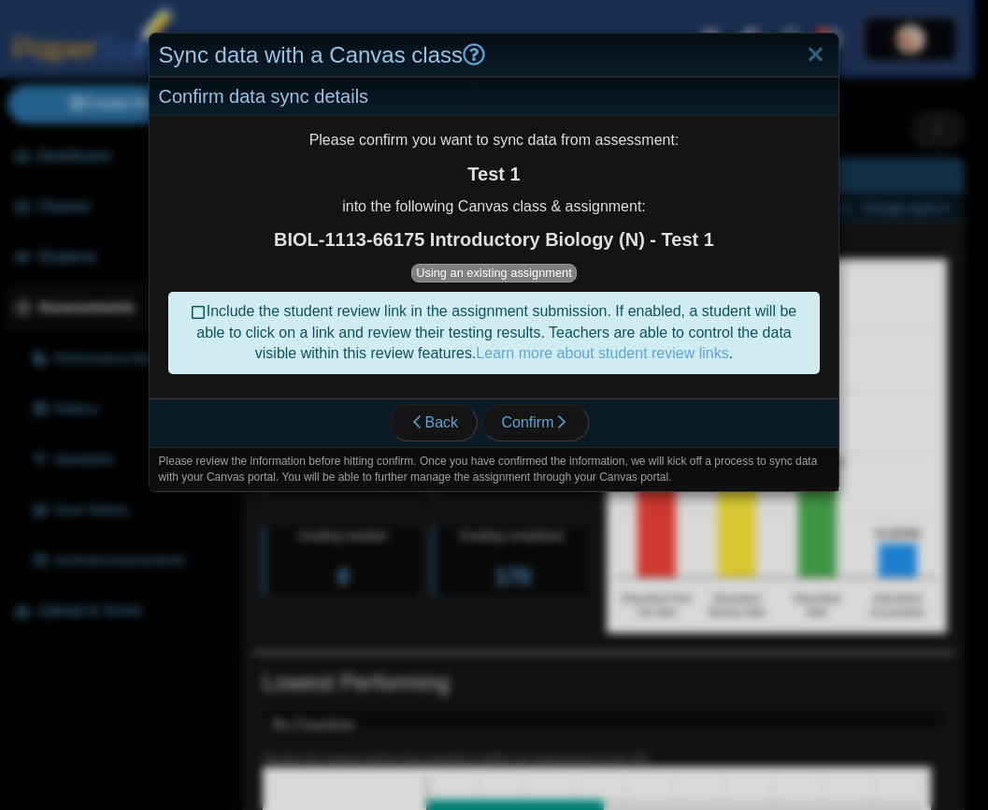
click at [192, 313] on icon at bounding box center [199, 309] width 15 height 13
click at [541, 423] on span "Confirm" at bounding box center [535, 422] width 67 height 16
